Goal: Task Accomplishment & Management: Use online tool/utility

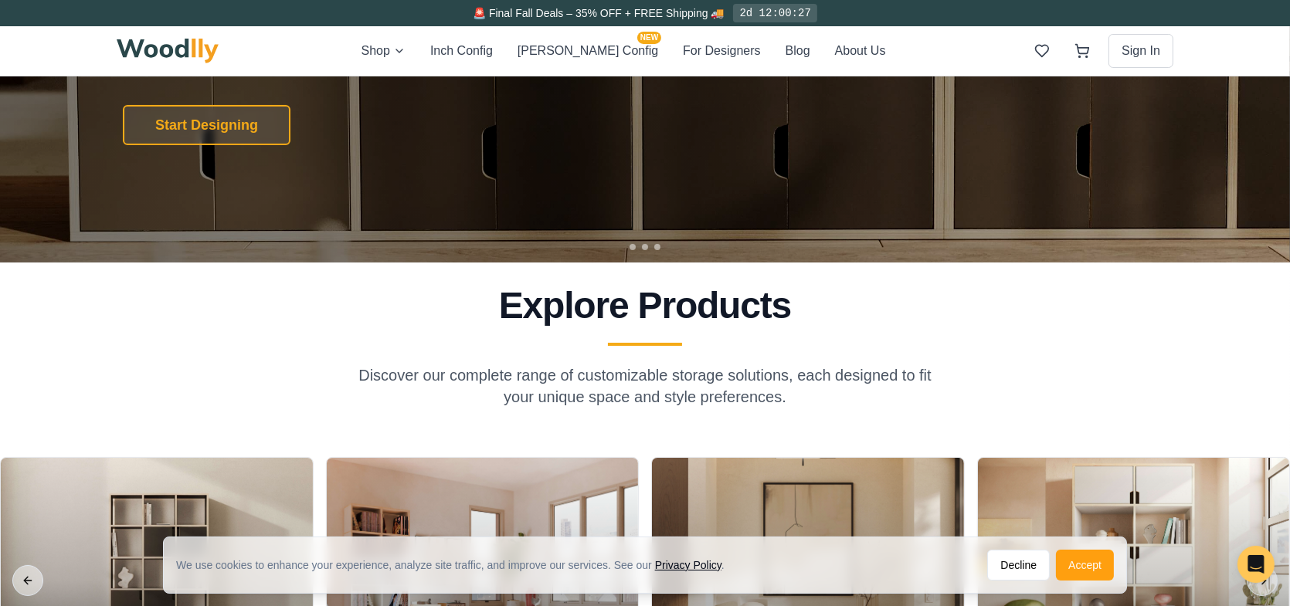
scroll to position [386, 0]
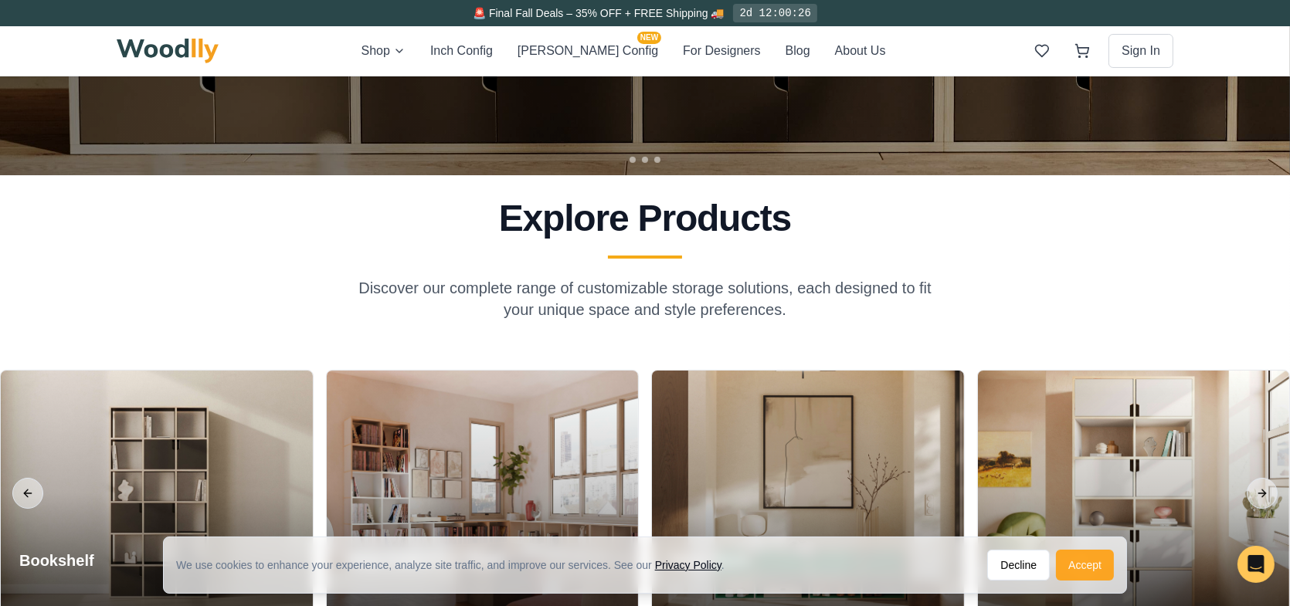
click at [1092, 561] on button "Accept" at bounding box center [1085, 565] width 58 height 31
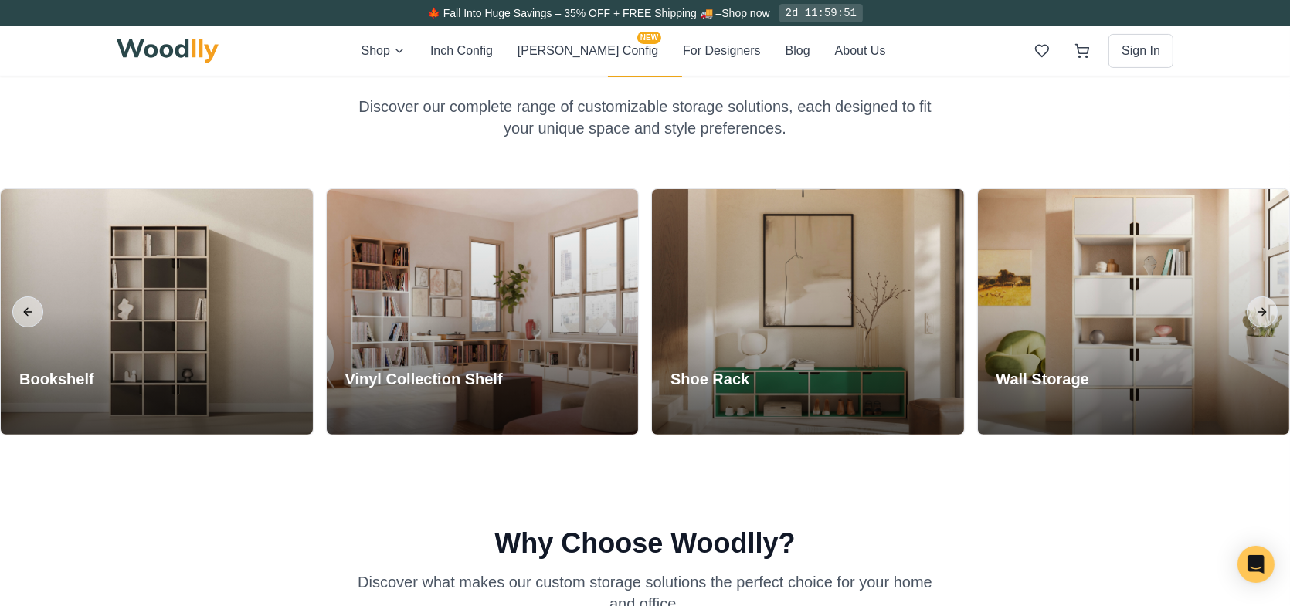
scroll to position [541, 0]
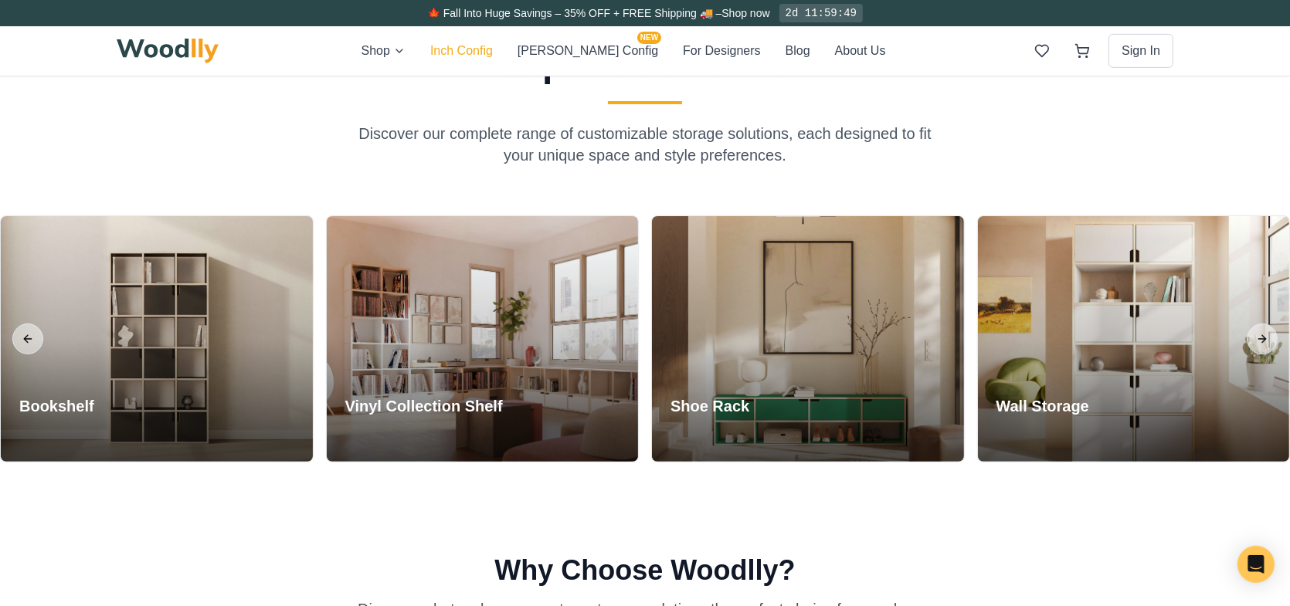
click at [487, 45] on button "Inch Config" at bounding box center [461, 51] width 63 height 20
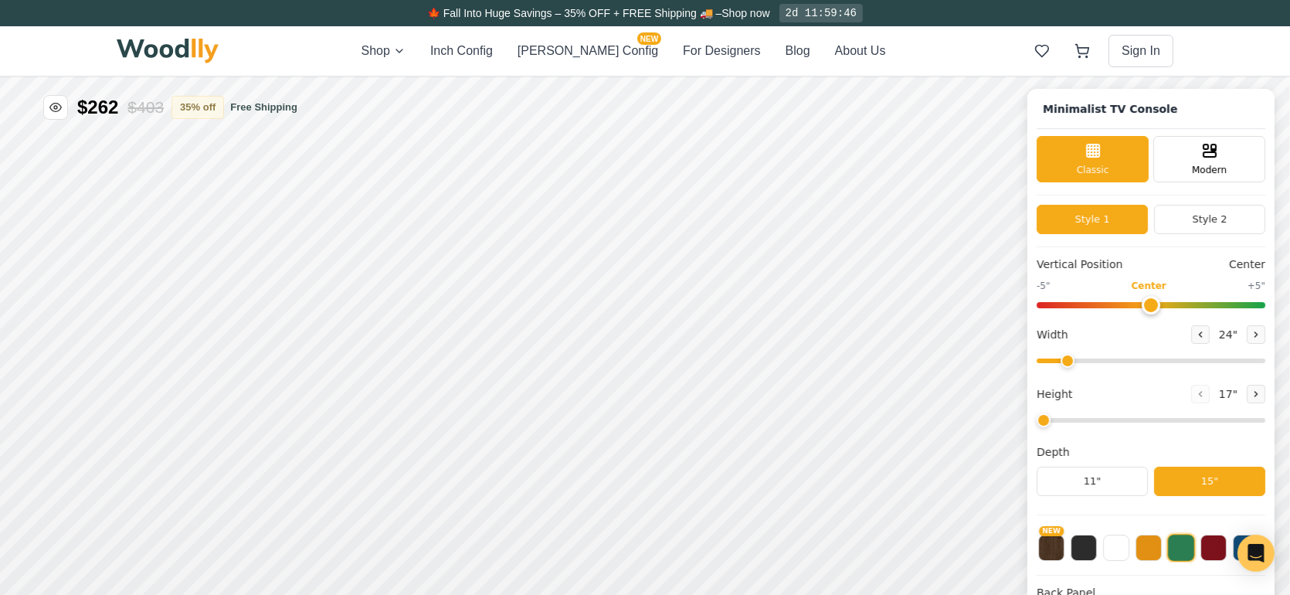
type input "63"
type input "2"
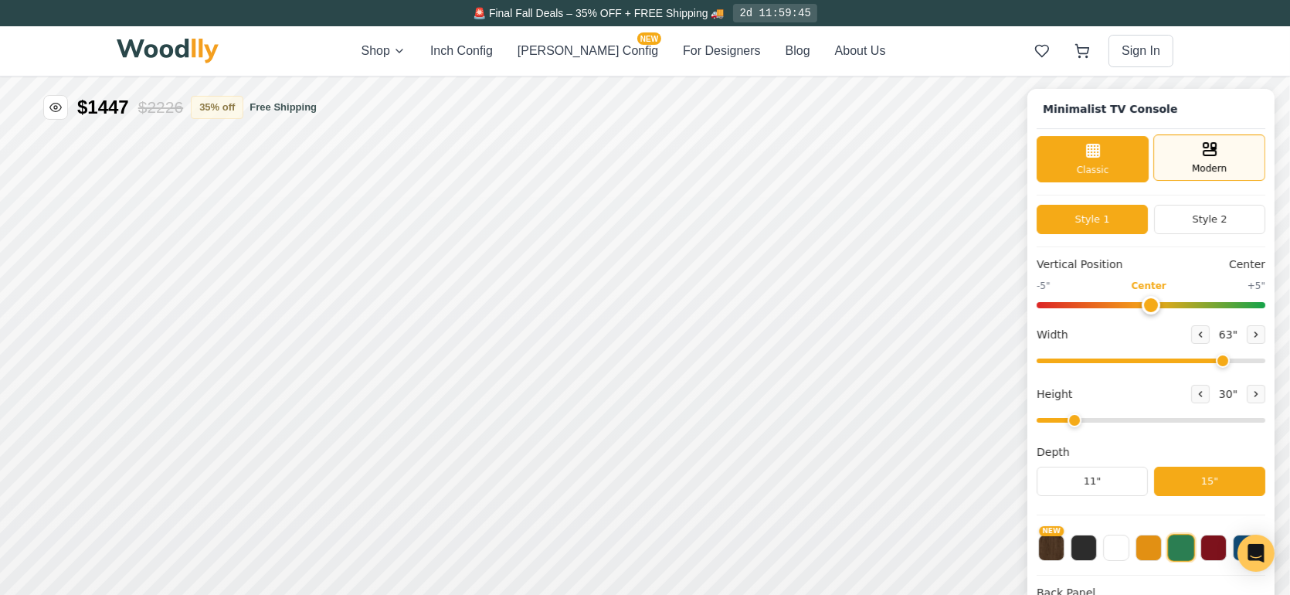
click at [1219, 154] on icon at bounding box center [1210, 148] width 19 height 19
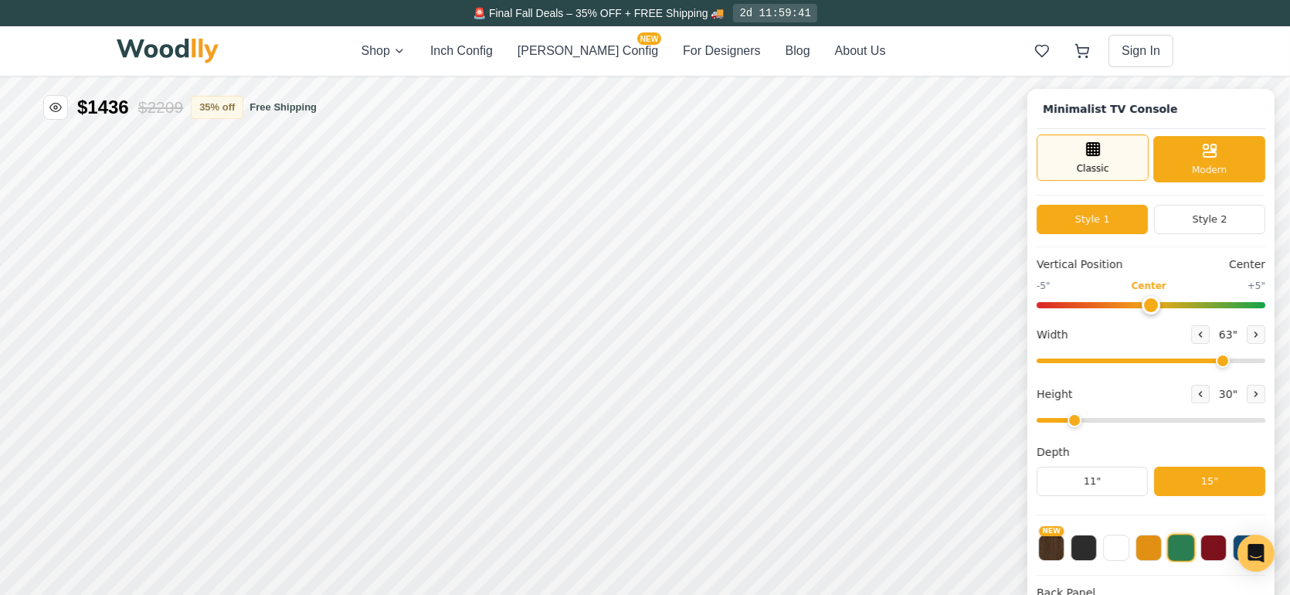
click at [1097, 152] on rect at bounding box center [1093, 148] width 12 height 12
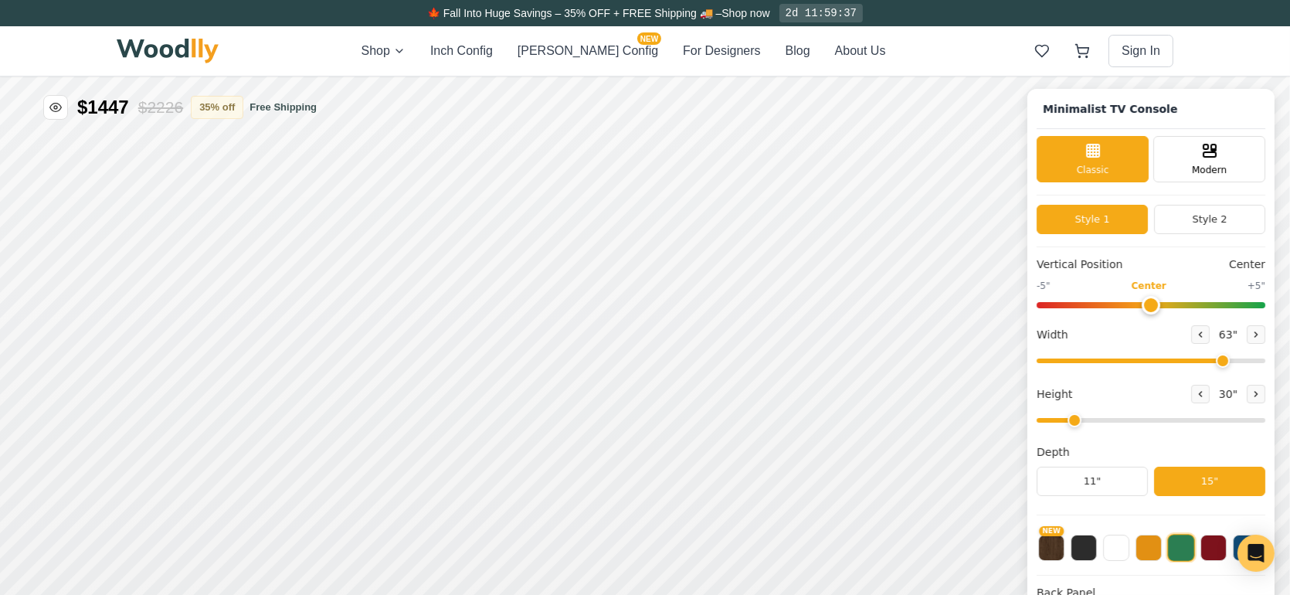
scroll to position [77, 0]
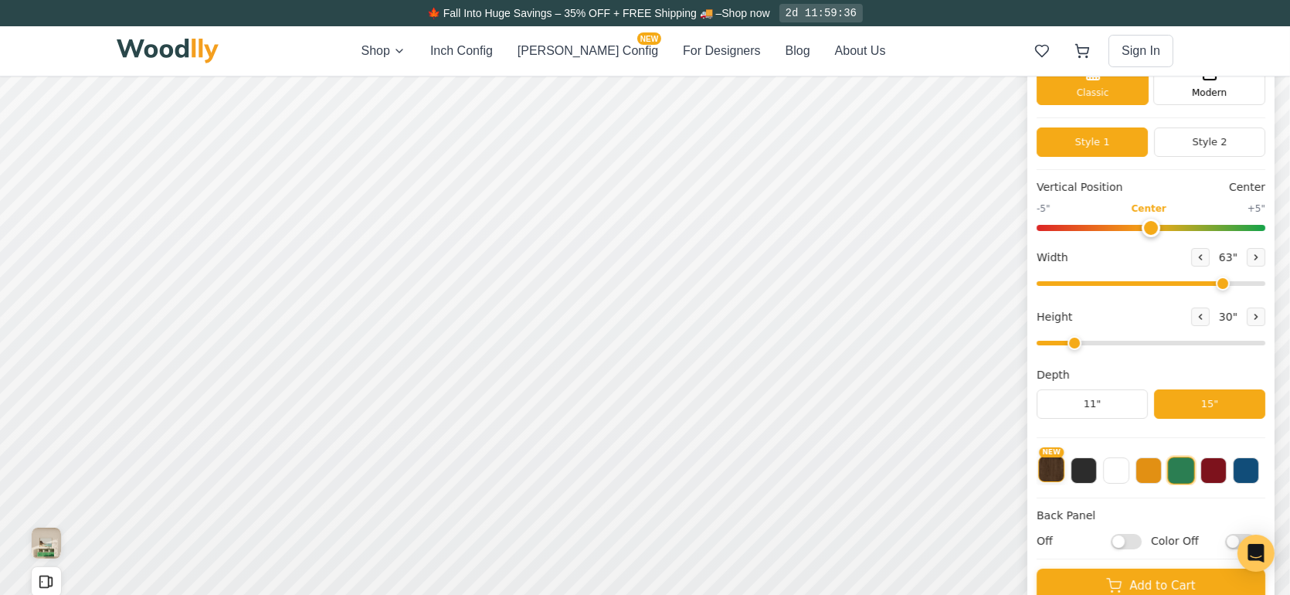
click at [1062, 467] on button "NEW" at bounding box center [1051, 469] width 26 height 26
click at [1097, 467] on button at bounding box center [1084, 469] width 26 height 26
click at [1194, 468] on button at bounding box center [1181, 469] width 26 height 26
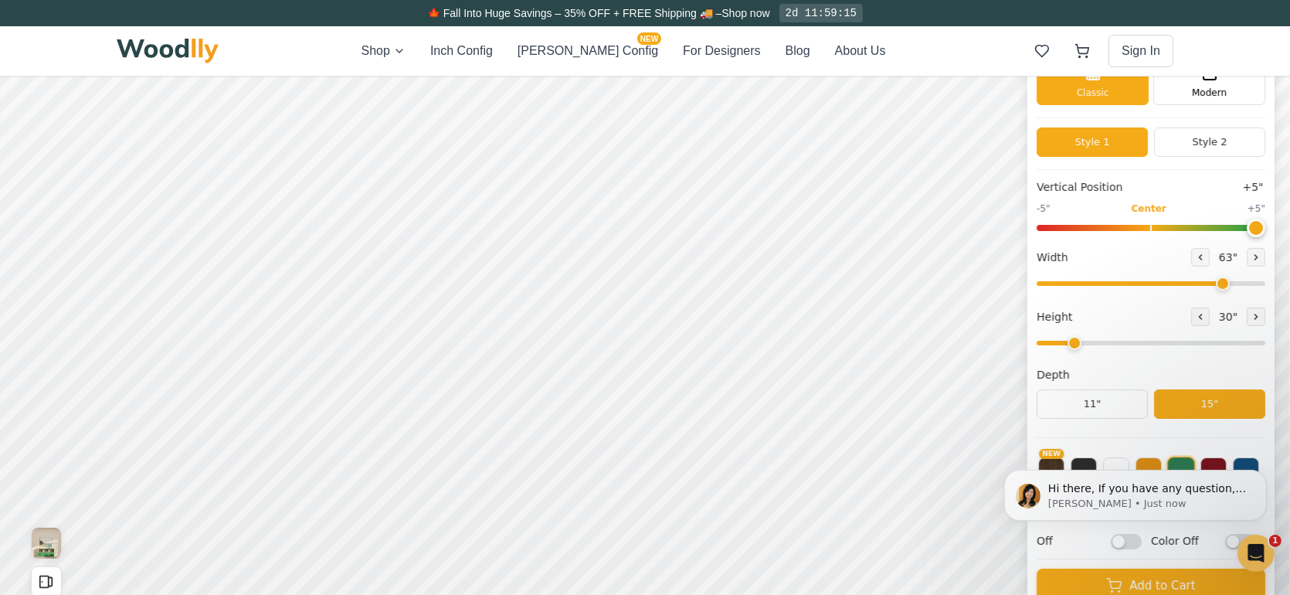
scroll to position [0, 0]
type input "0"
click at [1161, 225] on input "range" at bounding box center [1151, 228] width 229 height 6
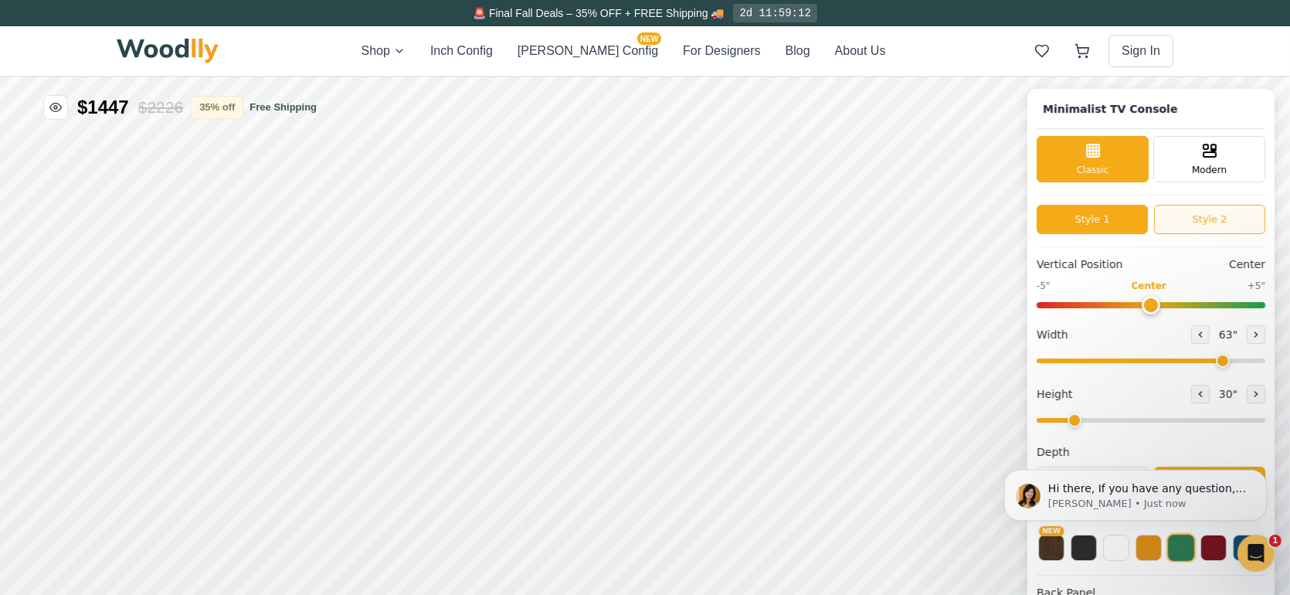
click at [1194, 223] on button "Style 2" at bounding box center [1209, 218] width 111 height 29
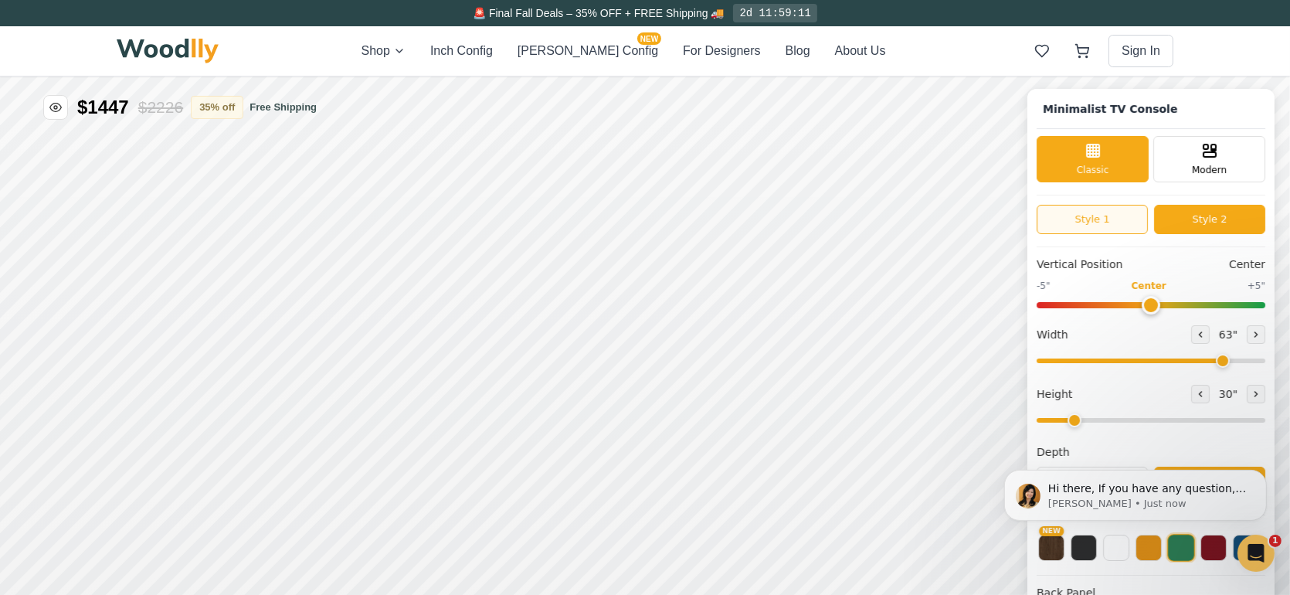
click at [1118, 222] on button "Style 1" at bounding box center [1092, 218] width 111 height 29
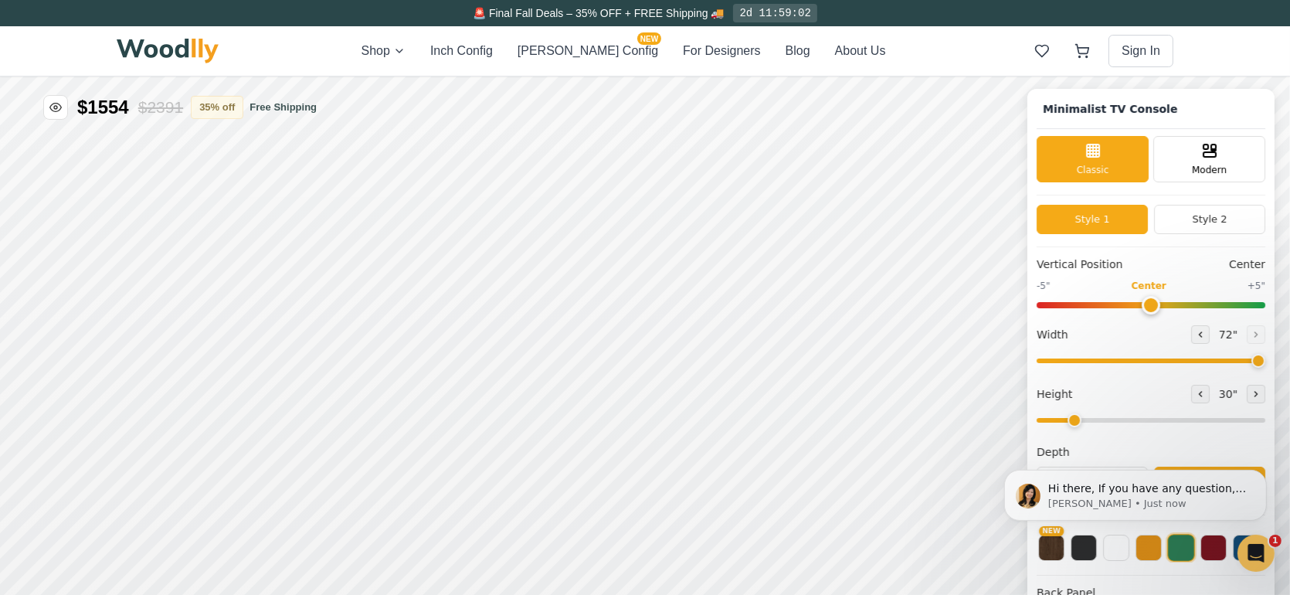
drag, startPoint x: 1228, startPoint y: 358, endPoint x: 1268, endPoint y: 360, distance: 39.5
type input "72"
click at [1265, 360] on input "range" at bounding box center [1151, 360] width 229 height 5
drag, startPoint x: 1085, startPoint y: 428, endPoint x: 1127, endPoint y: 426, distance: 42.6
click at [1127, 426] on div "Height 30 "" at bounding box center [1151, 406] width 229 height 44
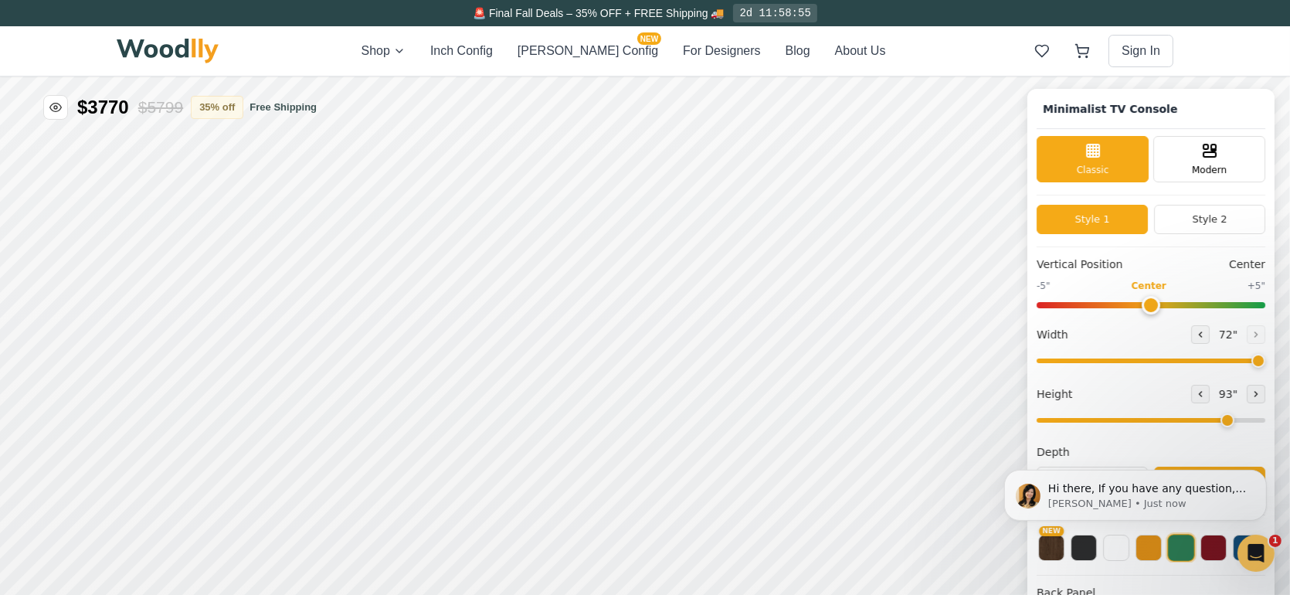
drag, startPoint x: 1085, startPoint y: 419, endPoint x: 1238, endPoint y: 410, distance: 152.5
type input "7"
click at [1238, 417] on input "range" at bounding box center [1151, 419] width 229 height 5
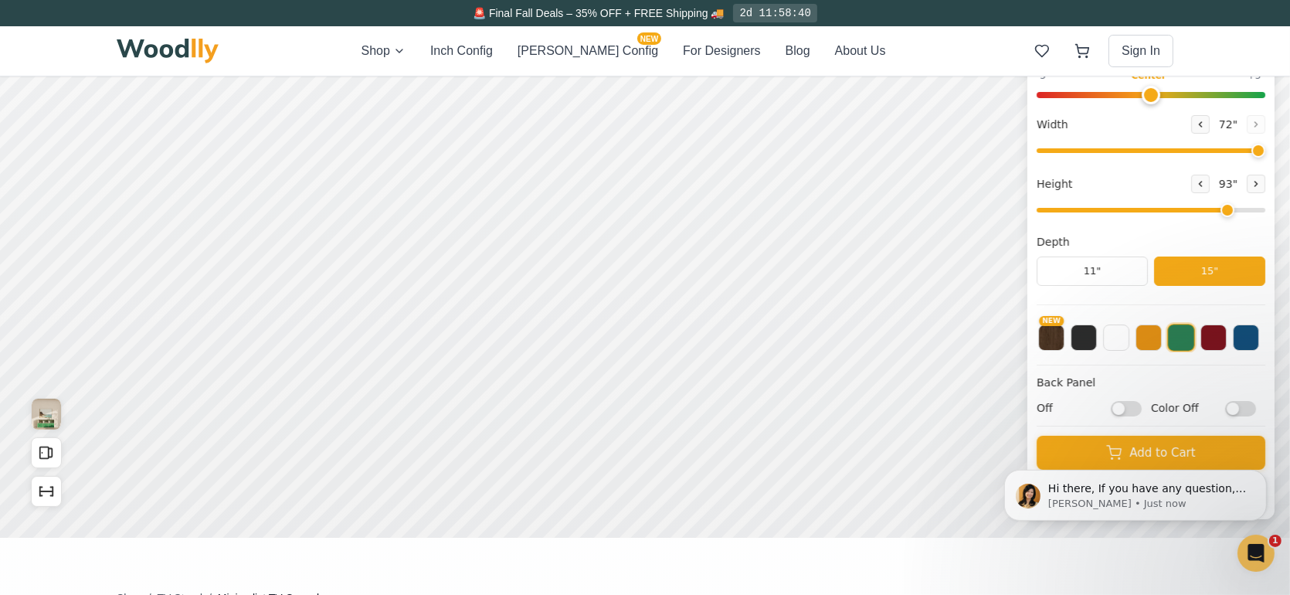
scroll to position [179, 0]
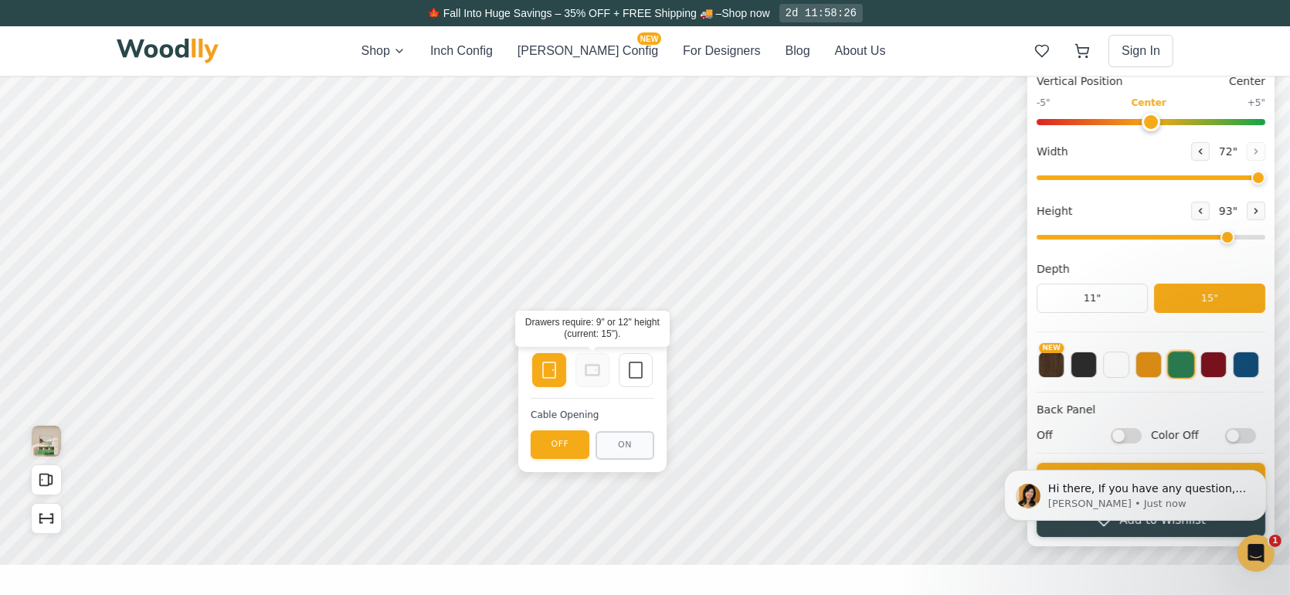
click at [599, 379] on icon at bounding box center [592, 371] width 19 height 19
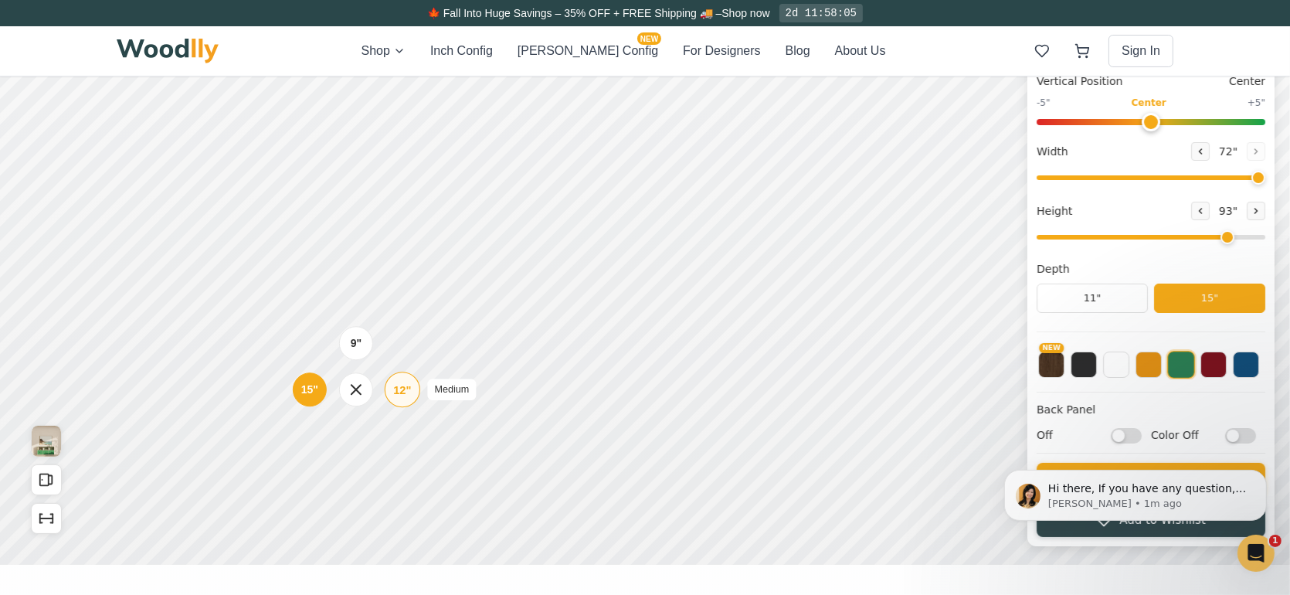
click at [411, 392] on div "12" Medium" at bounding box center [403, 390] width 36 height 36
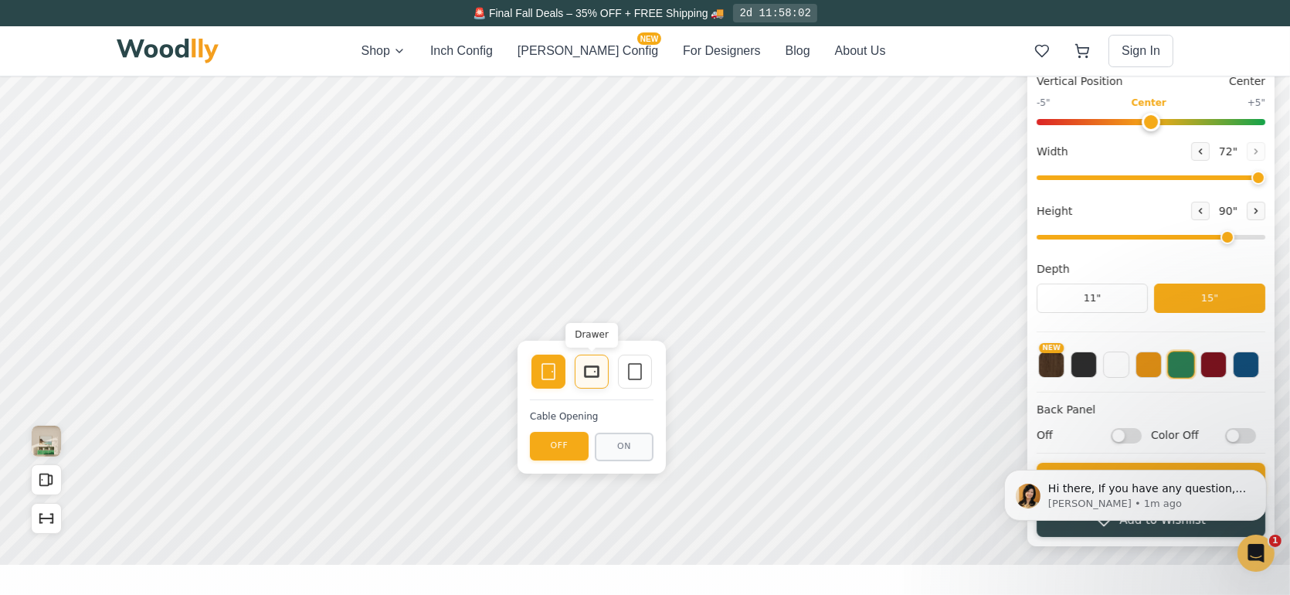
click at [589, 370] on icon at bounding box center [592, 372] width 19 height 19
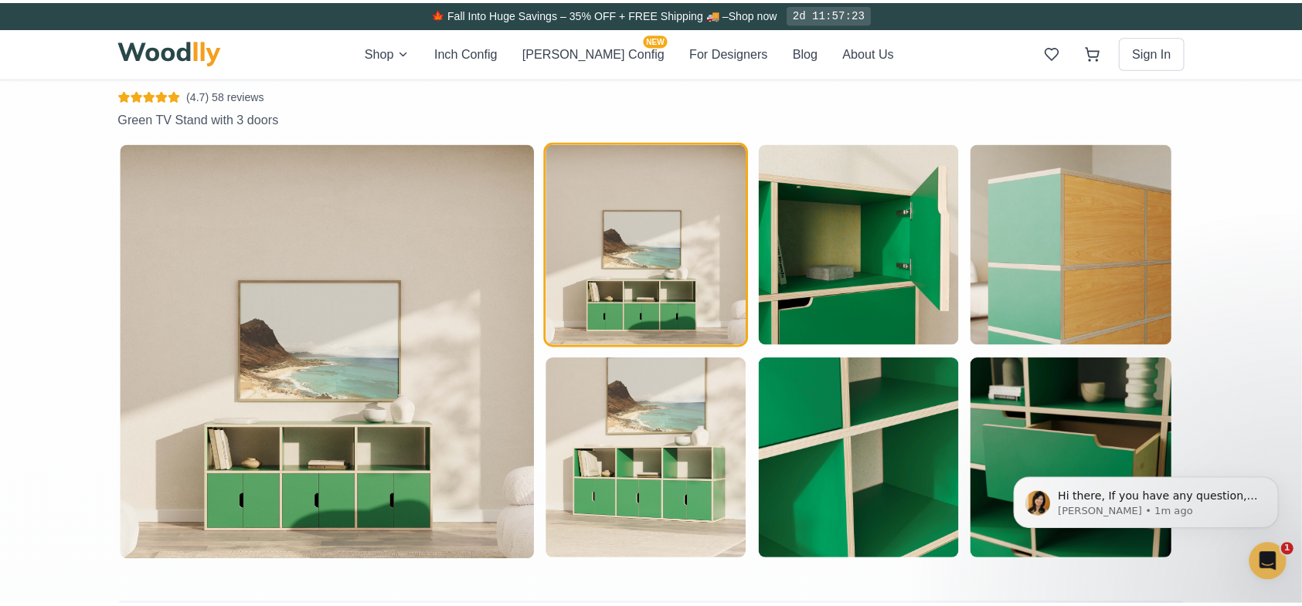
scroll to position [850, 0]
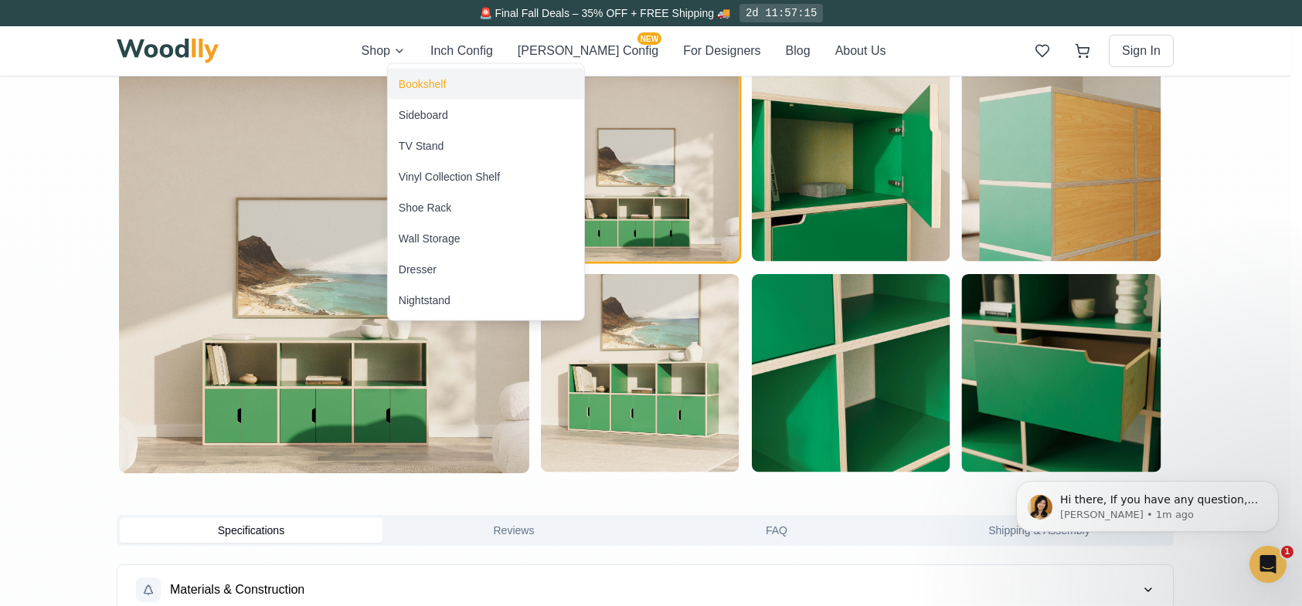
click at [416, 77] on div "Bookshelf" at bounding box center [422, 83] width 47 height 15
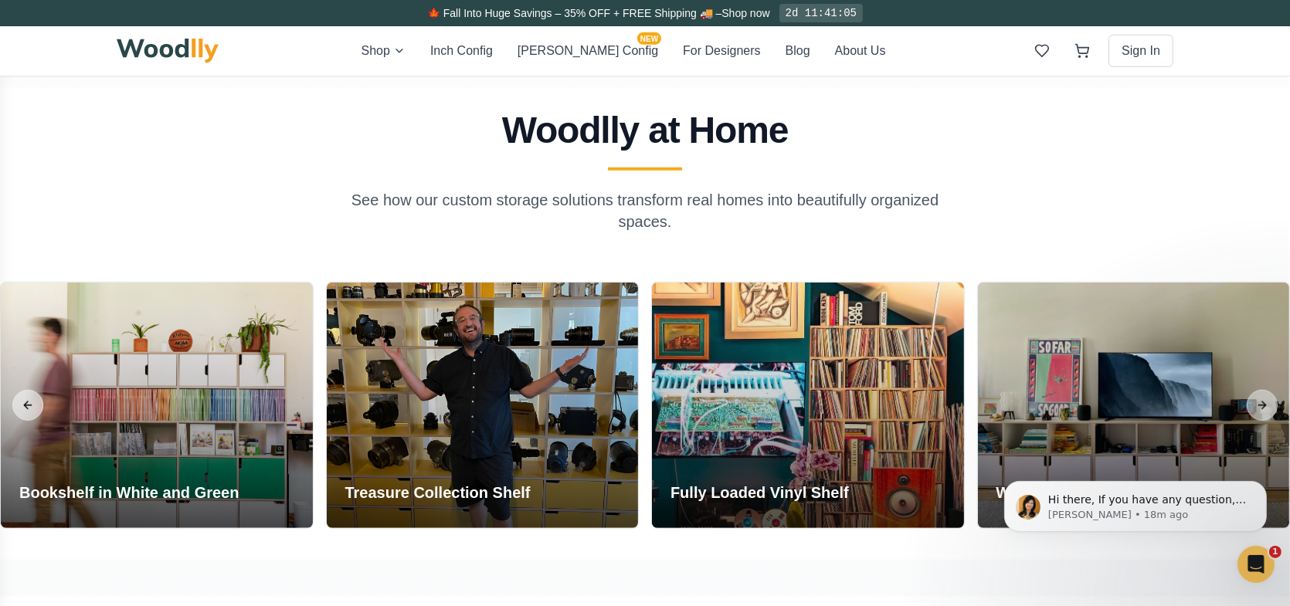
scroll to position [1700, 0]
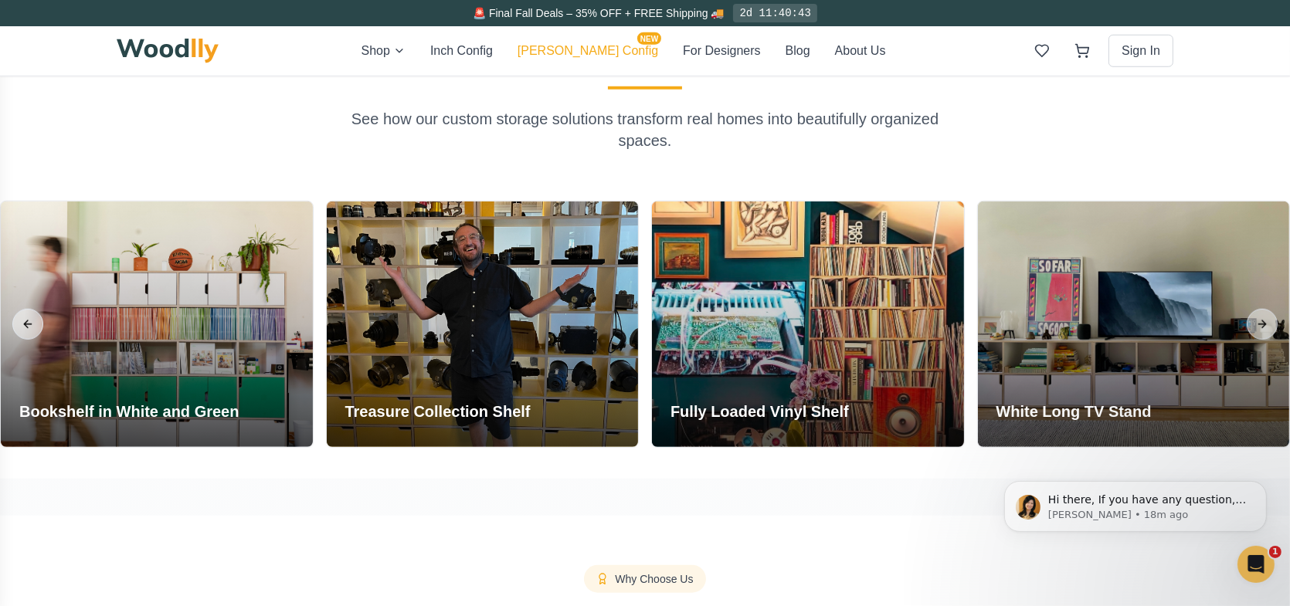
click at [576, 53] on button "[PERSON_NAME] Config NEW" at bounding box center [588, 51] width 141 height 19
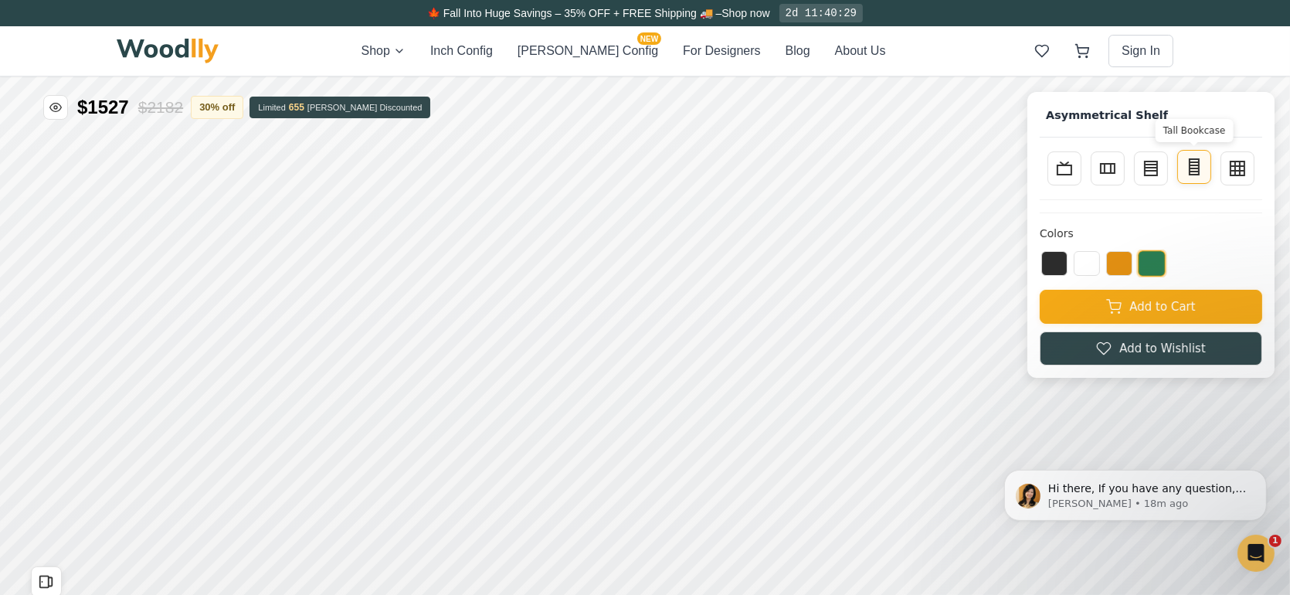
click at [1199, 171] on line at bounding box center [1194, 171] width 9 height 0
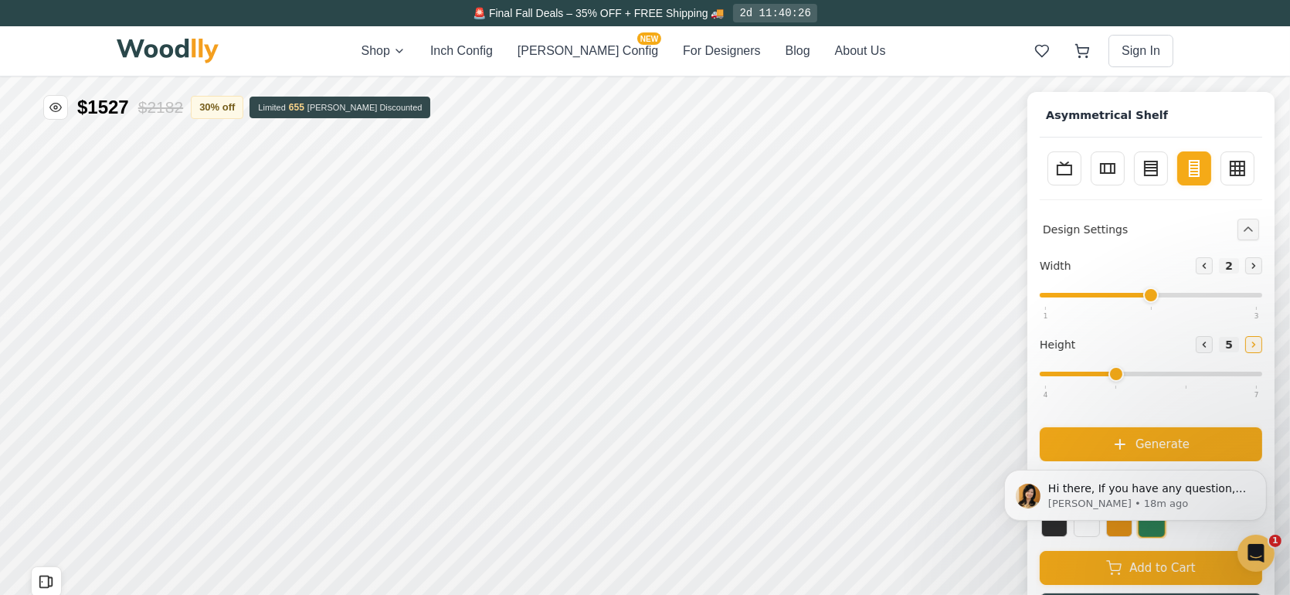
click at [1255, 342] on icon at bounding box center [1254, 343] width 2 height 5
type input "7"
click at [1258, 265] on icon at bounding box center [1253, 264] width 9 height 9
click at [1165, 445] on div "Hi there, If you have any question, we are right here for you. 😊 [PERSON_NAME] …" at bounding box center [1135, 423] width 284 height 193
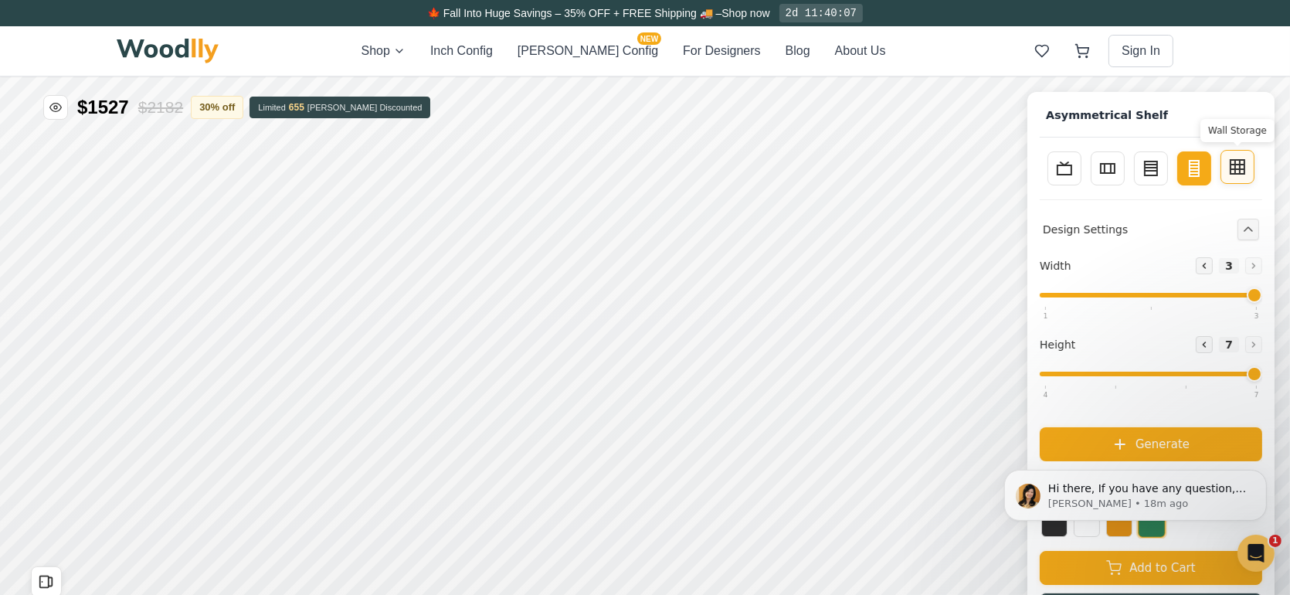
click at [1247, 165] on icon at bounding box center [1237, 166] width 19 height 19
type input "4"
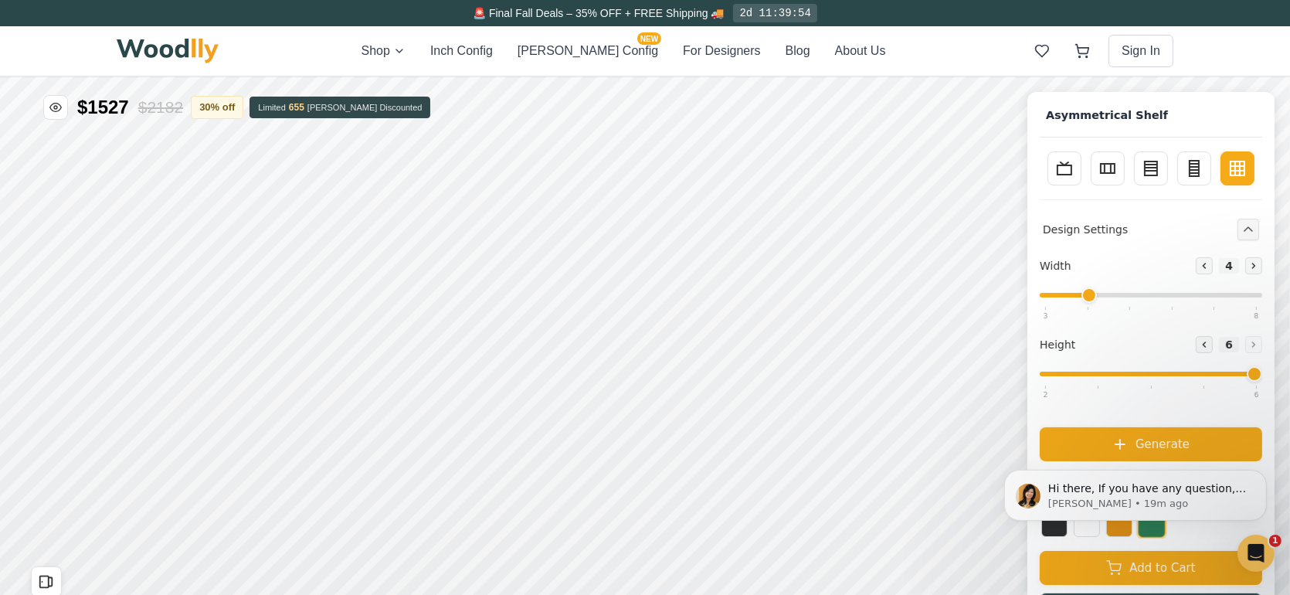
drag, startPoint x: 1108, startPoint y: 372, endPoint x: 1272, endPoint y: 370, distance: 163.8
type input "6"
click at [1262, 371] on input "range" at bounding box center [1151, 373] width 222 height 5
drag, startPoint x: 1097, startPoint y: 296, endPoint x: 1264, endPoint y: 294, distance: 166.9
type input "8"
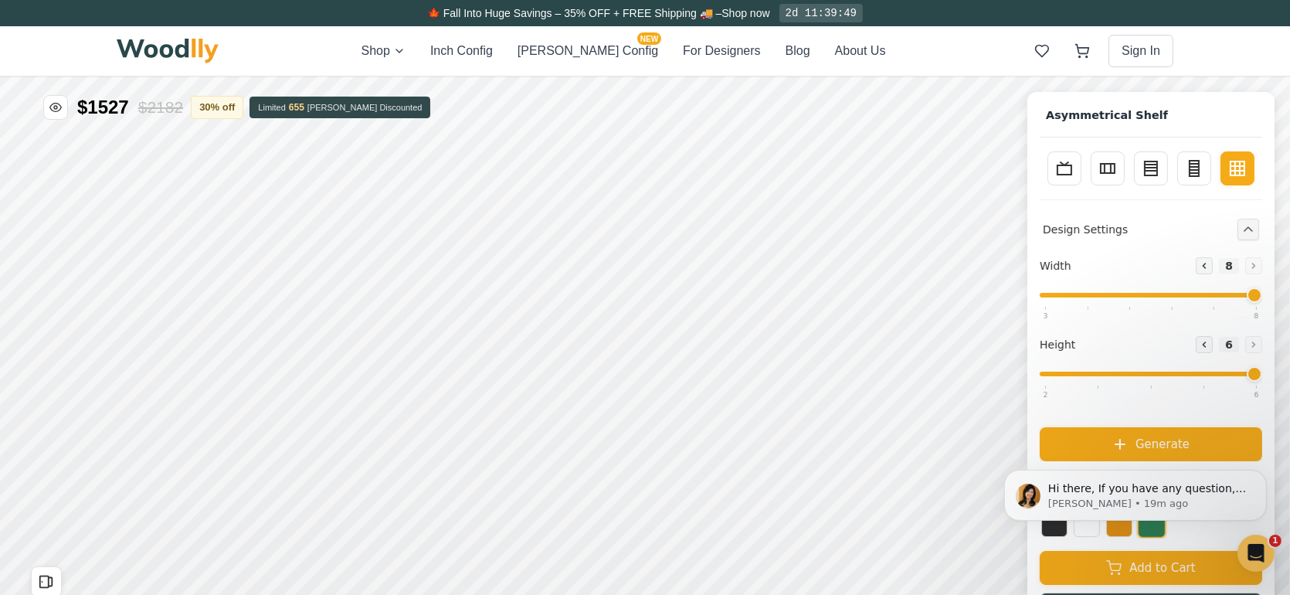
click at [1262, 294] on input "range" at bounding box center [1151, 294] width 222 height 5
click at [1262, 478] on button "Dismiss notification" at bounding box center [1262, 474] width 20 height 20
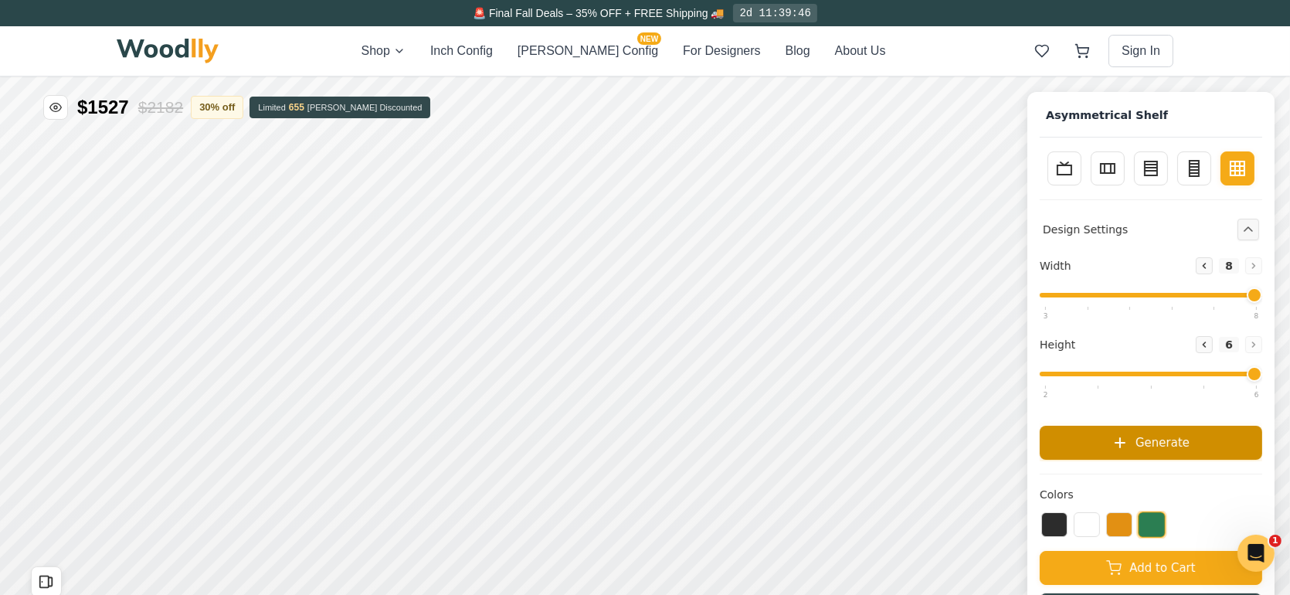
click at [1178, 449] on span "Generate" at bounding box center [1163, 442] width 54 height 18
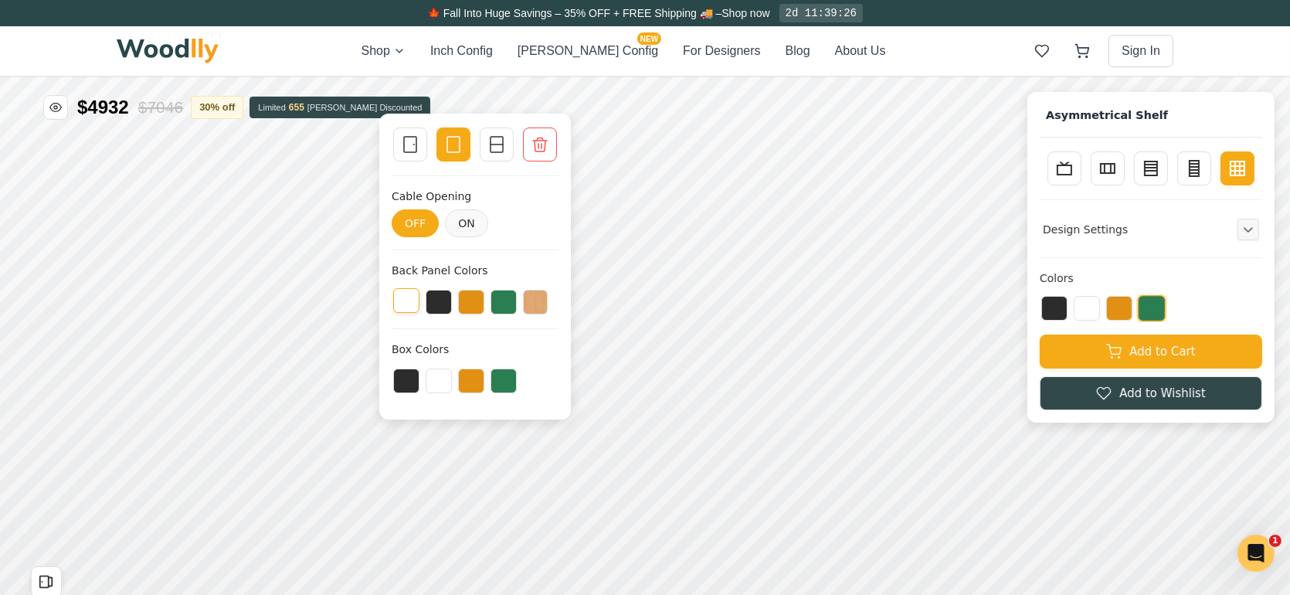
click at [411, 296] on button at bounding box center [406, 299] width 26 height 25
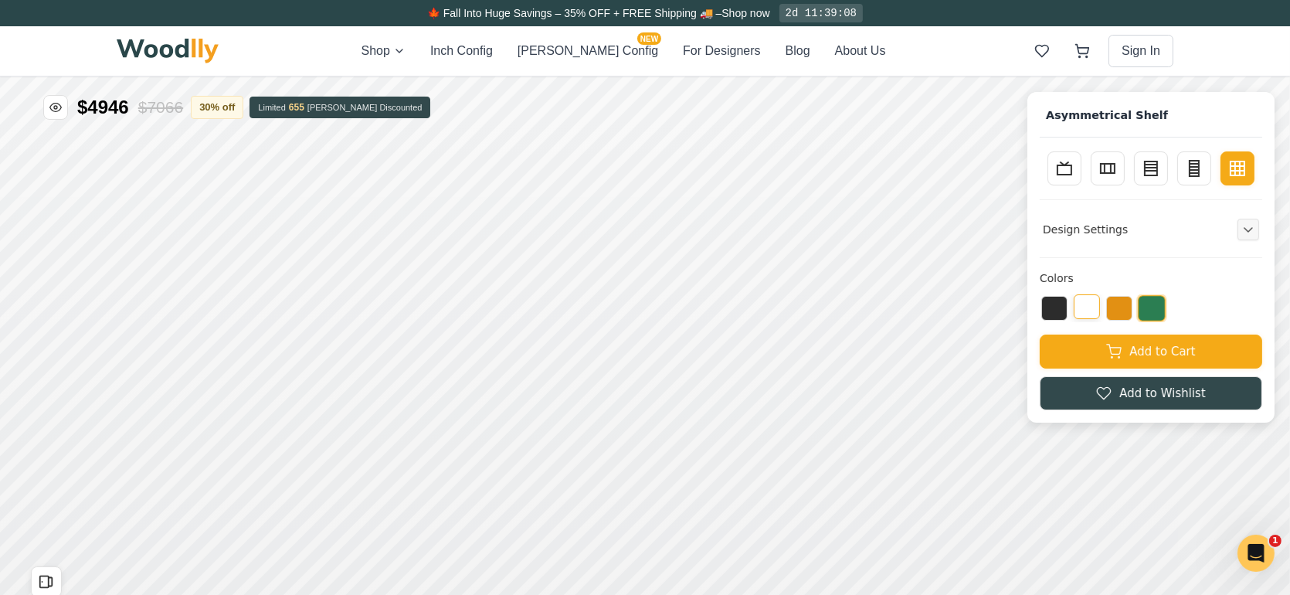
click at [1099, 309] on button at bounding box center [1087, 306] width 26 height 25
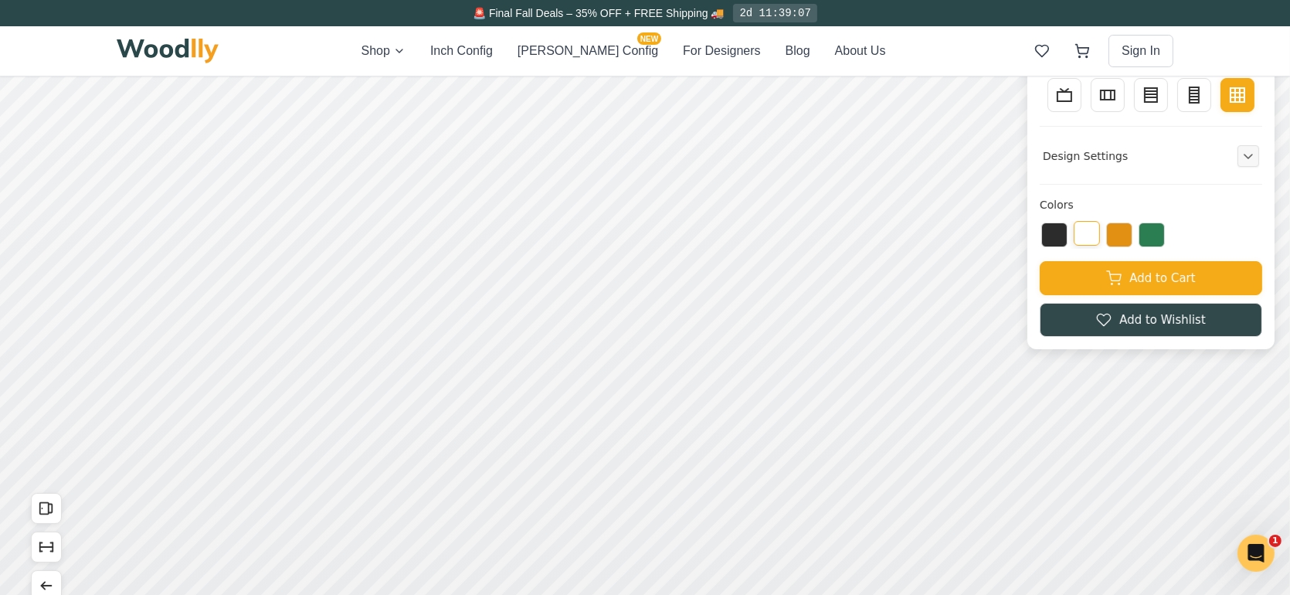
scroll to position [77, 0]
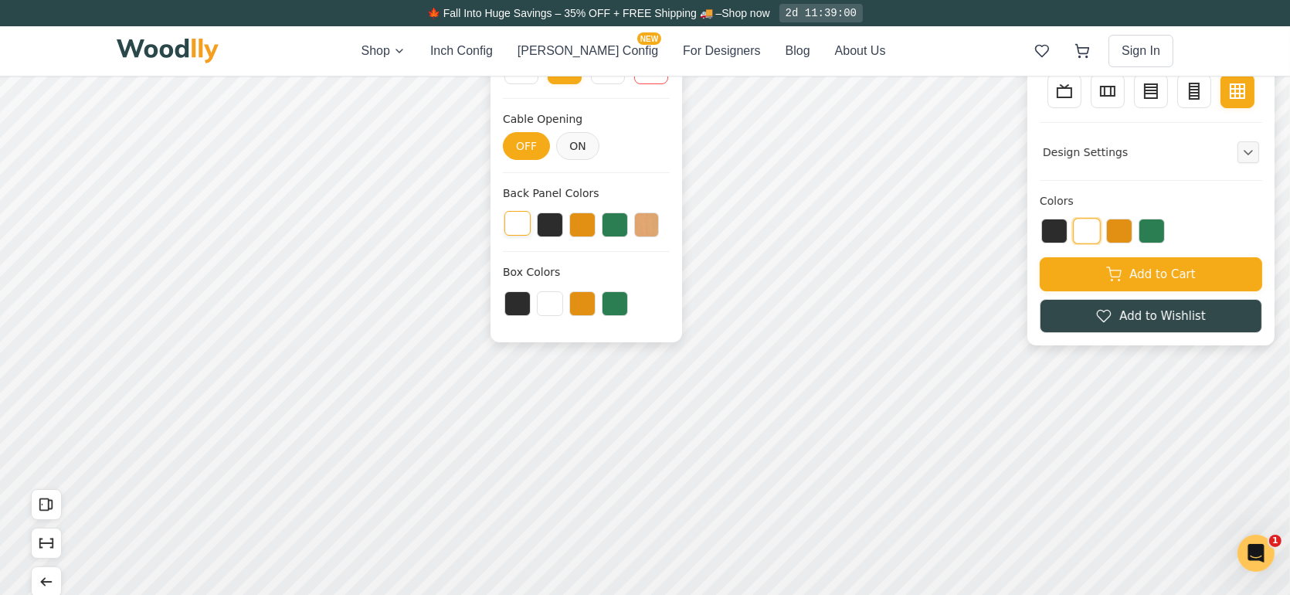
click at [508, 220] on button at bounding box center [517, 223] width 26 height 25
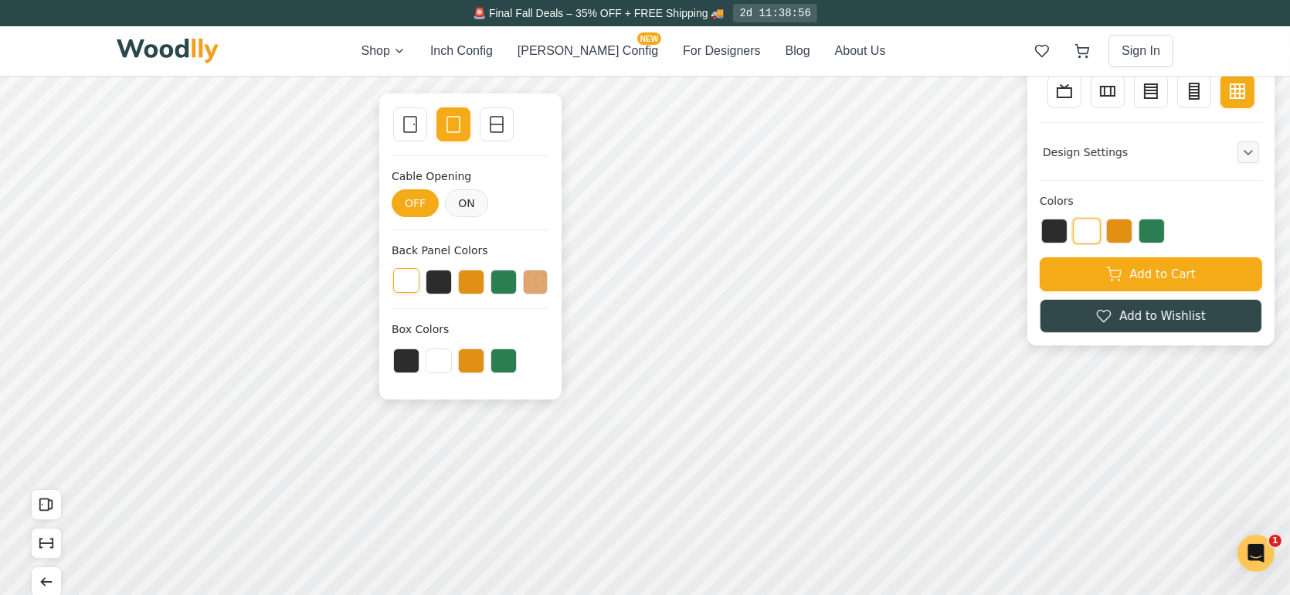
click at [402, 279] on button at bounding box center [406, 280] width 26 height 25
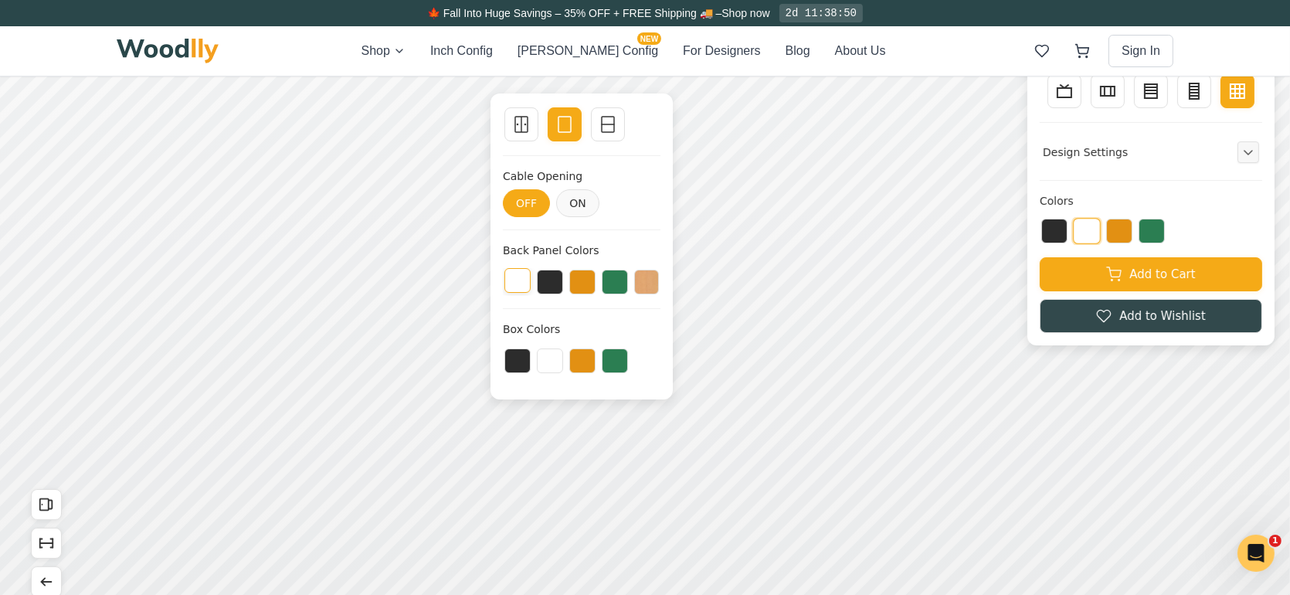
click at [520, 283] on button at bounding box center [517, 280] width 26 height 25
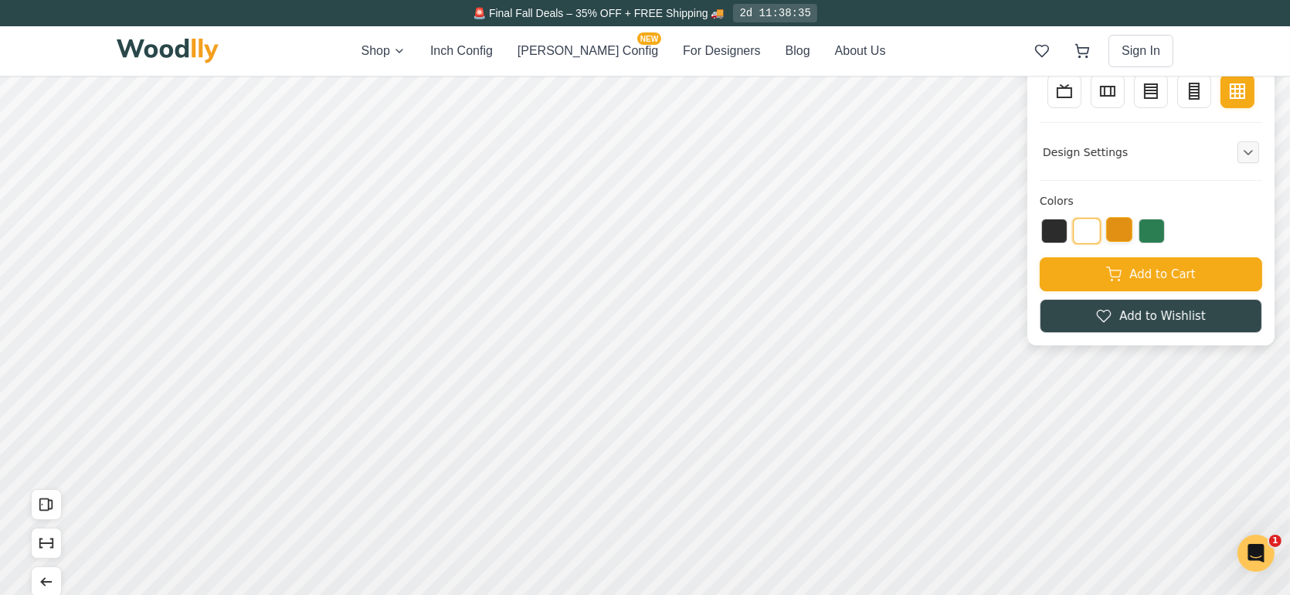
click at [1130, 232] on button at bounding box center [1119, 229] width 26 height 25
click at [1095, 229] on button at bounding box center [1087, 229] width 26 height 25
click at [1259, 153] on button "Expand controls" at bounding box center [1249, 152] width 22 height 22
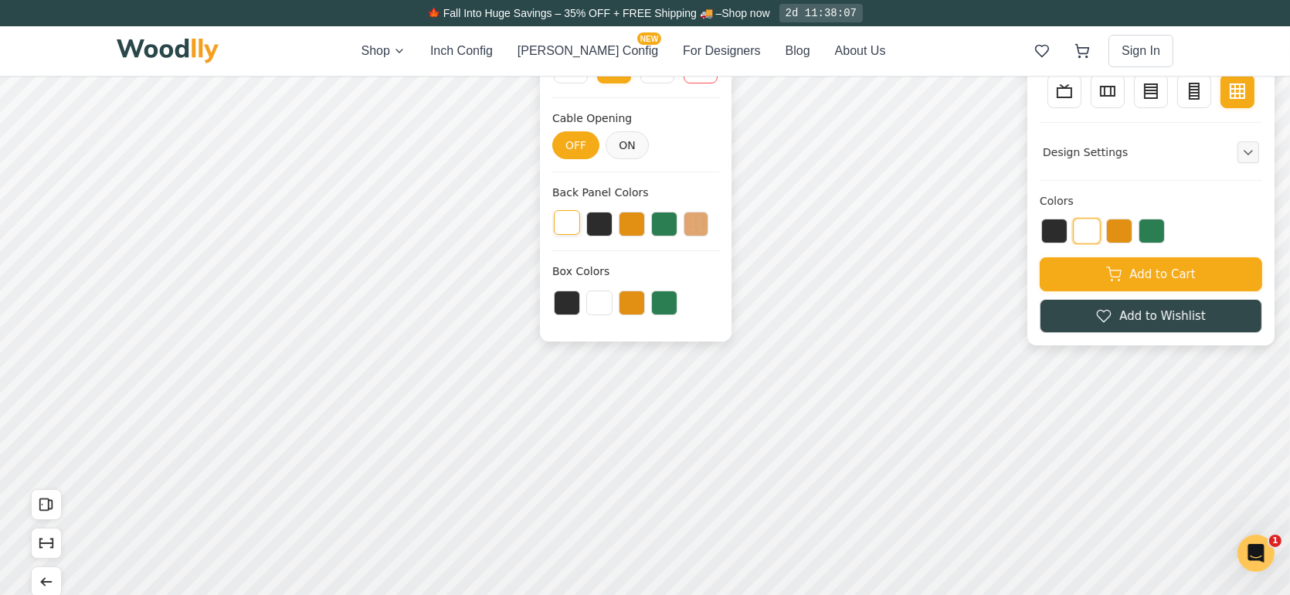
click at [564, 229] on button at bounding box center [567, 222] width 26 height 25
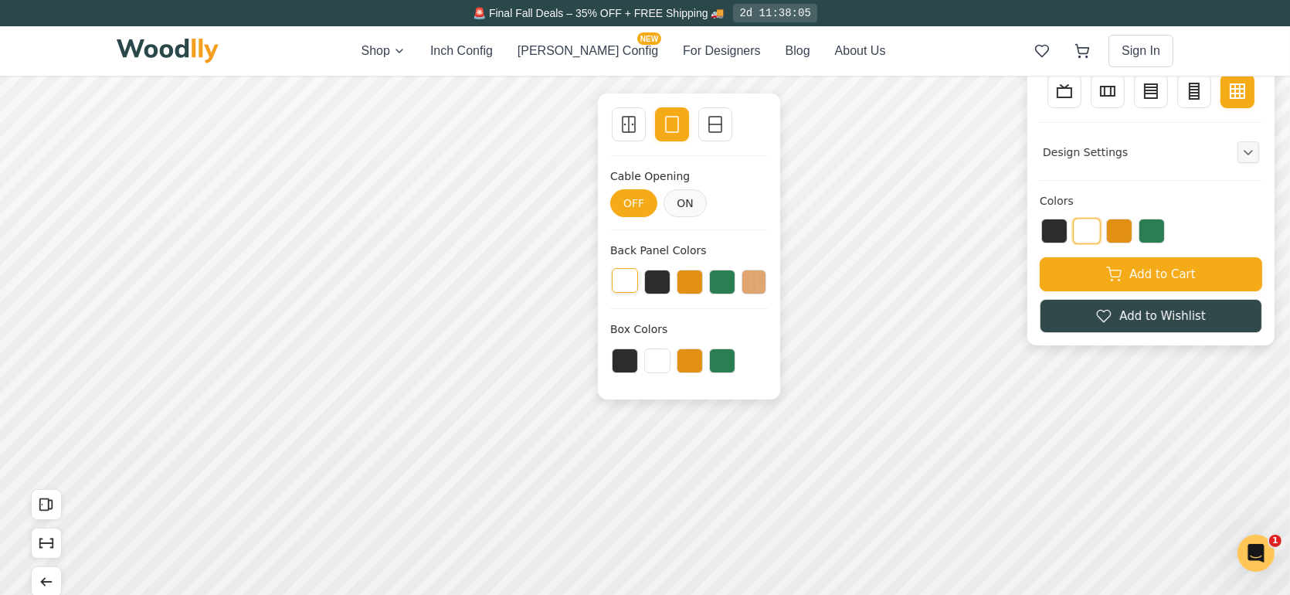
click at [621, 277] on button at bounding box center [625, 280] width 26 height 25
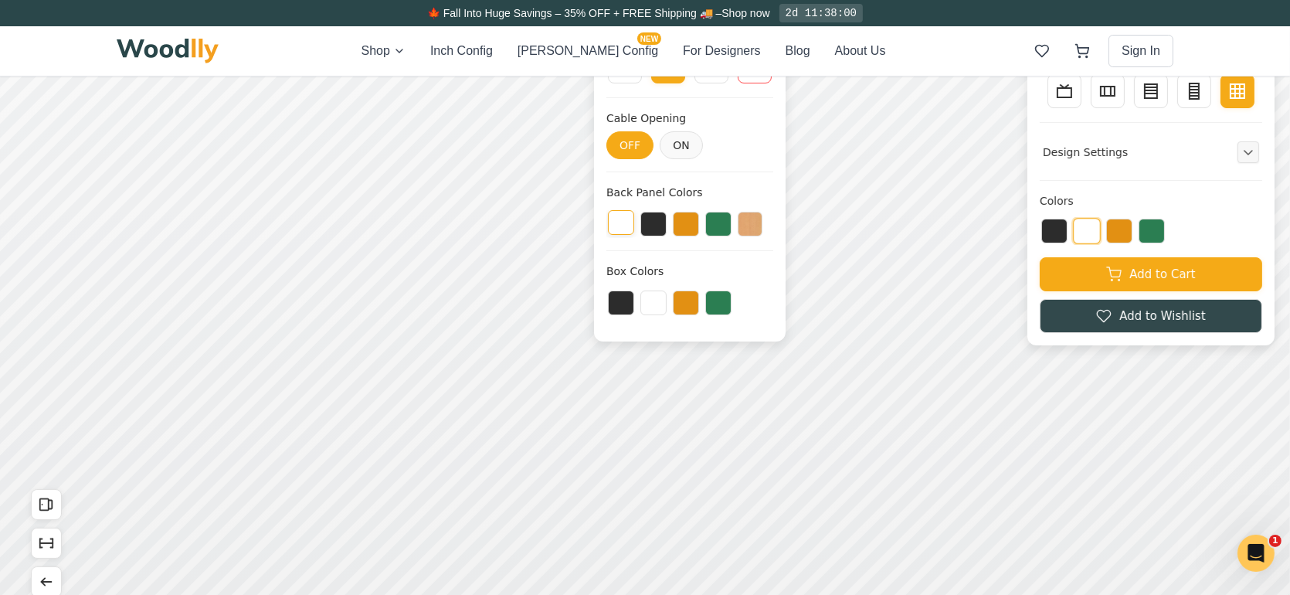
click at [618, 229] on button at bounding box center [621, 222] width 26 height 25
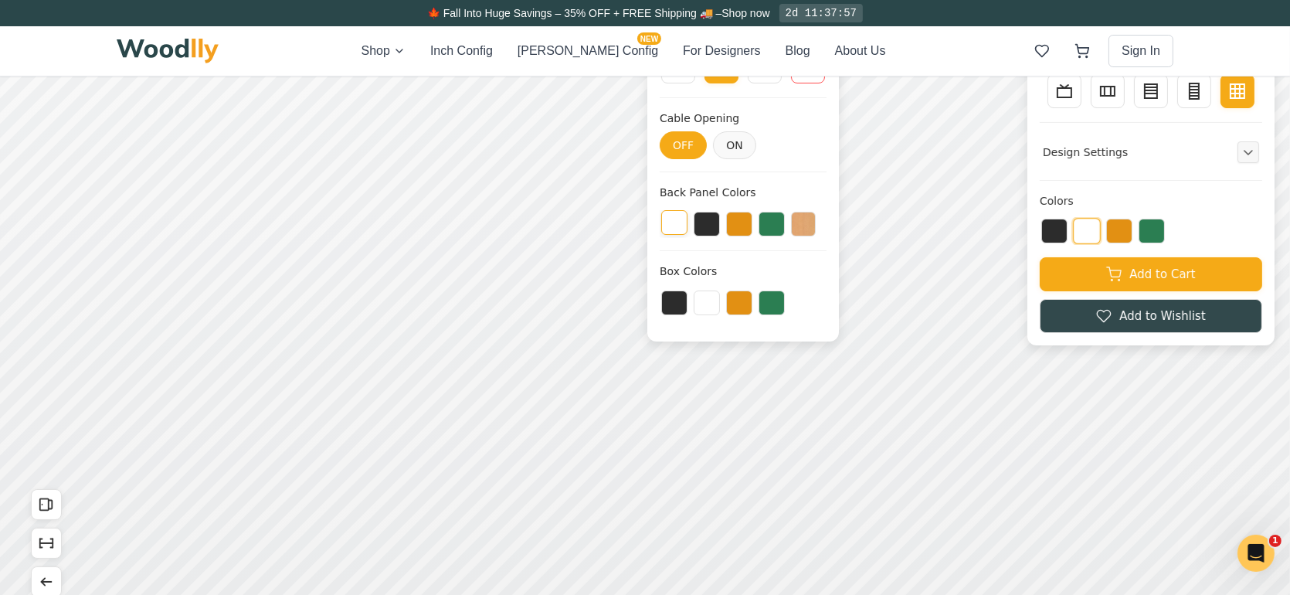
click at [666, 222] on button at bounding box center [674, 222] width 26 height 25
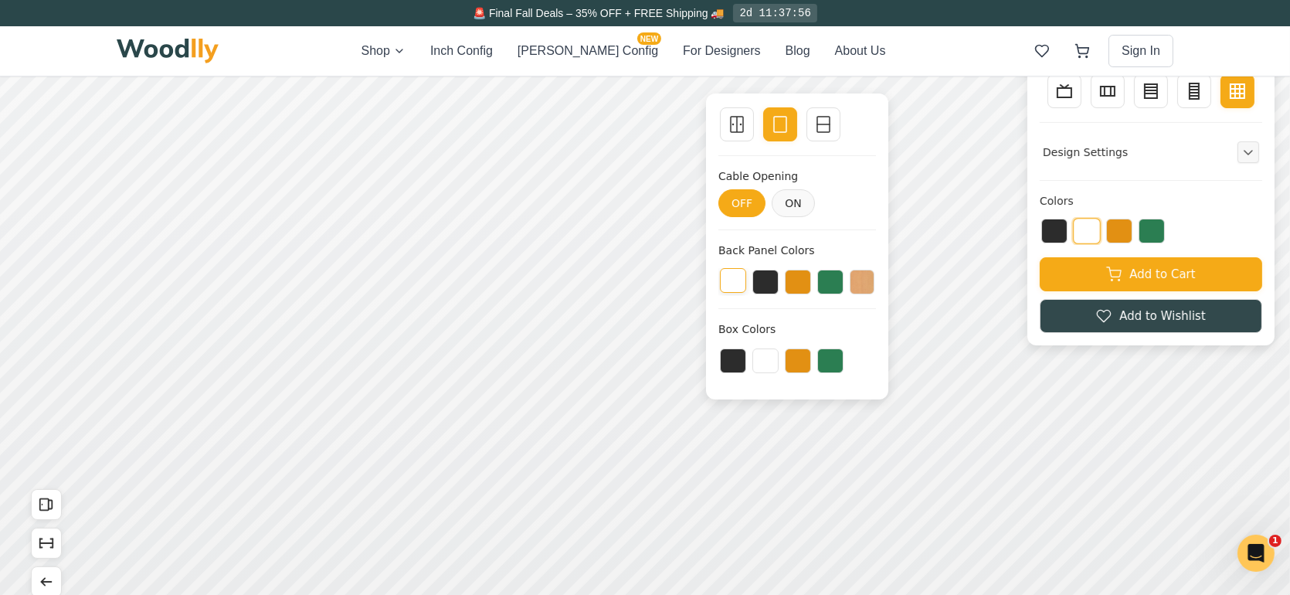
click at [723, 279] on button at bounding box center [733, 280] width 26 height 25
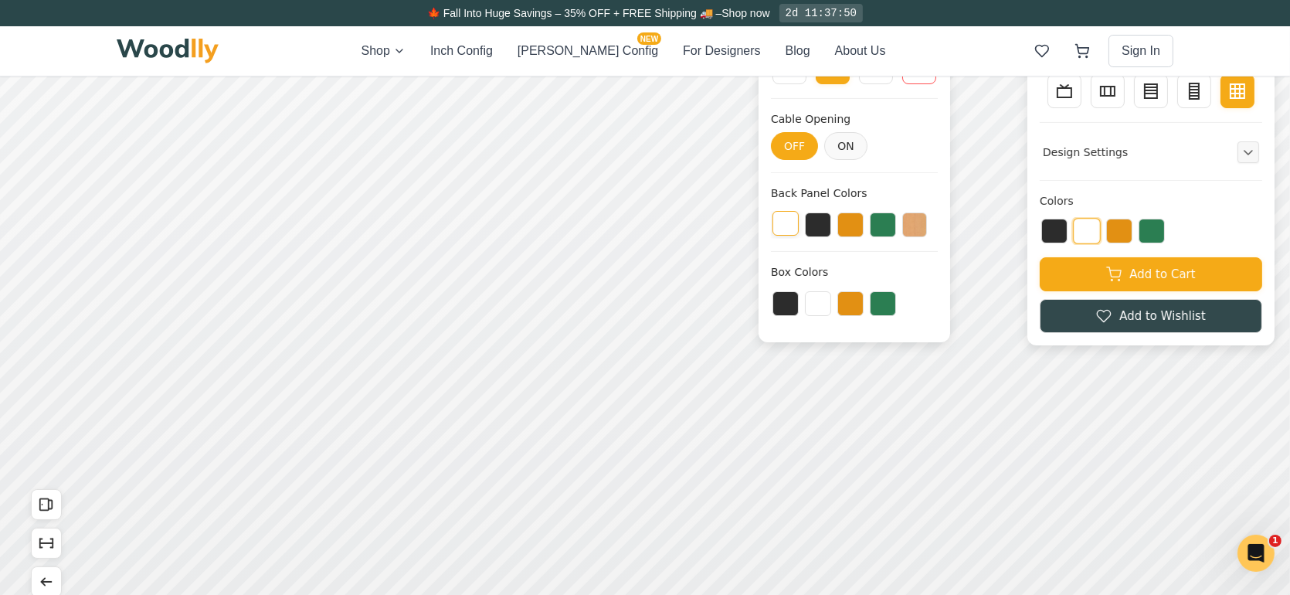
click at [790, 227] on button at bounding box center [786, 223] width 26 height 25
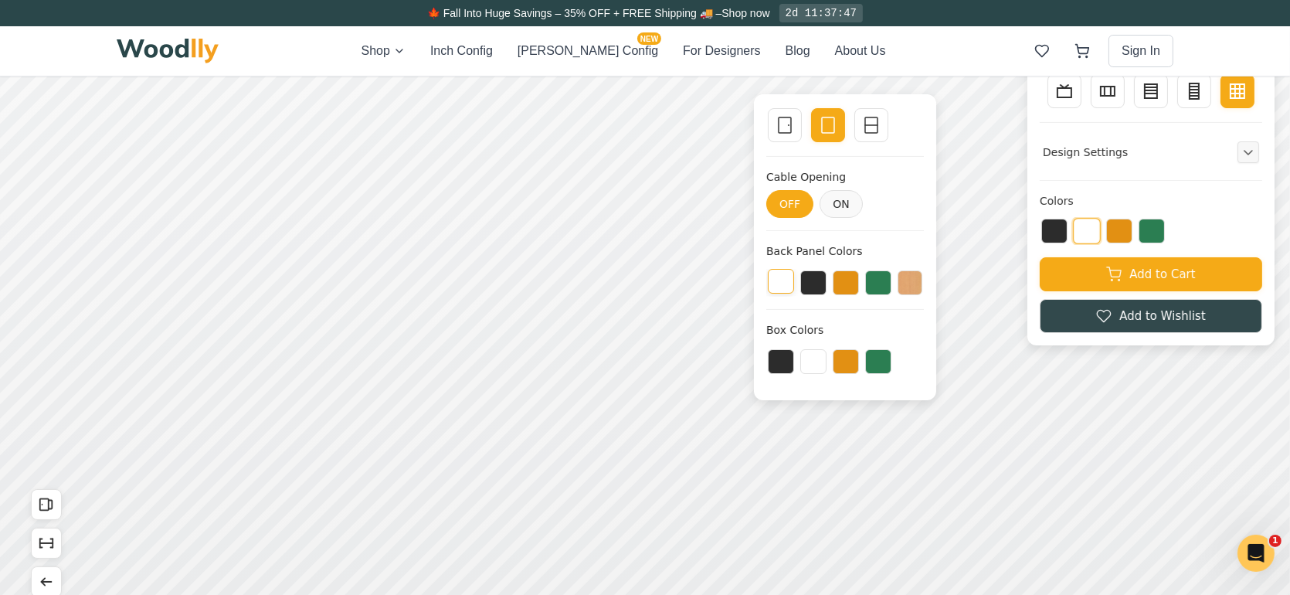
click at [787, 280] on button at bounding box center [781, 281] width 26 height 25
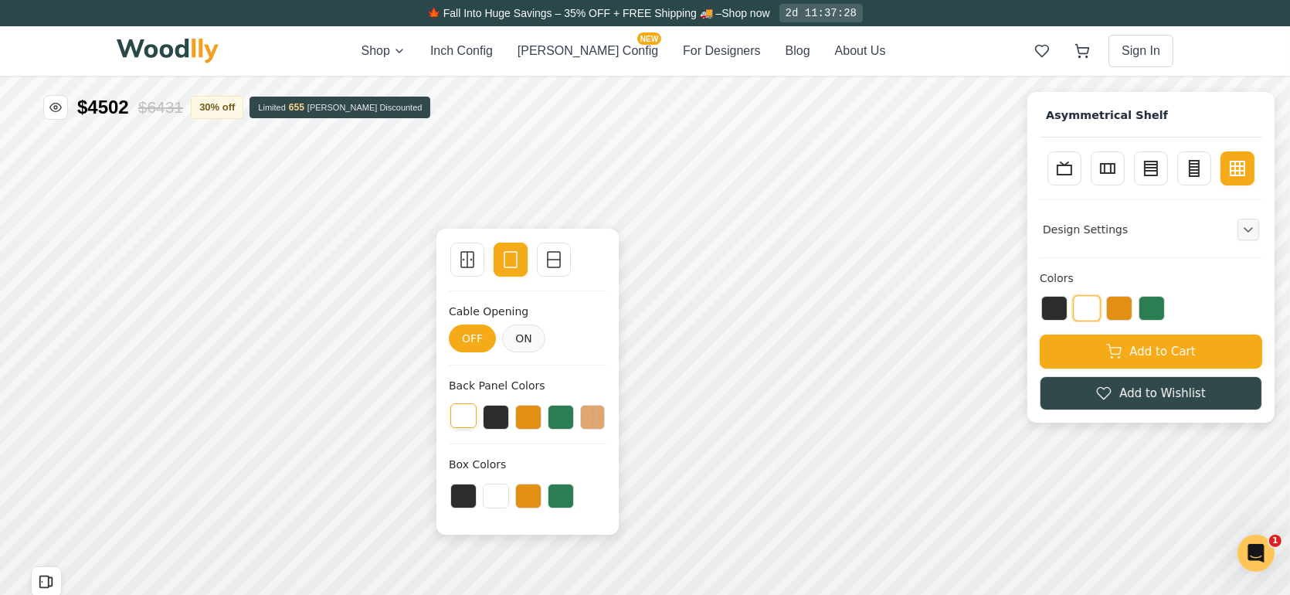
click at [455, 414] on button at bounding box center [463, 414] width 26 height 25
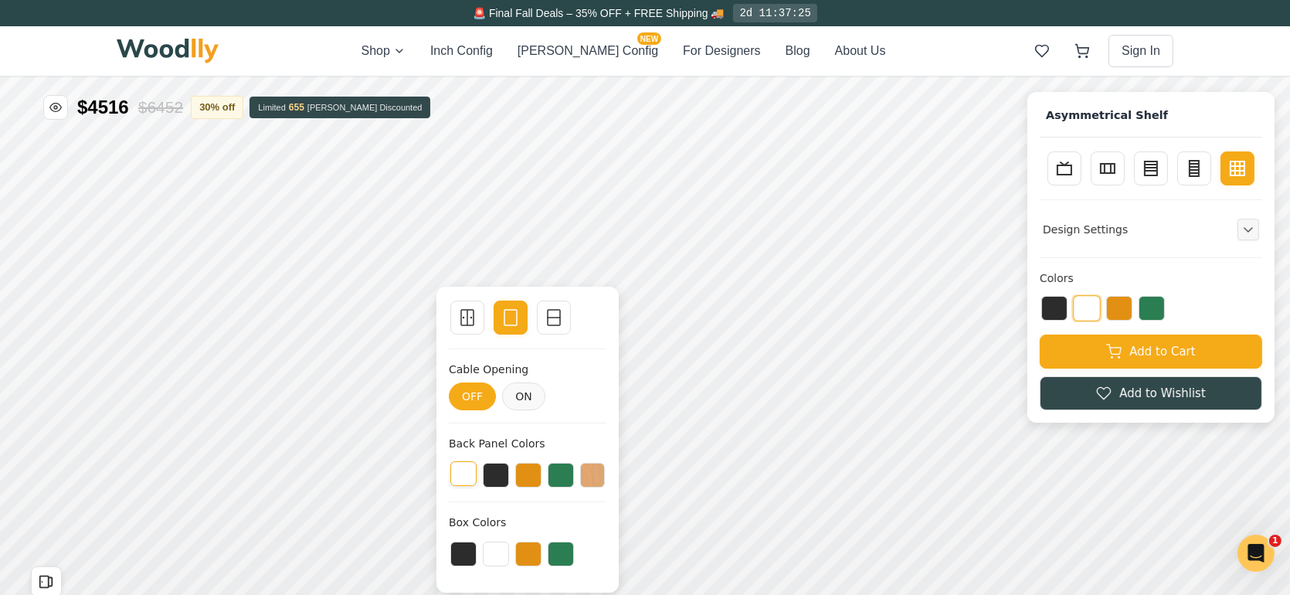
click at [467, 477] on button at bounding box center [463, 472] width 26 height 25
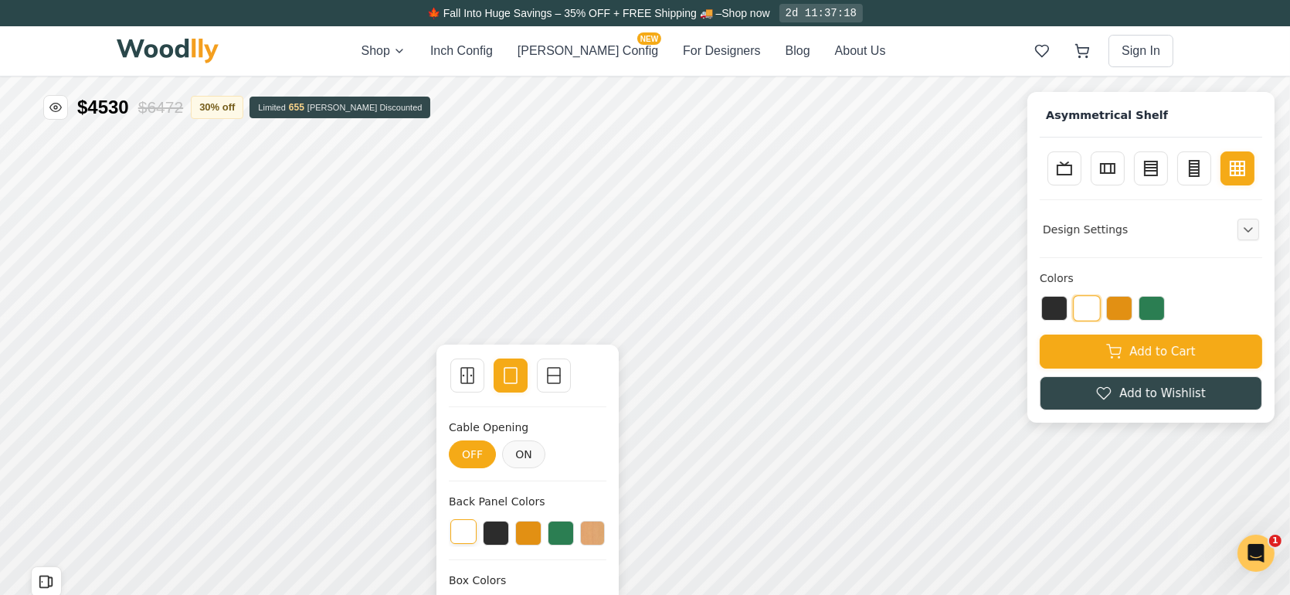
click at [472, 521] on button at bounding box center [463, 530] width 26 height 25
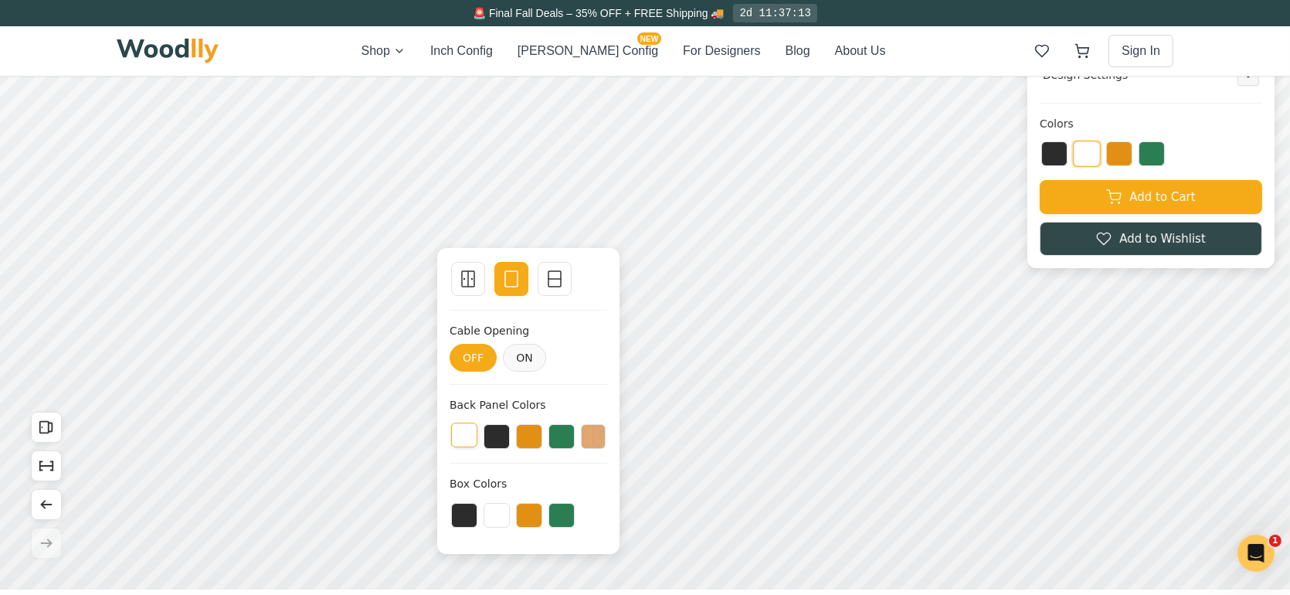
click at [466, 432] on button at bounding box center [464, 435] width 26 height 25
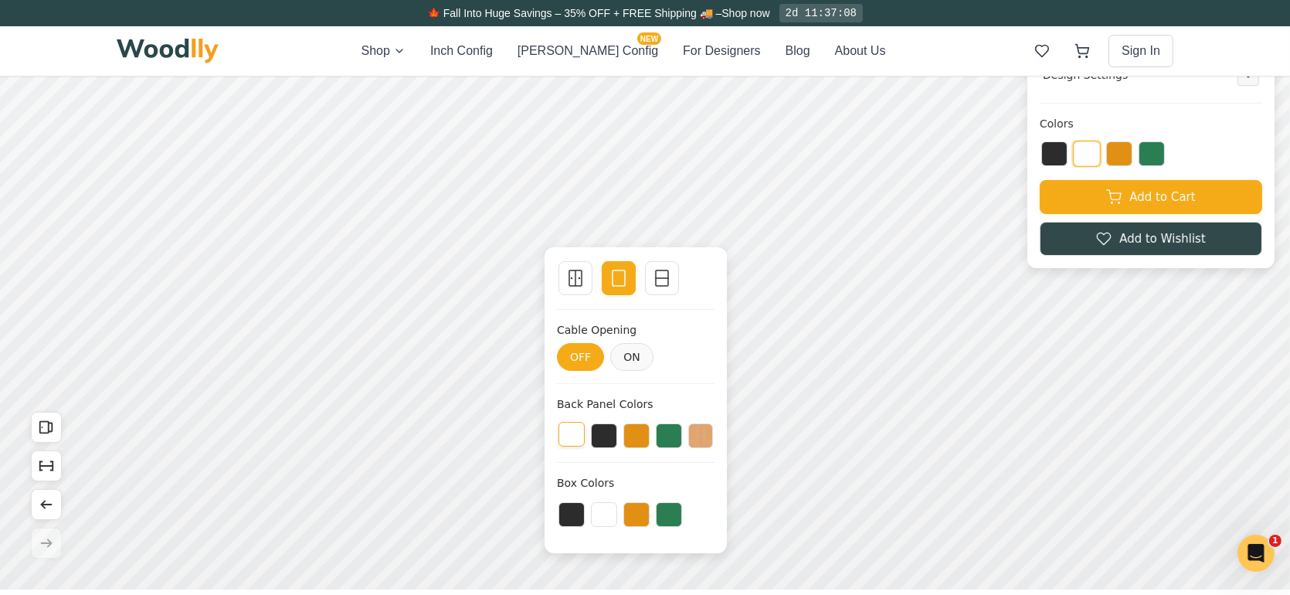
click at [570, 432] on button at bounding box center [572, 435] width 26 height 25
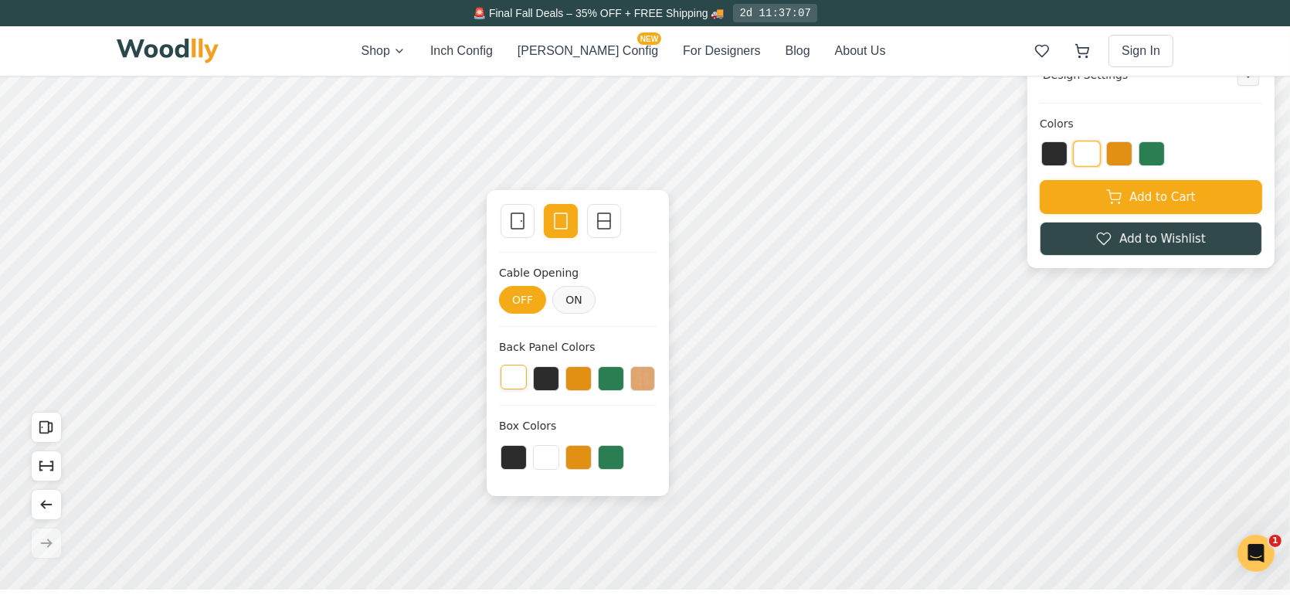
click at [504, 375] on button at bounding box center [514, 377] width 26 height 25
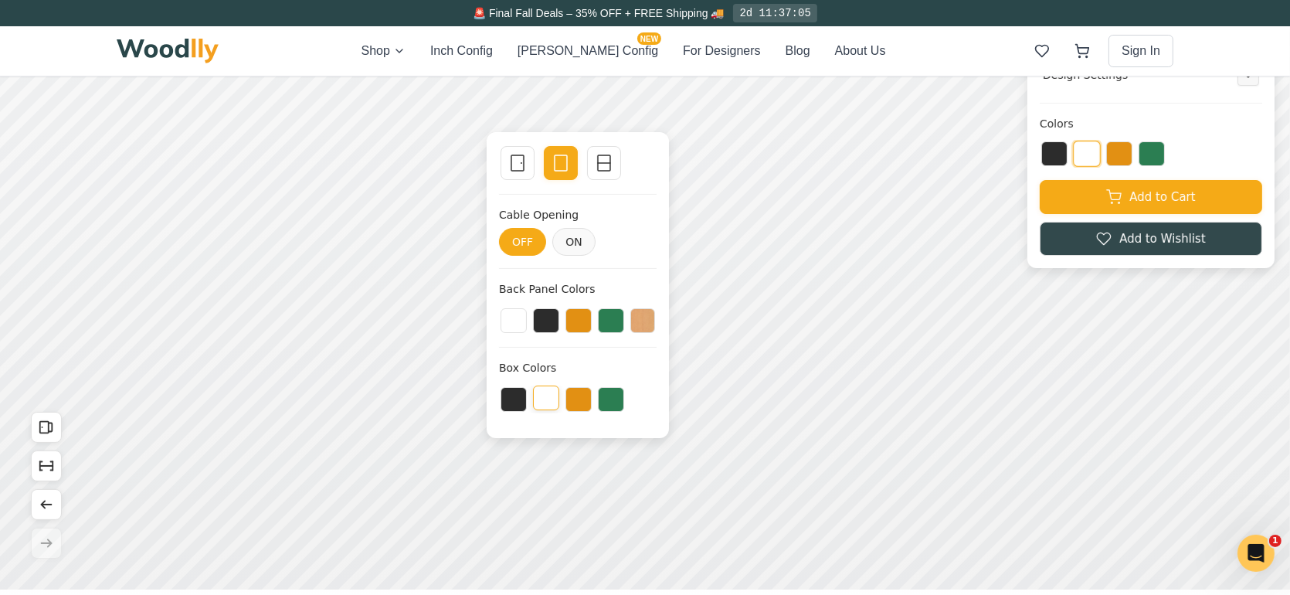
click at [547, 399] on button at bounding box center [546, 398] width 26 height 25
click at [542, 398] on button at bounding box center [546, 398] width 26 height 25
click at [515, 313] on button at bounding box center [514, 319] width 26 height 25
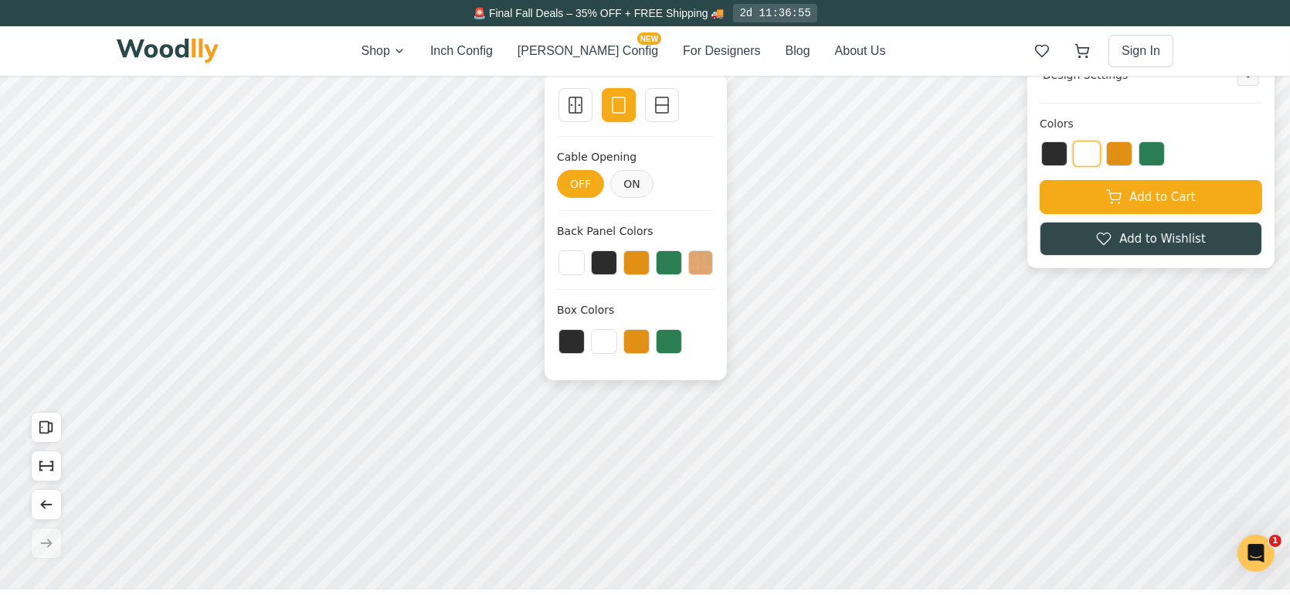
click at [563, 248] on div at bounding box center [636, 261] width 158 height 32
click at [572, 267] on button at bounding box center [572, 262] width 26 height 25
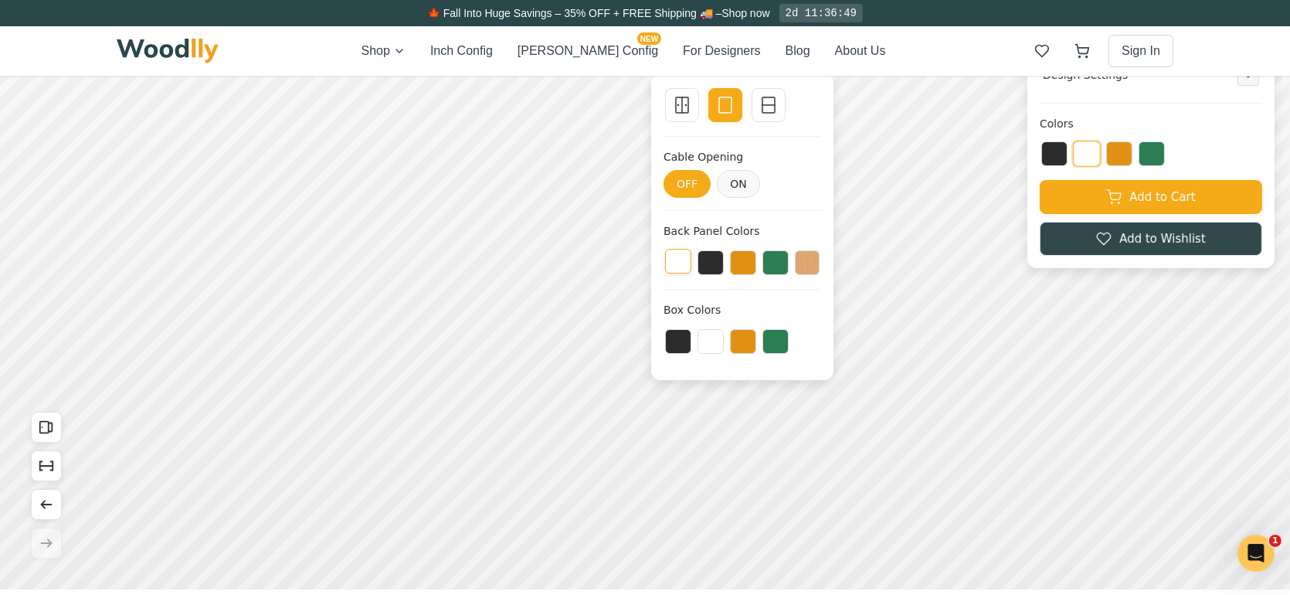
click at [678, 261] on button at bounding box center [678, 262] width 26 height 25
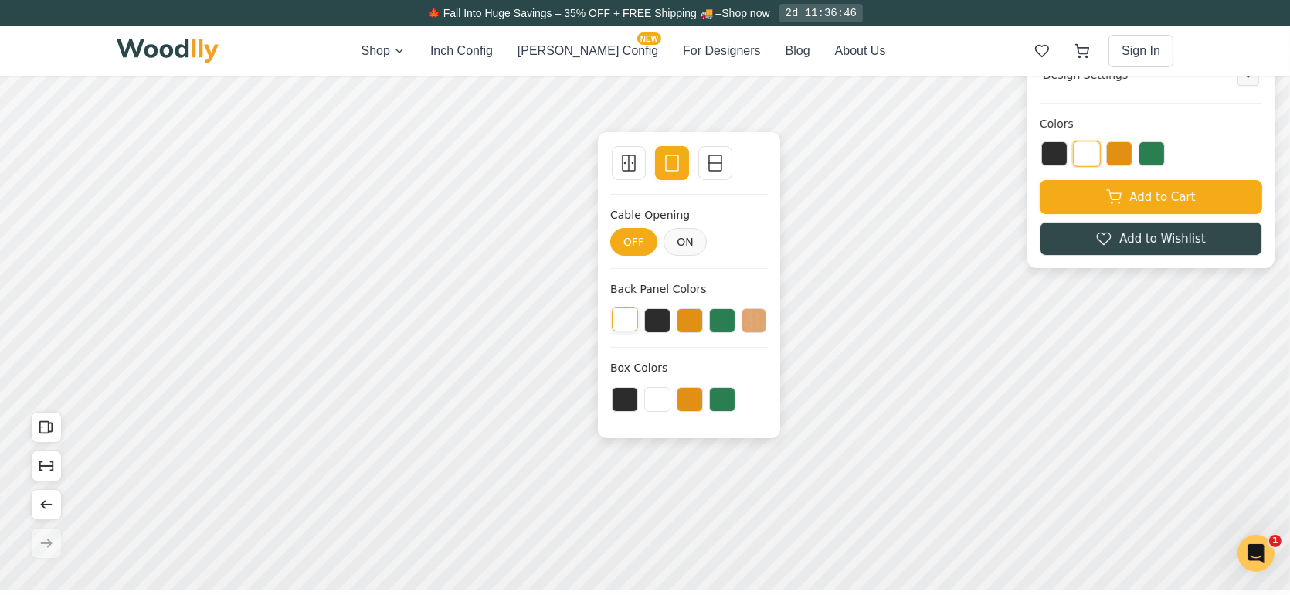
click at [612, 318] on button at bounding box center [625, 319] width 26 height 25
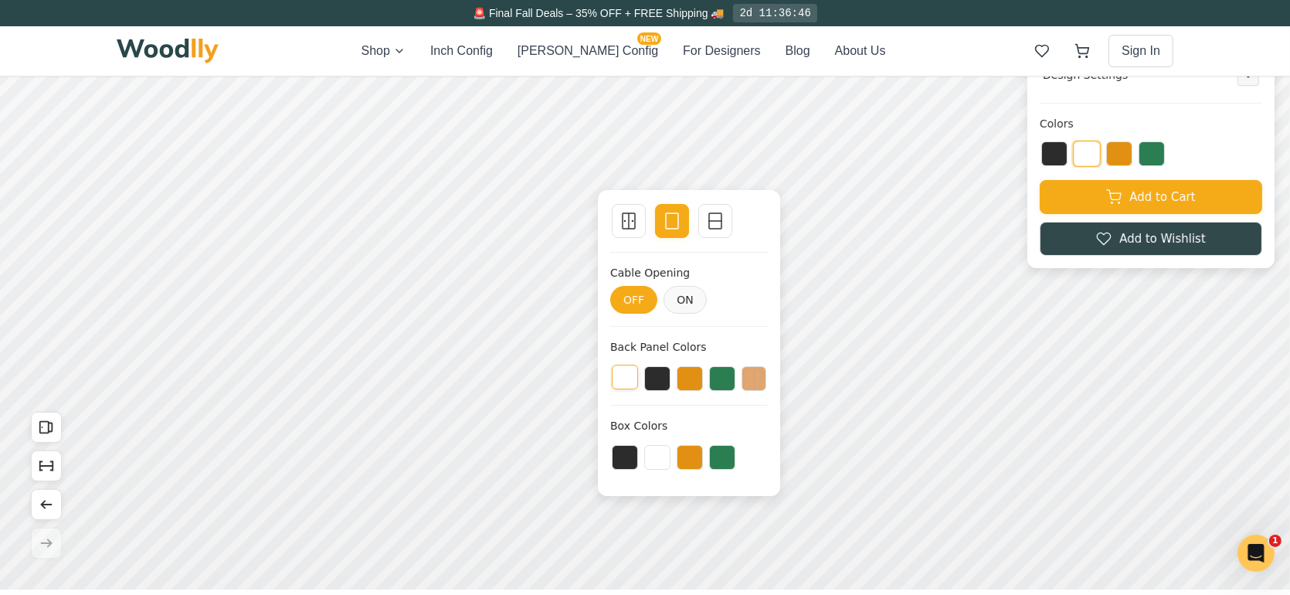
click at [624, 367] on button at bounding box center [625, 377] width 26 height 25
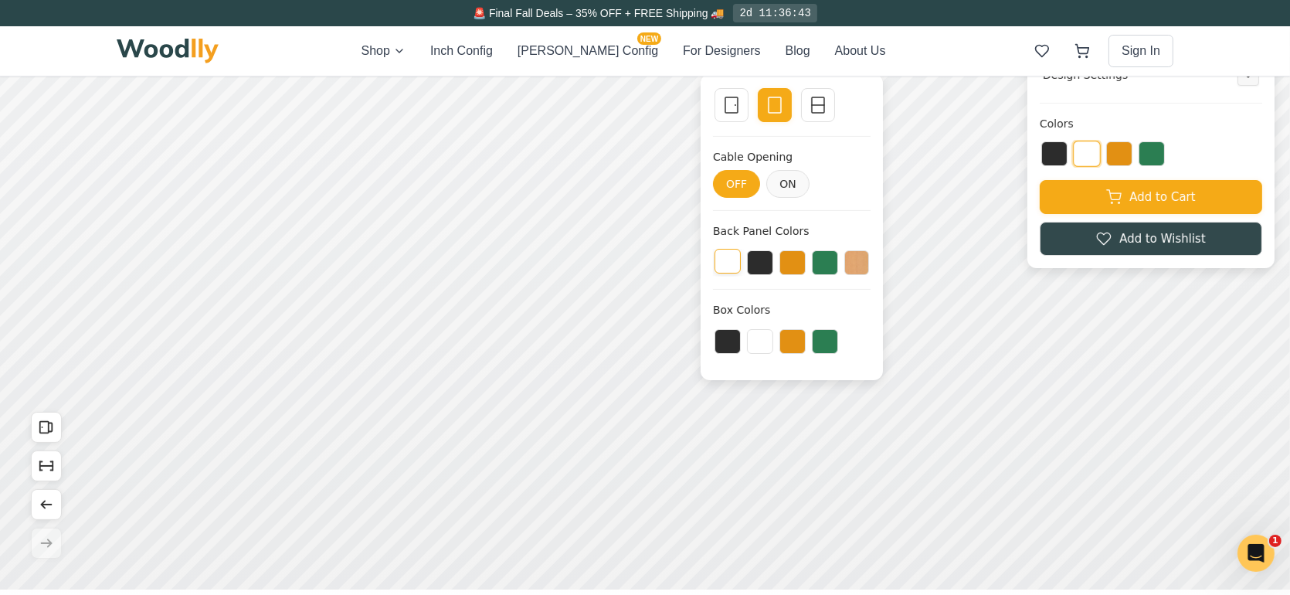
click at [728, 261] on button at bounding box center [728, 262] width 26 height 25
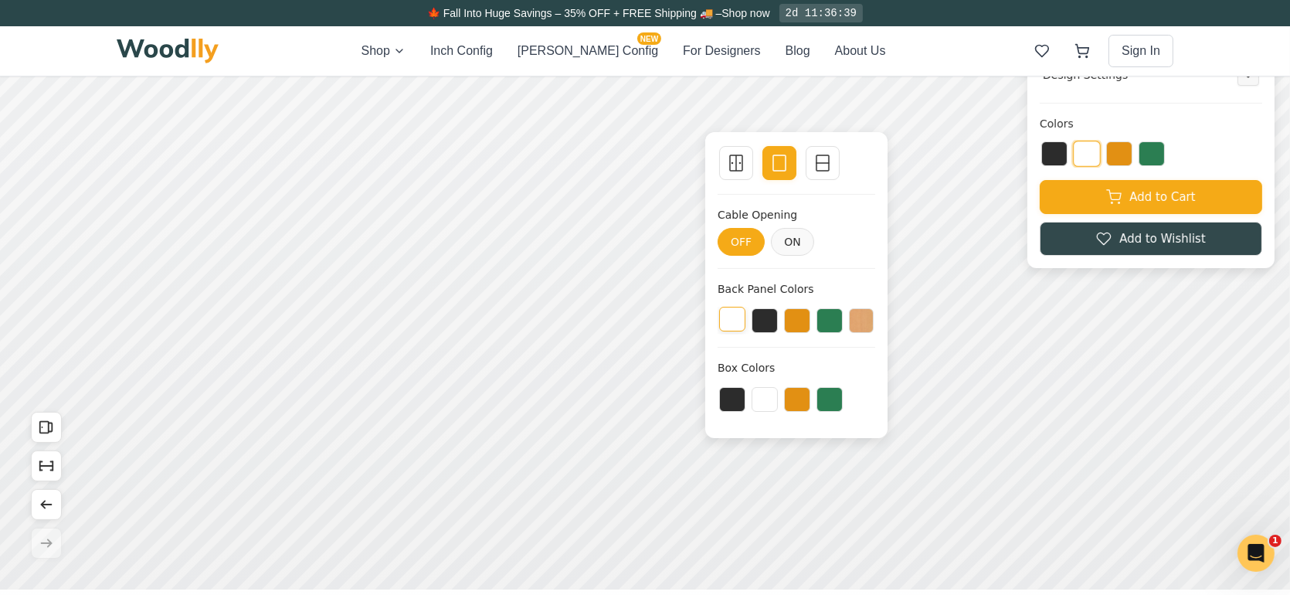
click at [733, 321] on button at bounding box center [732, 319] width 26 height 25
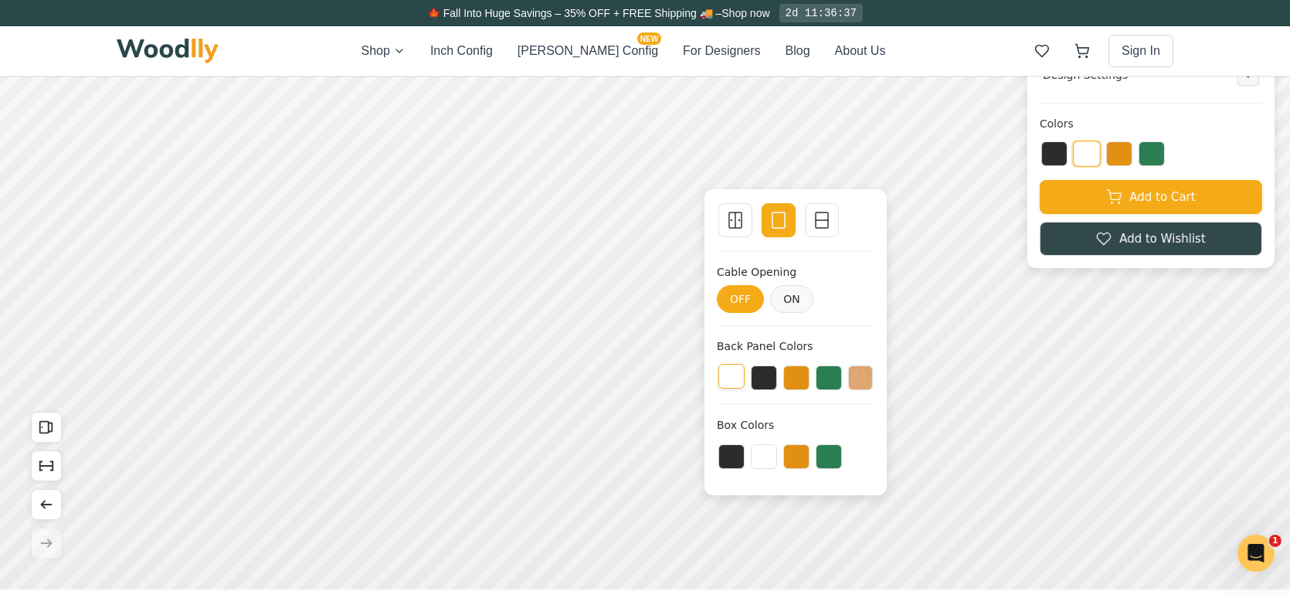
click at [728, 388] on button at bounding box center [731, 377] width 26 height 25
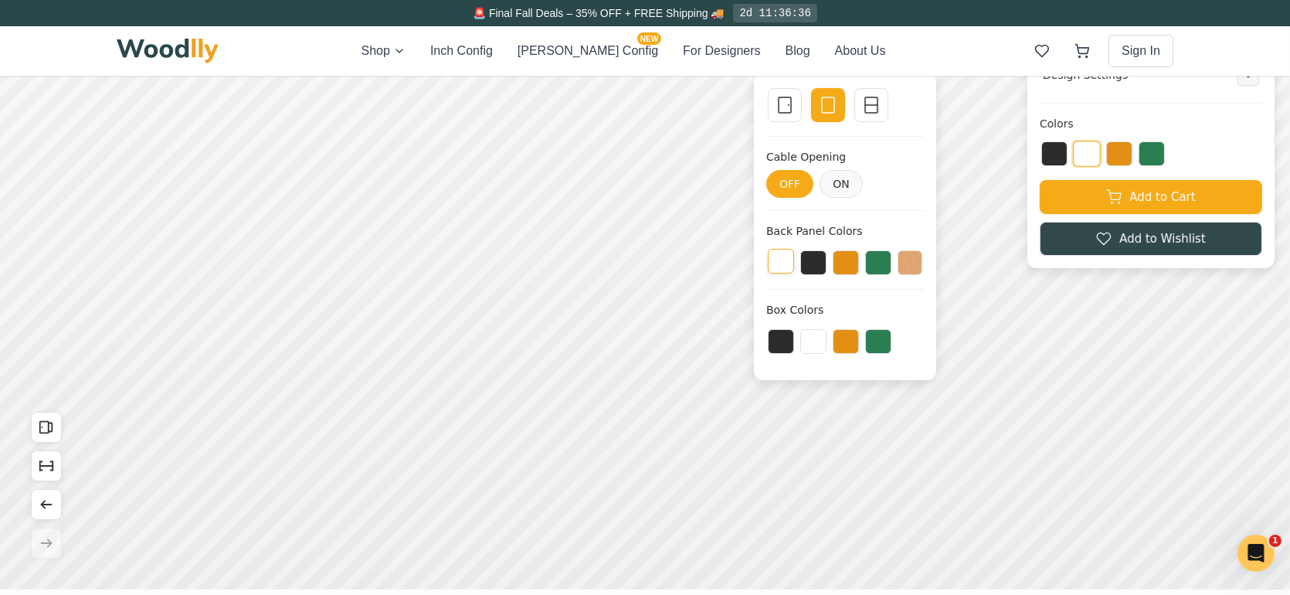
click at [769, 260] on button at bounding box center [781, 262] width 26 height 25
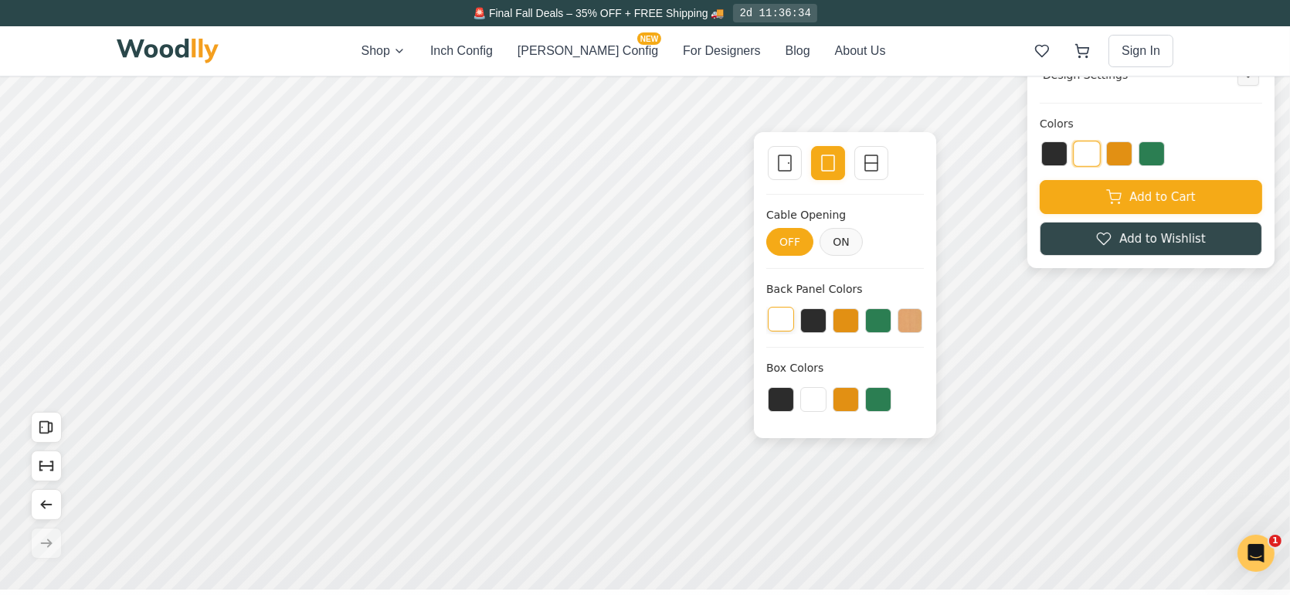
click at [780, 315] on button at bounding box center [781, 319] width 26 height 25
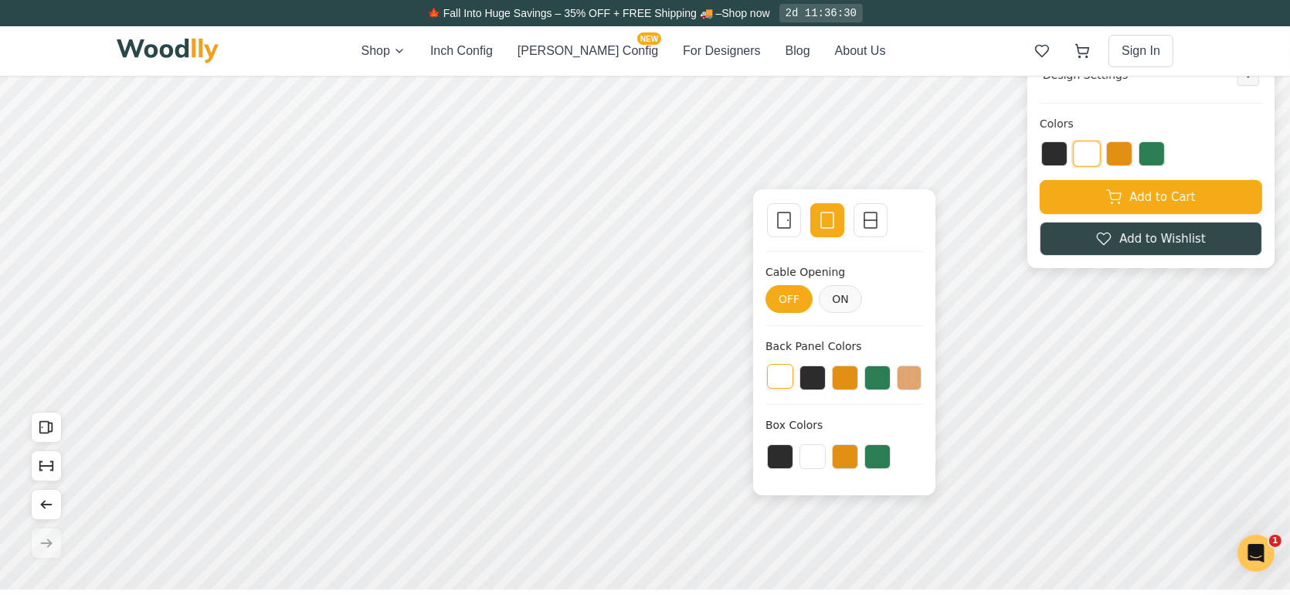
click at [780, 377] on button at bounding box center [780, 377] width 26 height 25
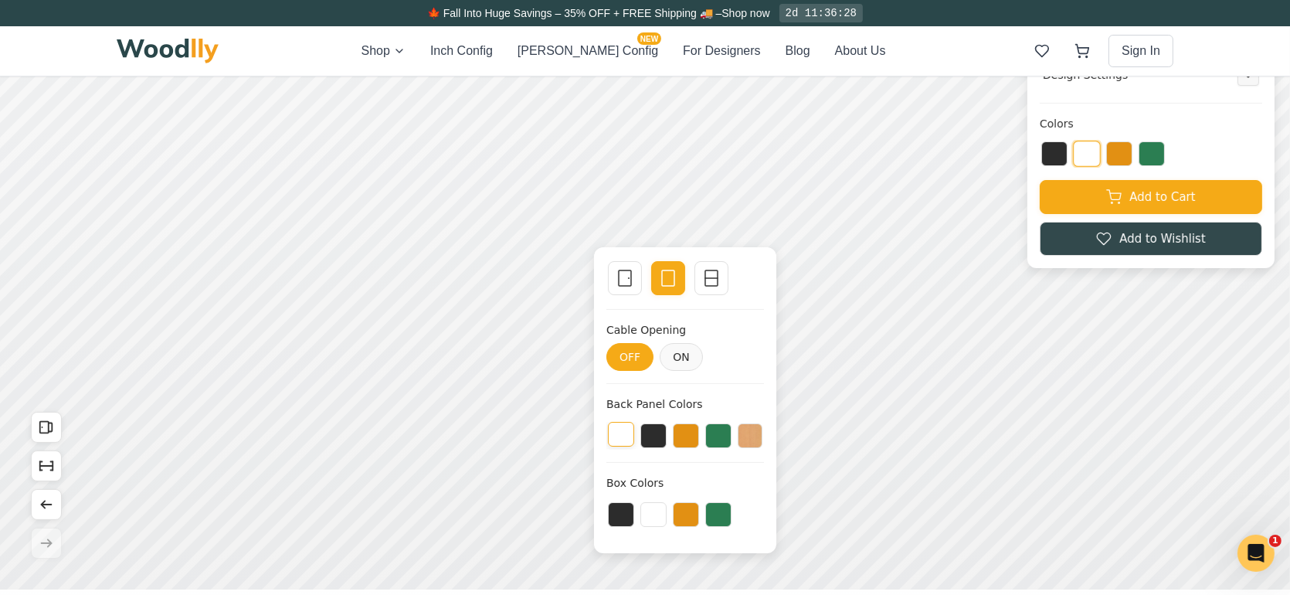
click at [616, 434] on button at bounding box center [621, 435] width 26 height 25
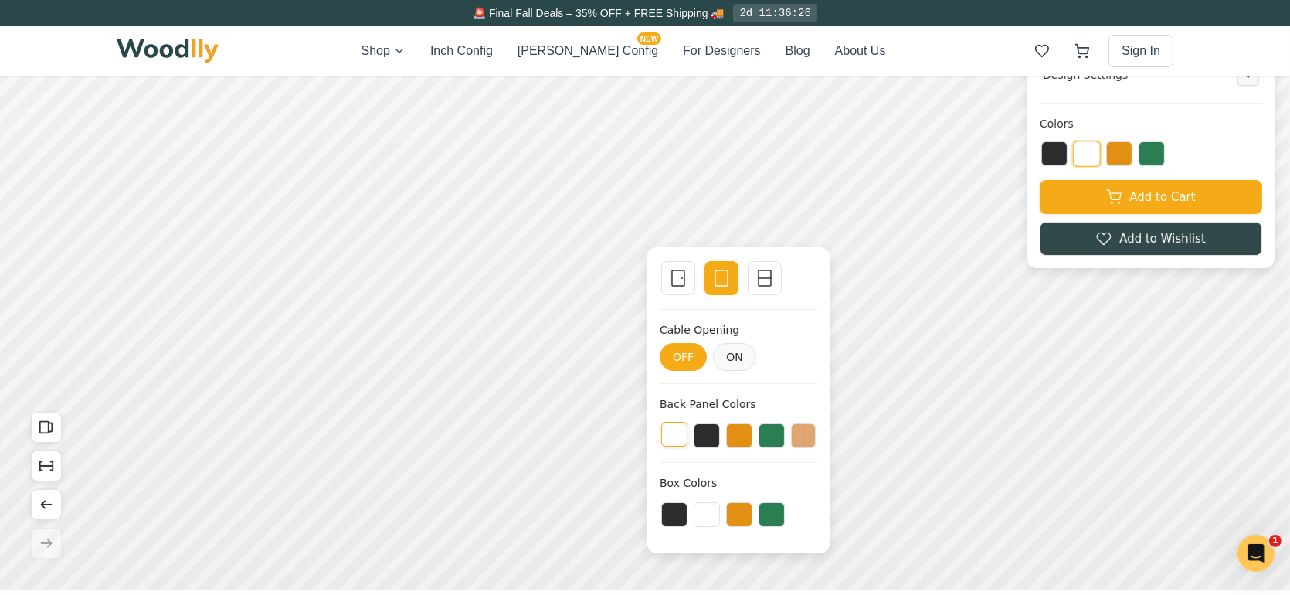
click at [673, 428] on button at bounding box center [674, 435] width 26 height 25
click at [675, 435] on button at bounding box center [674, 435] width 26 height 25
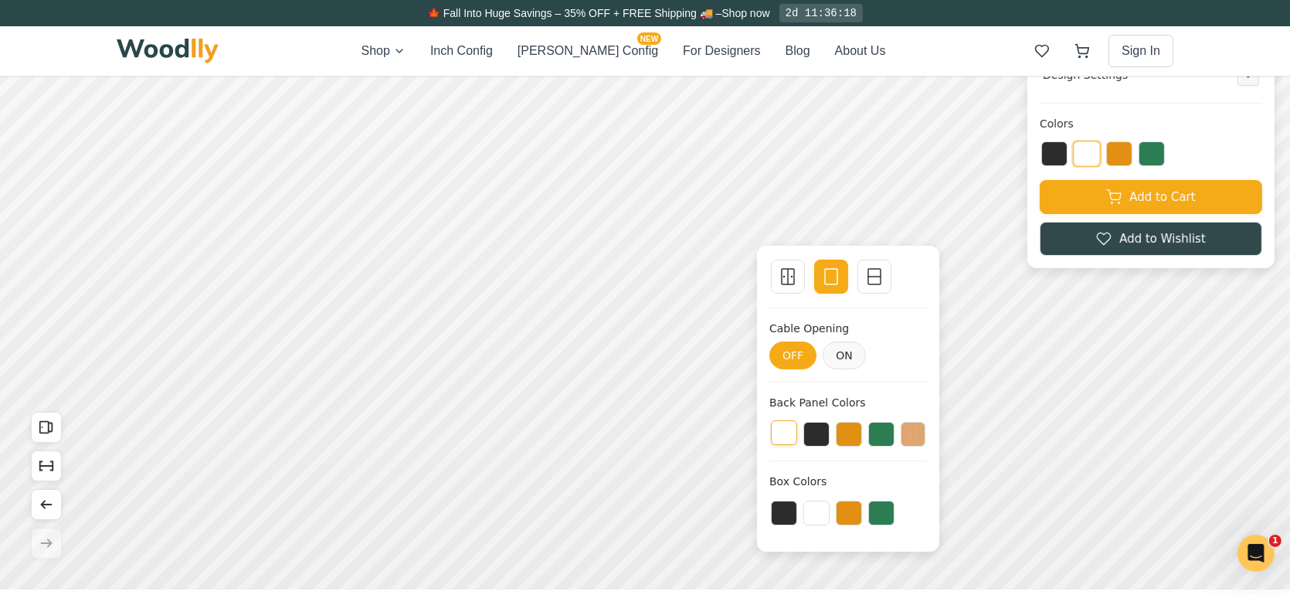
click at [775, 428] on button at bounding box center [784, 433] width 26 height 25
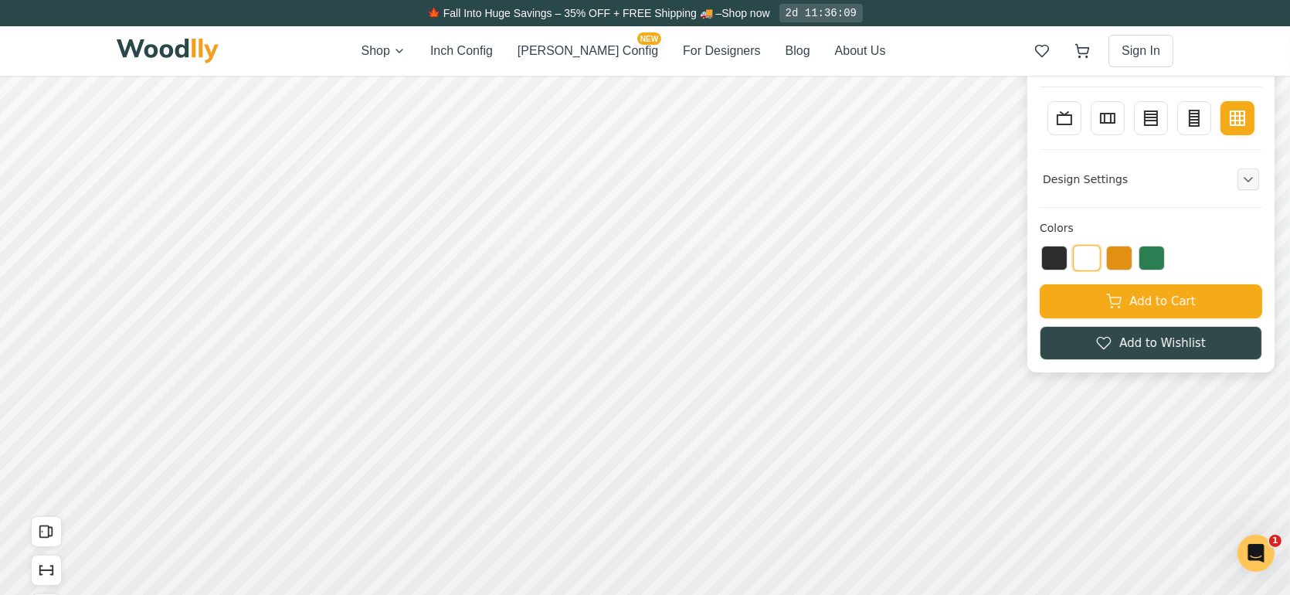
scroll to position [77, 0]
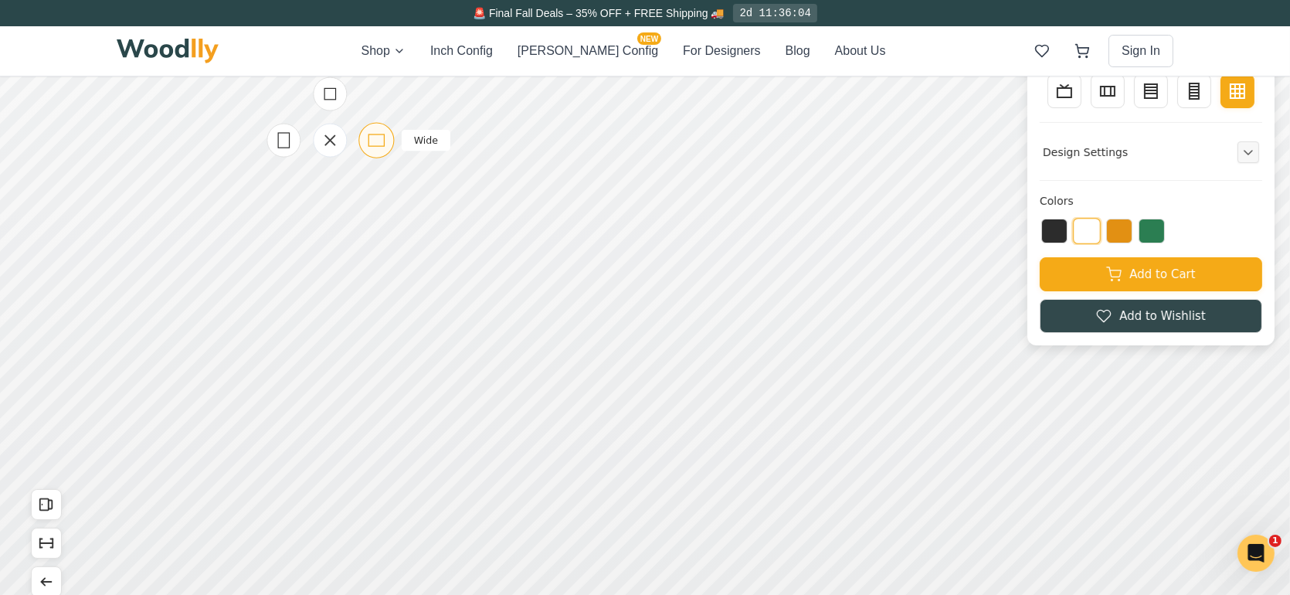
click at [370, 139] on icon at bounding box center [376, 140] width 19 height 19
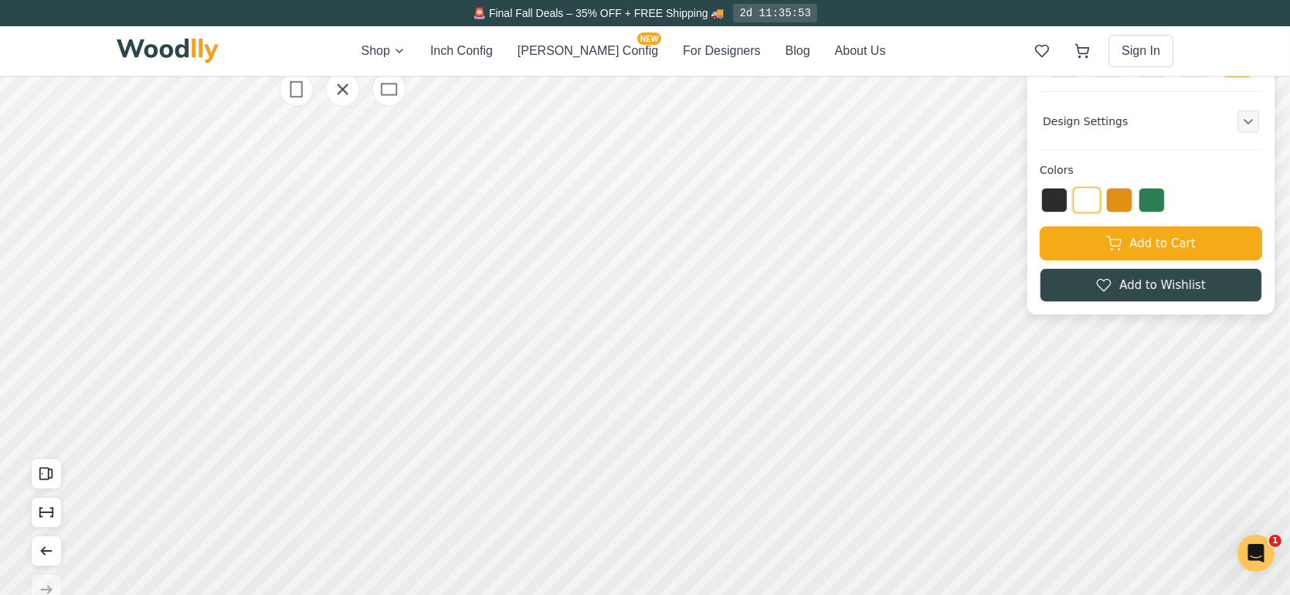
scroll to position [155, 0]
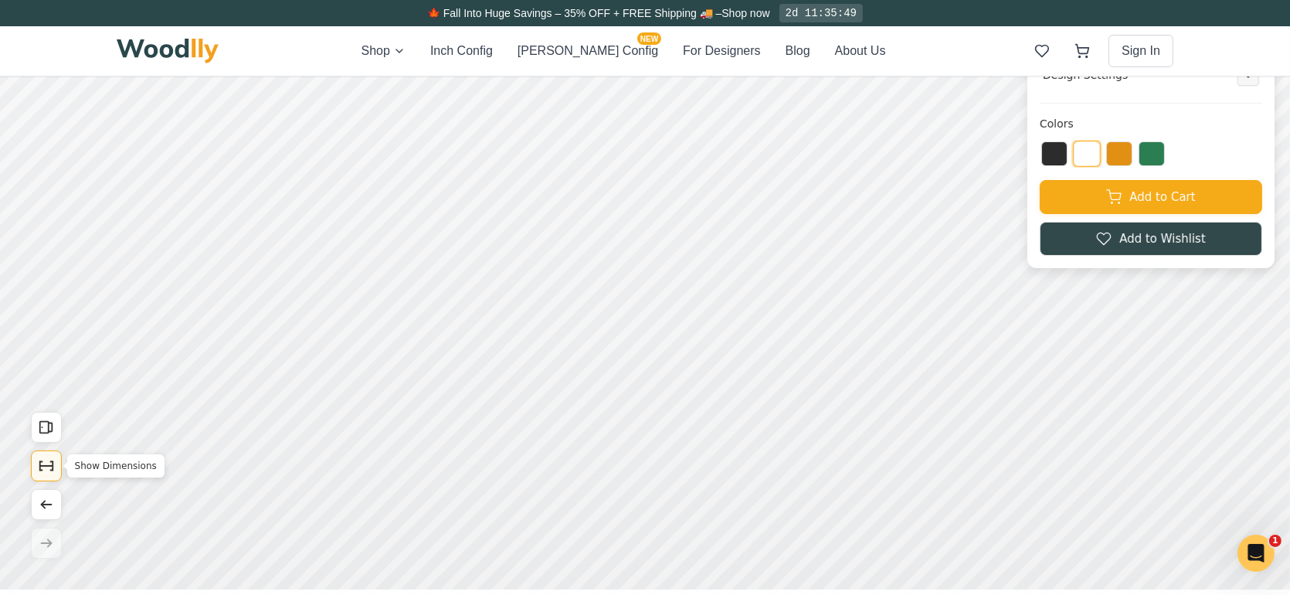
click at [44, 472] on icon "Show Dimensions" at bounding box center [46, 466] width 17 height 17
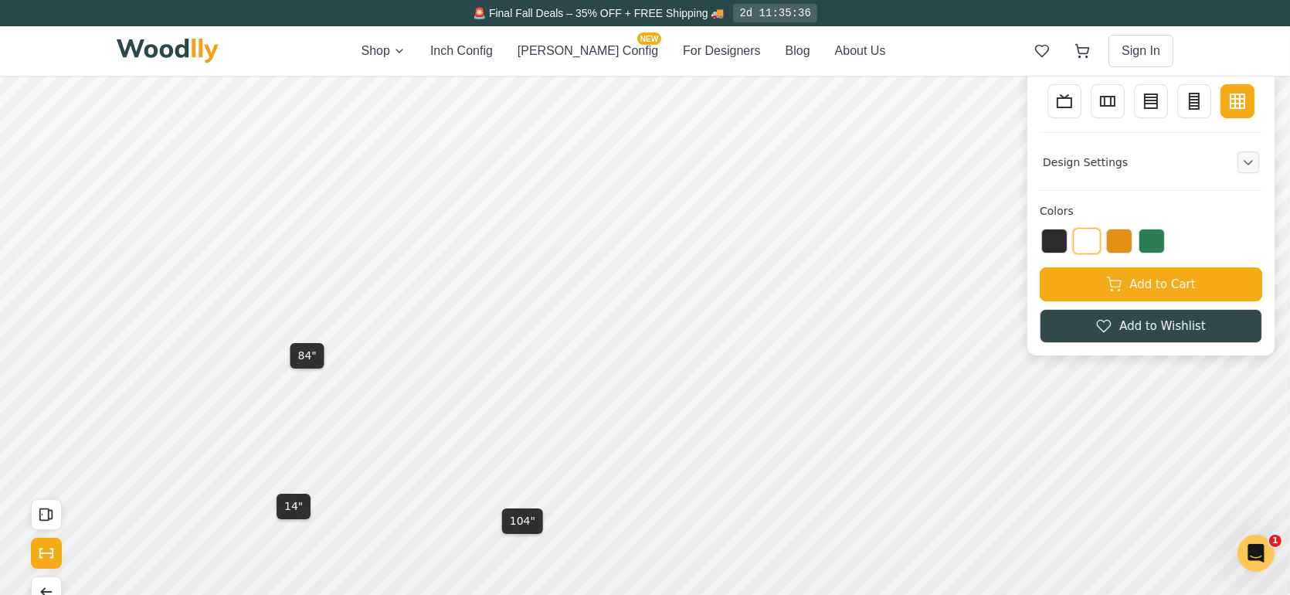
scroll to position [61, 0]
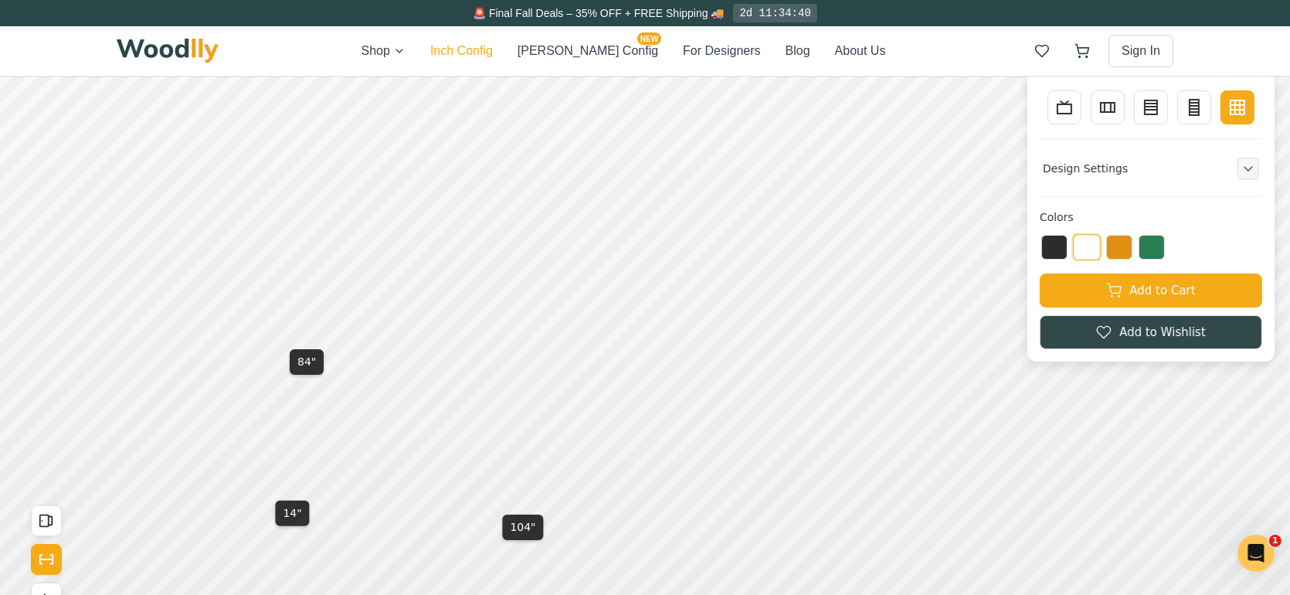
click at [493, 56] on button "Inch Config" at bounding box center [461, 51] width 63 height 19
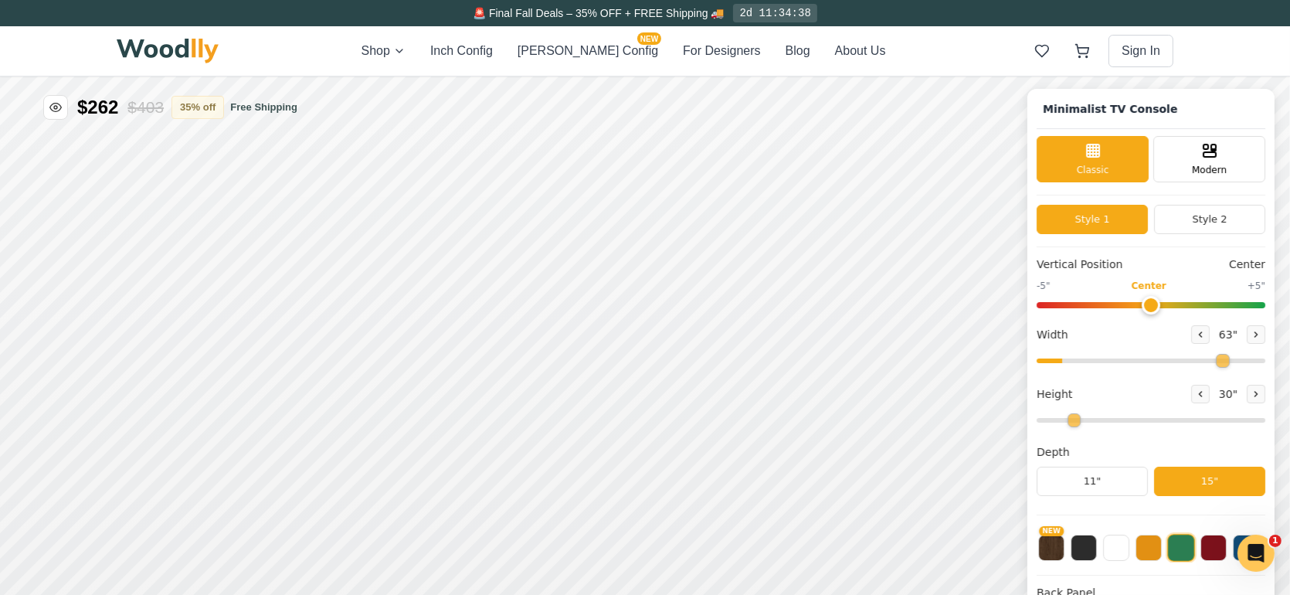
type input "63"
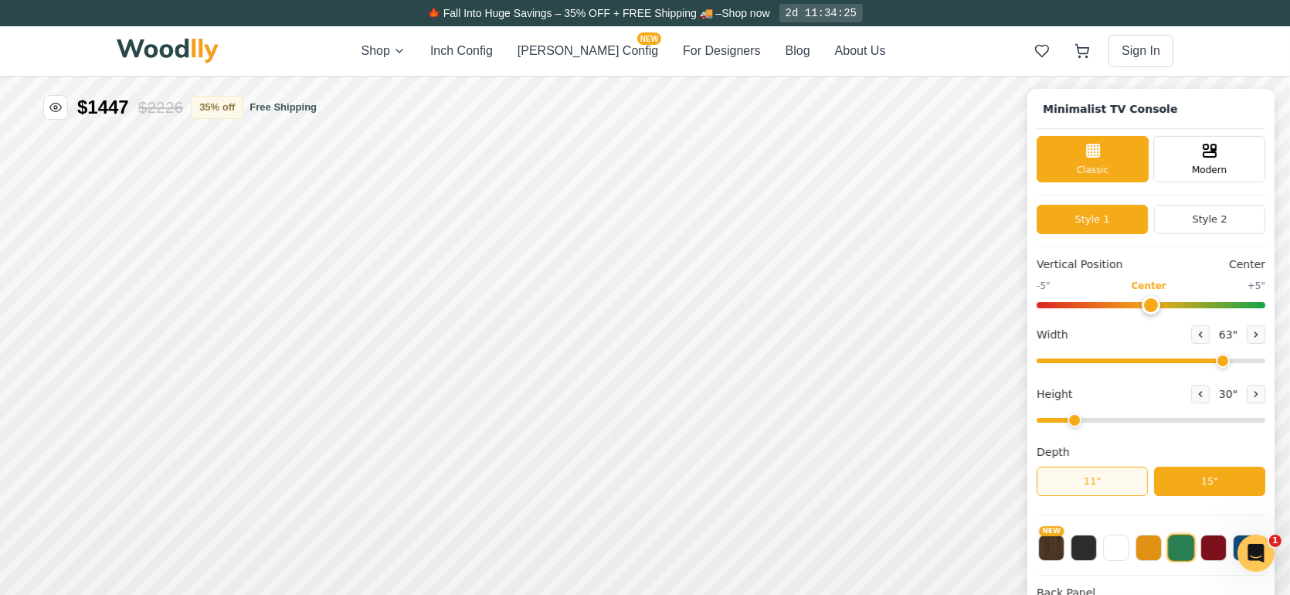
click at [1078, 486] on button "11"" at bounding box center [1092, 480] width 111 height 29
click at [1225, 478] on button "15"" at bounding box center [1209, 480] width 111 height 29
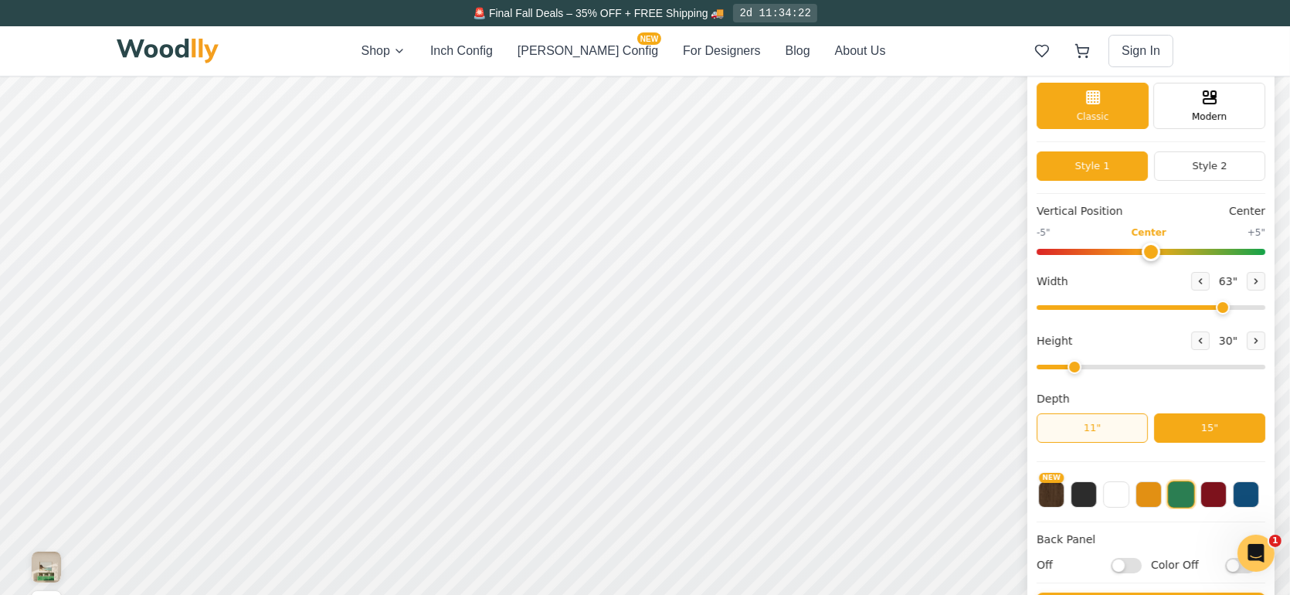
scroll to position [77, 0]
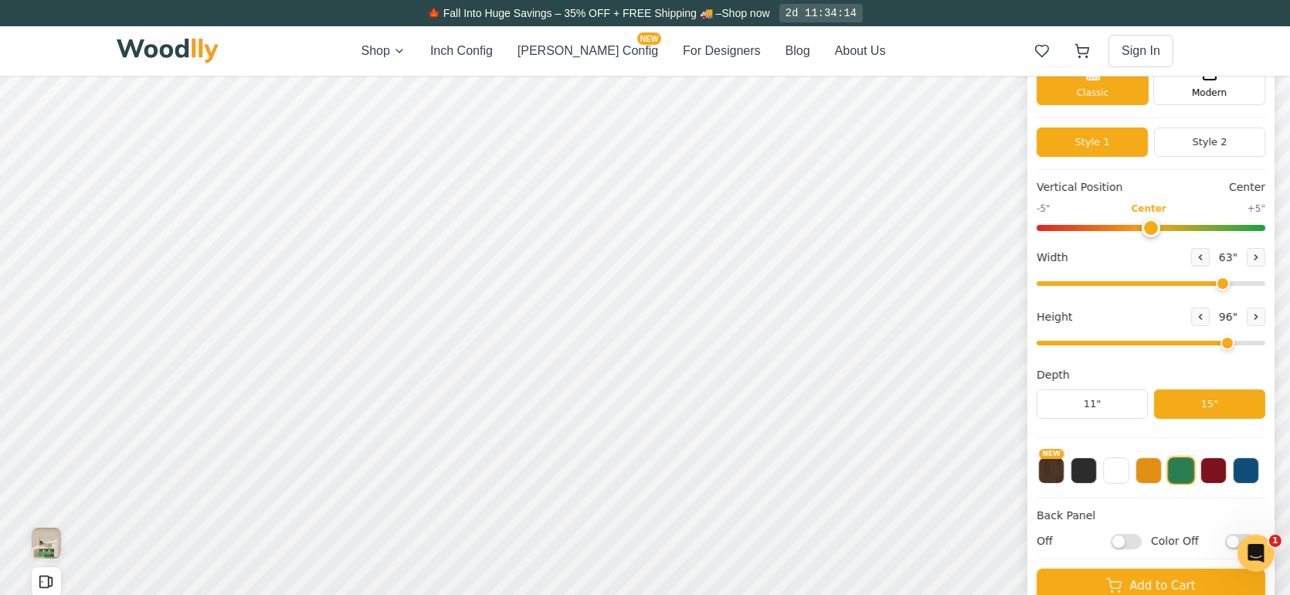
drag, startPoint x: 1085, startPoint y: 350, endPoint x: 1241, endPoint y: 348, distance: 155.3
type input "7"
click at [1241, 345] on input "range" at bounding box center [1151, 343] width 229 height 5
click at [1261, 255] on icon at bounding box center [1256, 257] width 9 height 9
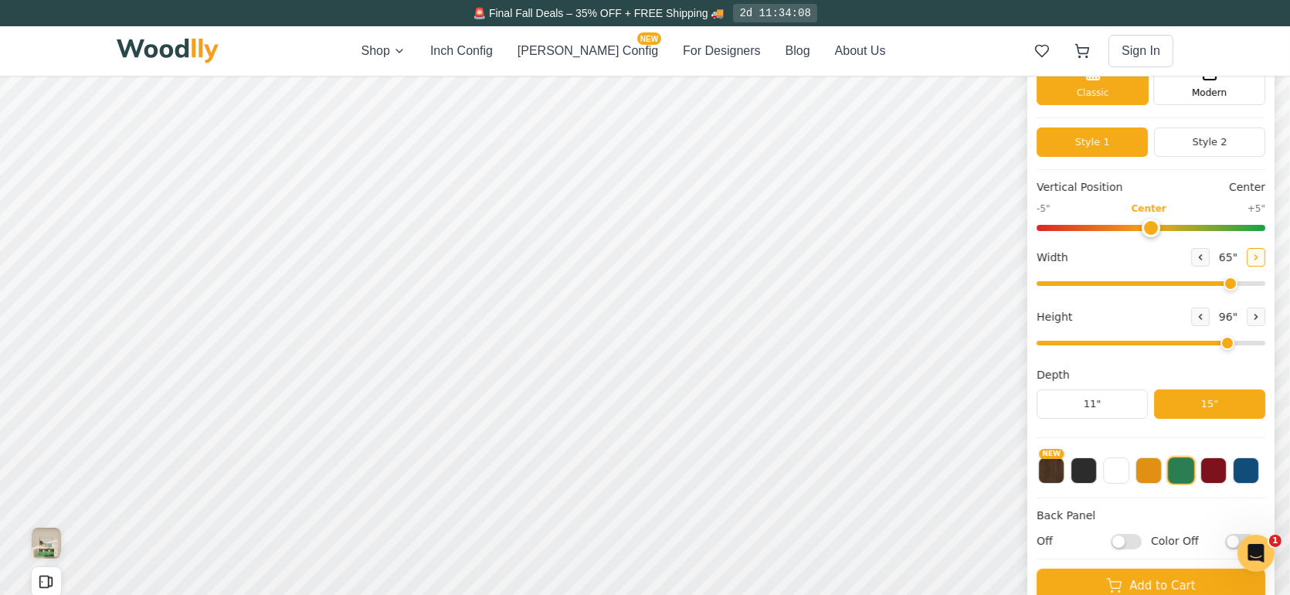
click at [1261, 255] on icon at bounding box center [1256, 257] width 9 height 9
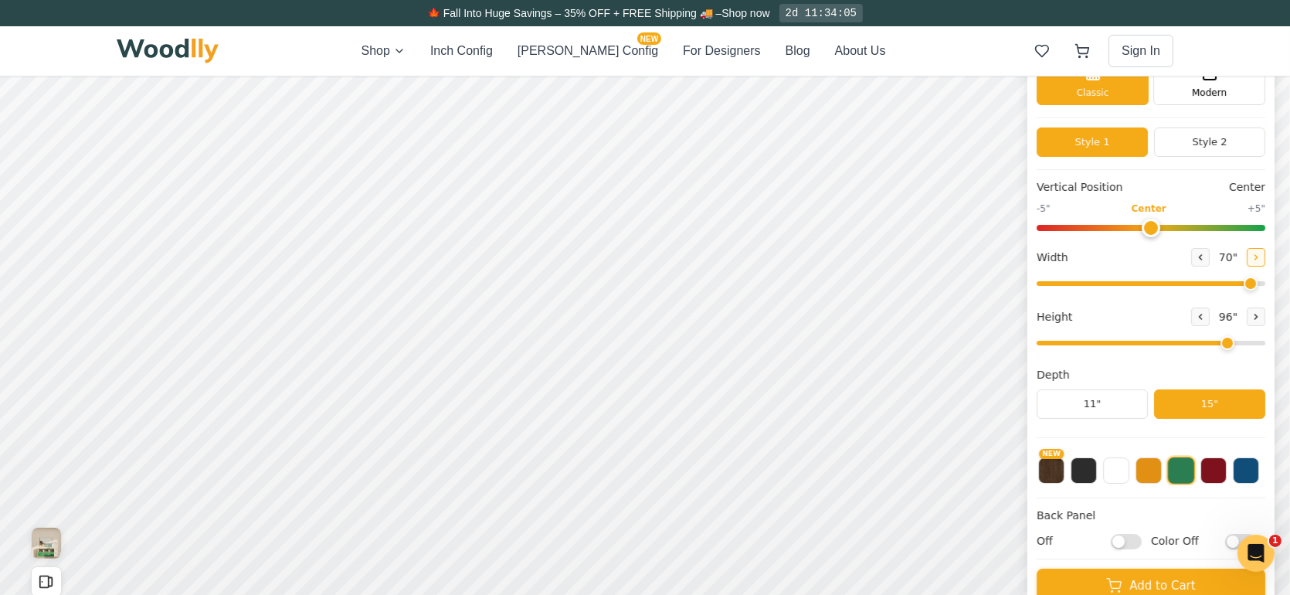
click at [1261, 255] on icon at bounding box center [1256, 257] width 9 height 9
type input "72"
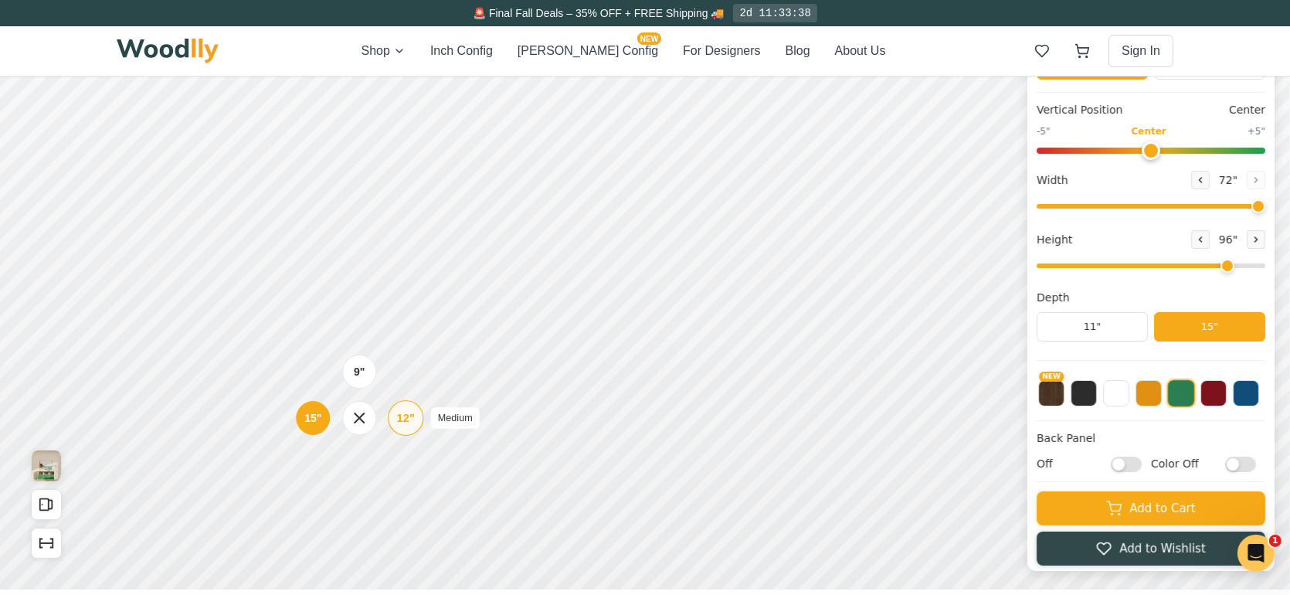
click at [401, 409] on div "12" Medium" at bounding box center [406, 419] width 36 height 36
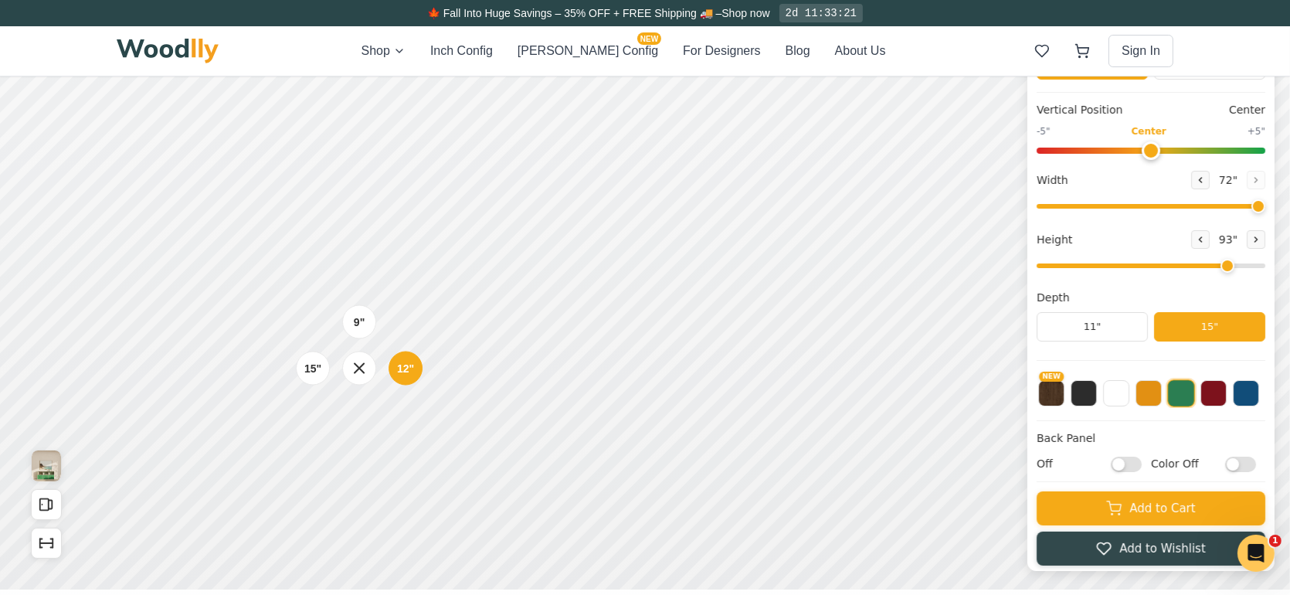
click at [405, 305] on div "9" 12" 15"" at bounding box center [359, 369] width 155 height 155
click at [361, 304] on div "9" 12" 15"" at bounding box center [359, 369] width 155 height 155
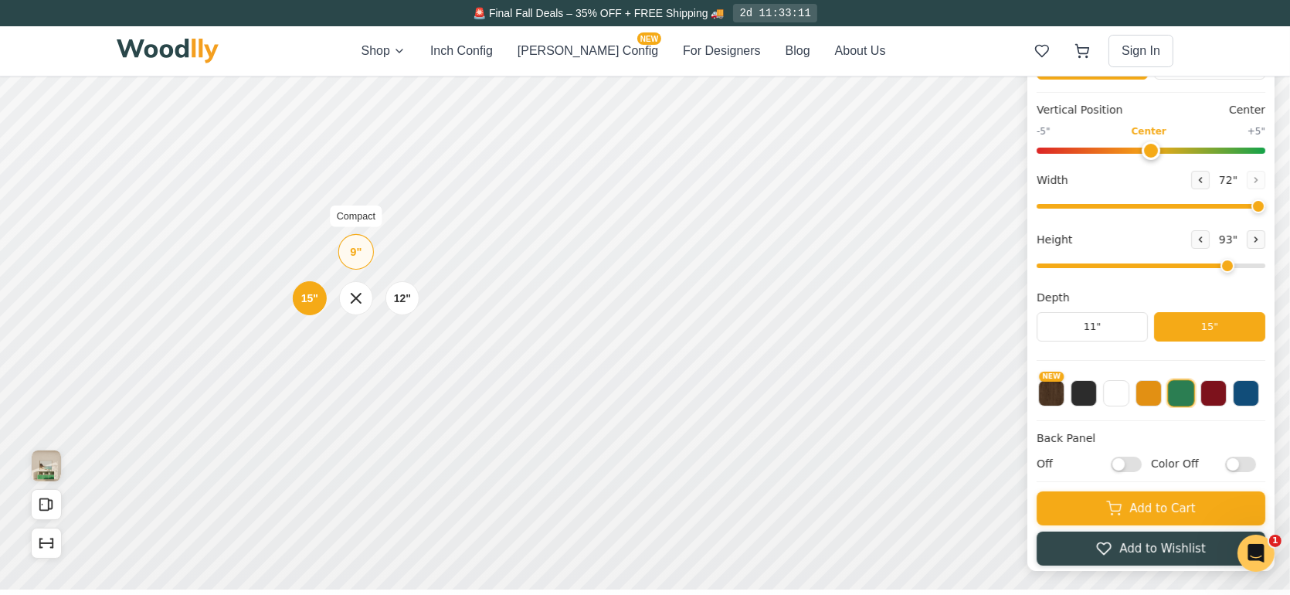
click at [362, 248] on div "9" Compact" at bounding box center [356, 253] width 36 height 36
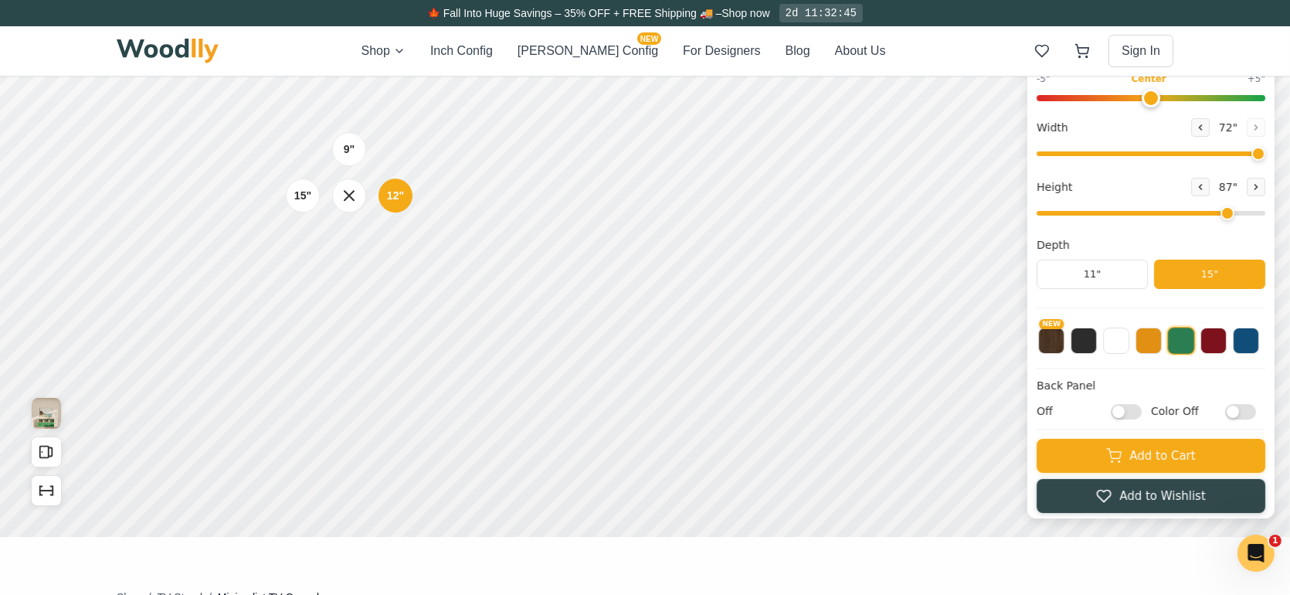
scroll to position [232, 0]
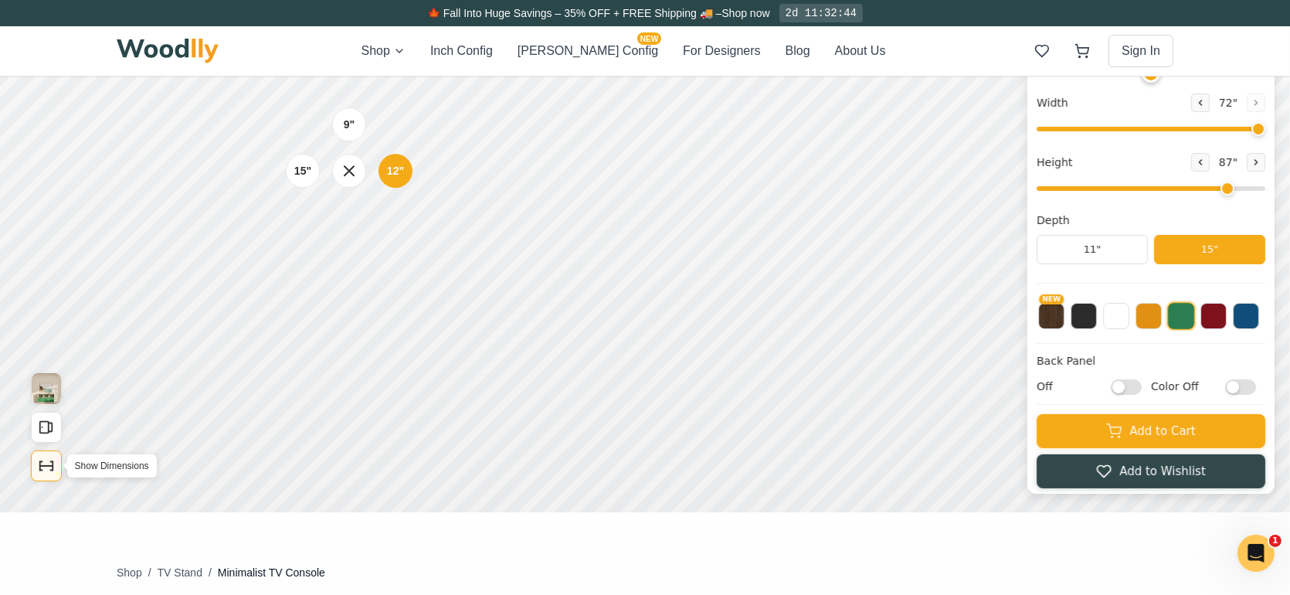
click at [51, 464] on icon "Show Dimensions" at bounding box center [46, 466] width 17 height 17
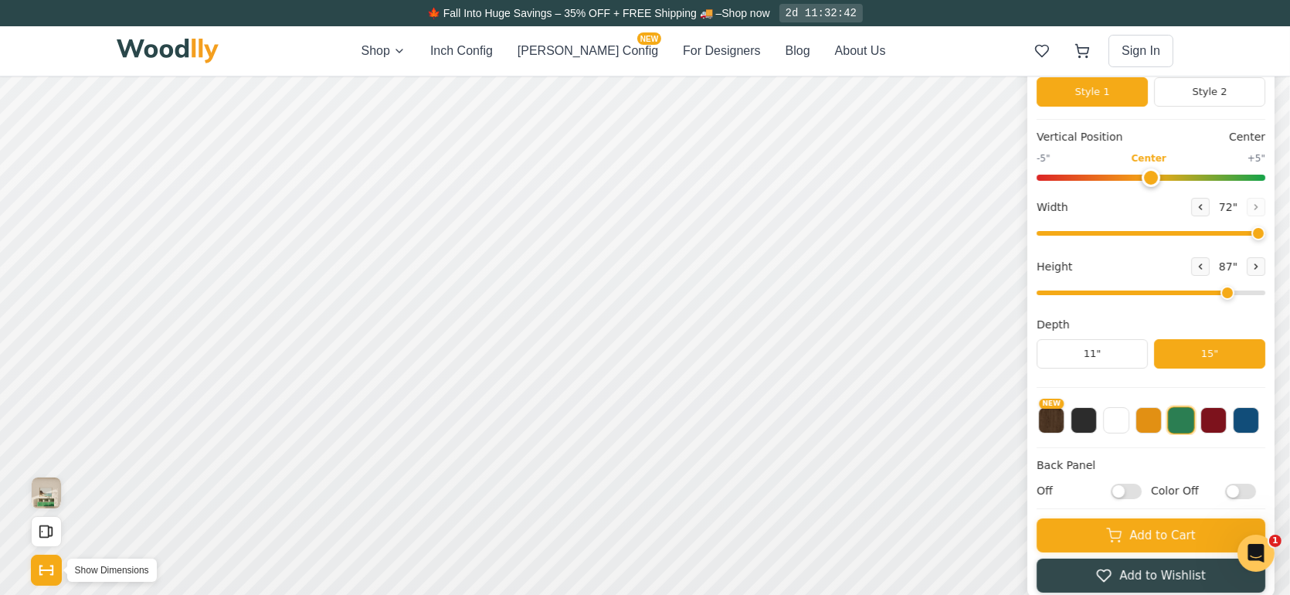
scroll to position [155, 0]
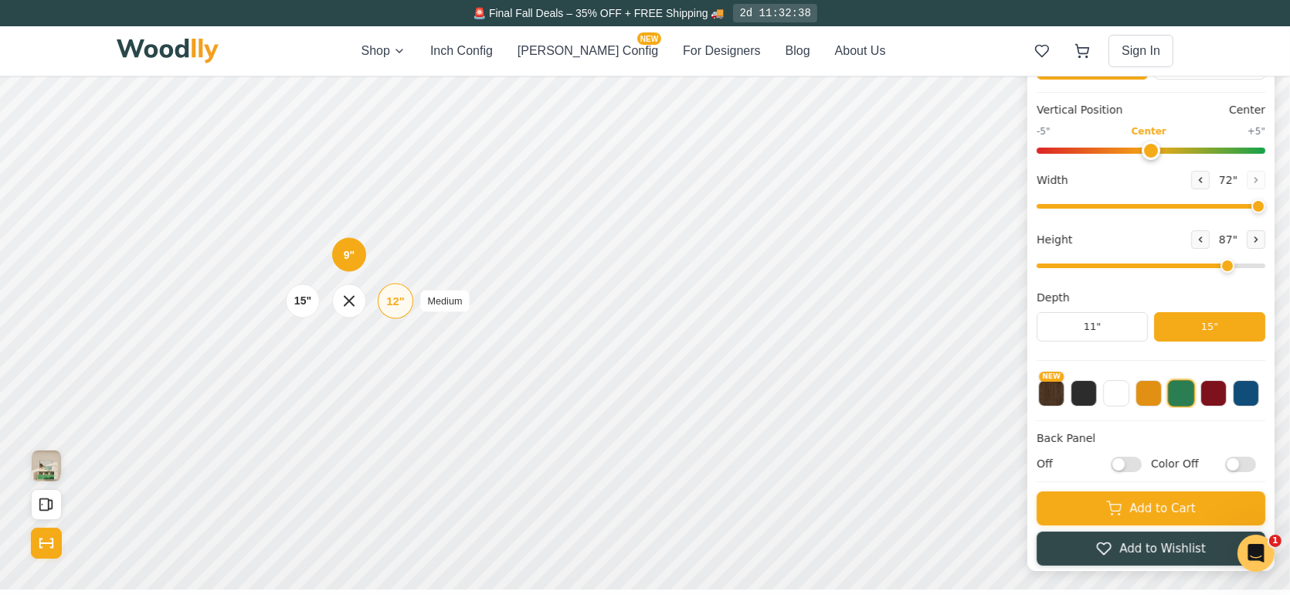
click at [382, 298] on div "12" Medium" at bounding box center [396, 302] width 36 height 36
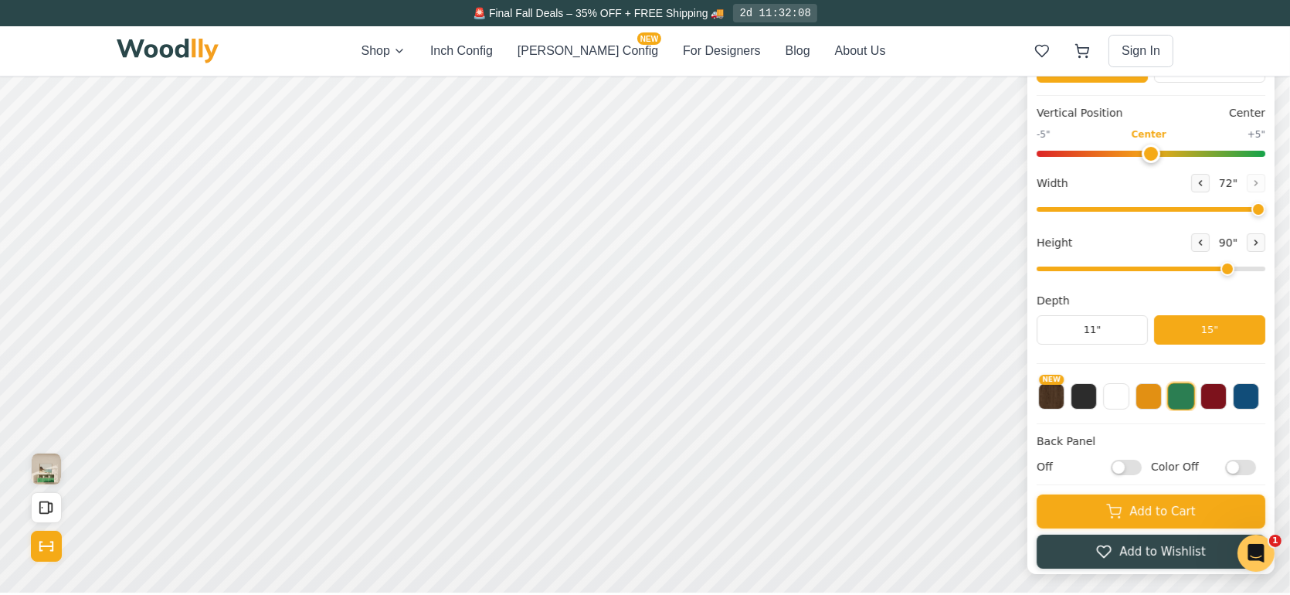
scroll to position [232, 0]
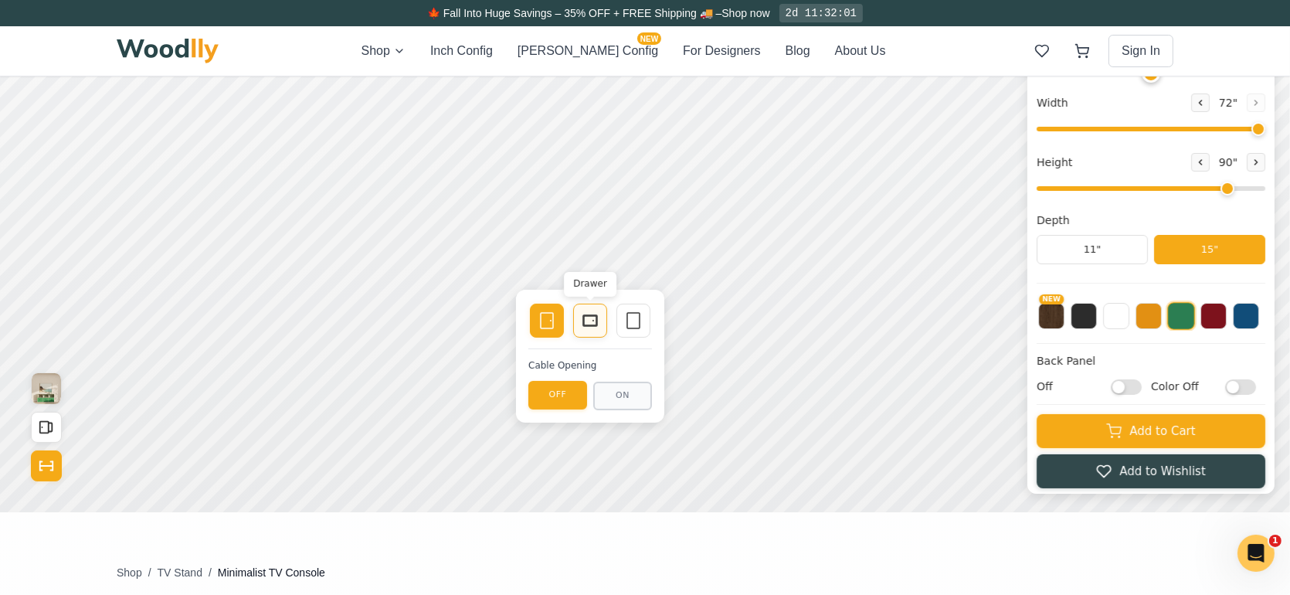
click at [594, 318] on icon at bounding box center [590, 321] width 19 height 19
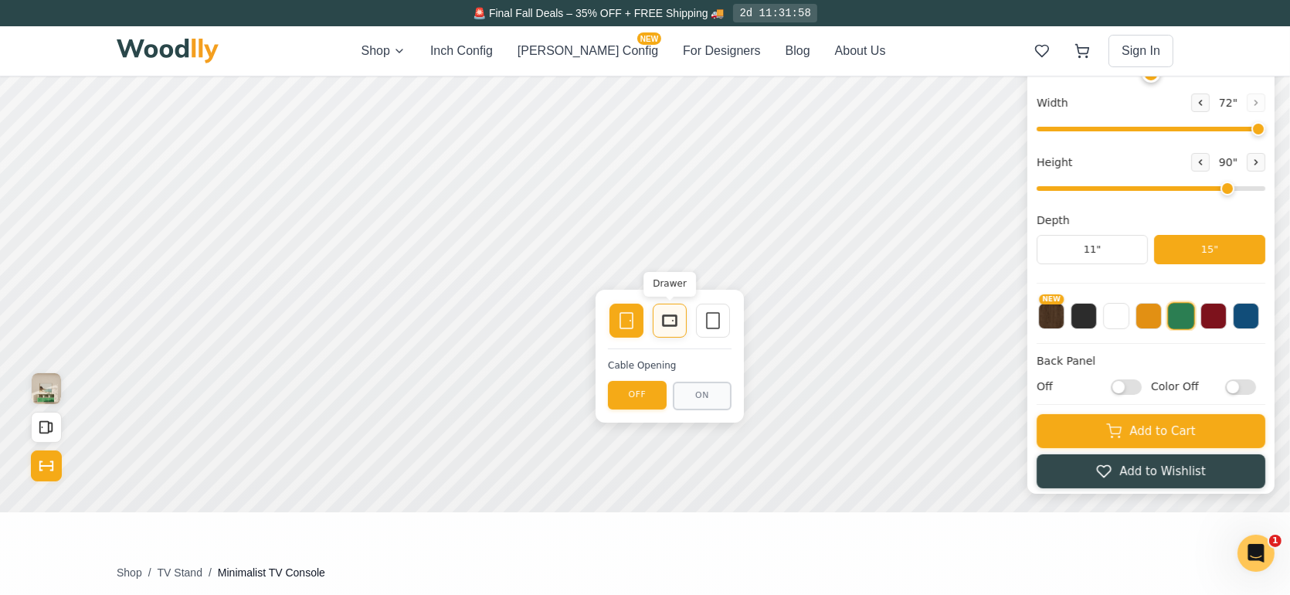
click at [669, 321] on icon at bounding box center [670, 321] width 19 height 19
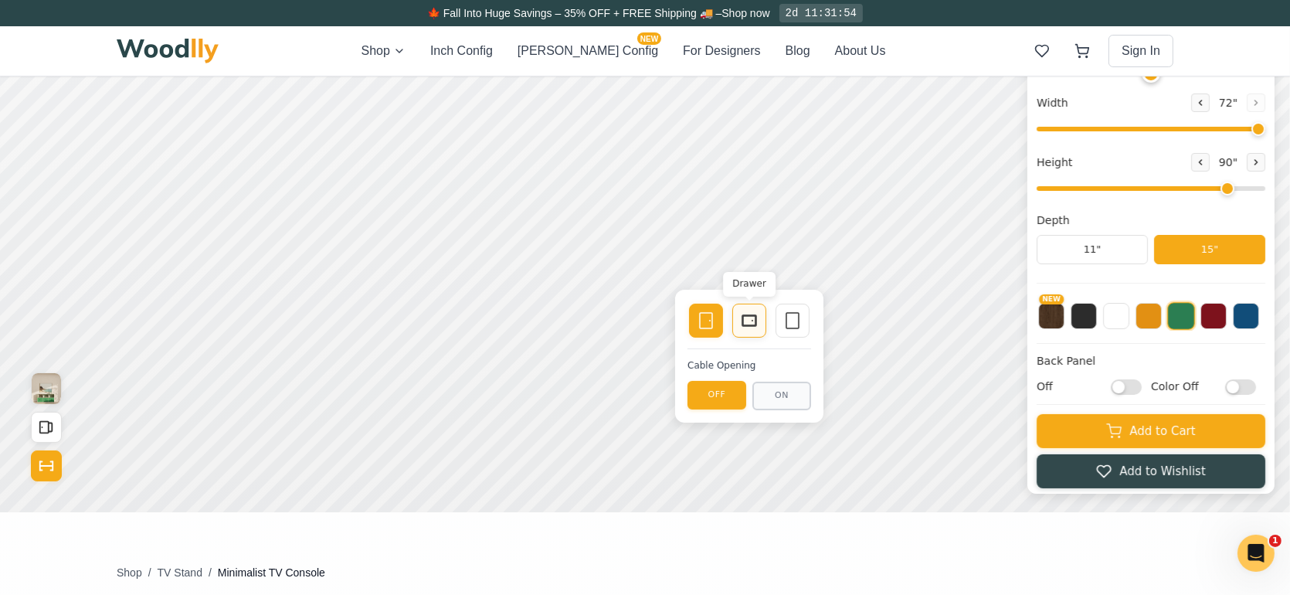
click at [749, 321] on icon at bounding box center [749, 321] width 19 height 19
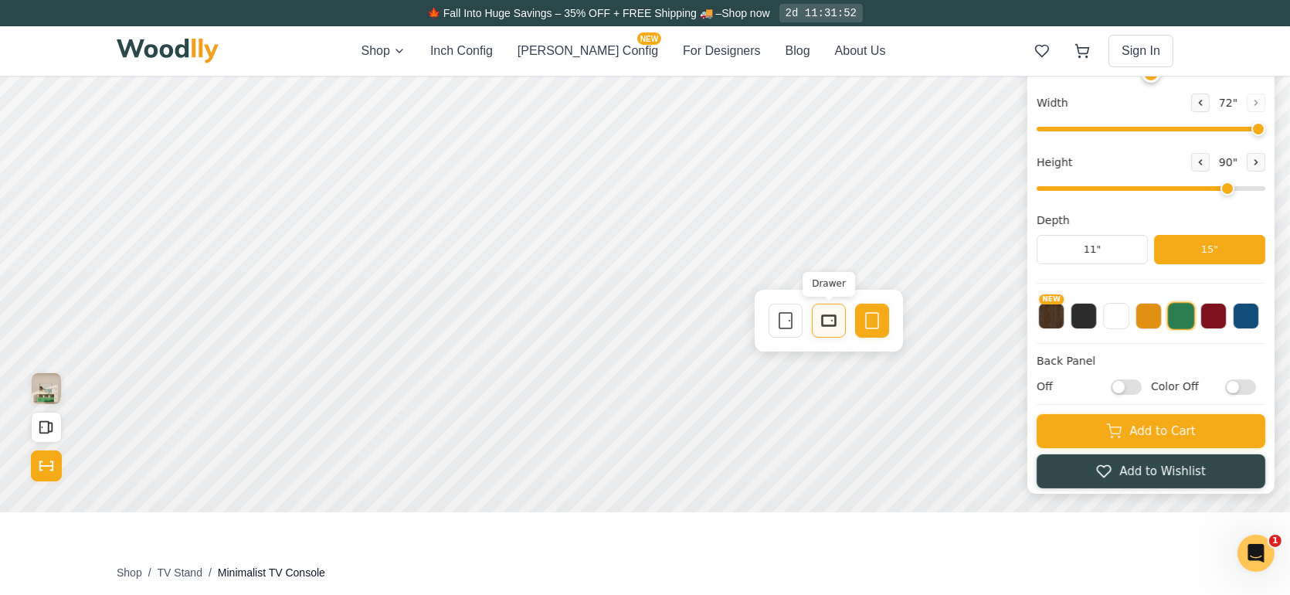
click at [827, 320] on icon at bounding box center [829, 321] width 19 height 19
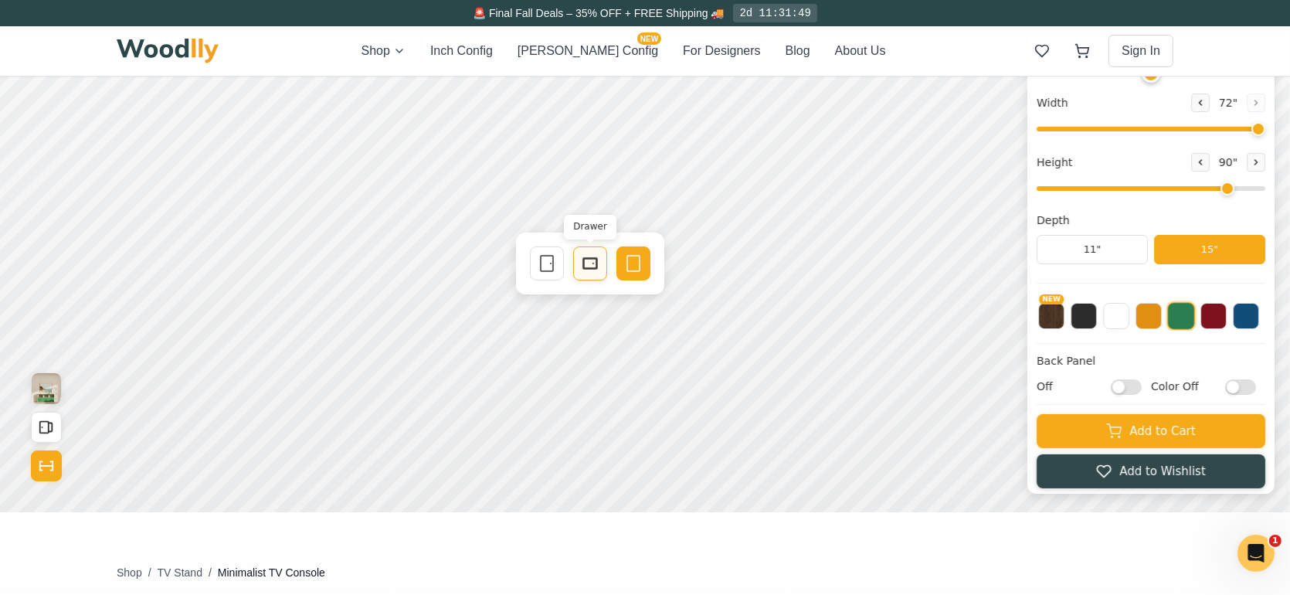
click at [589, 262] on icon at bounding box center [590, 264] width 19 height 19
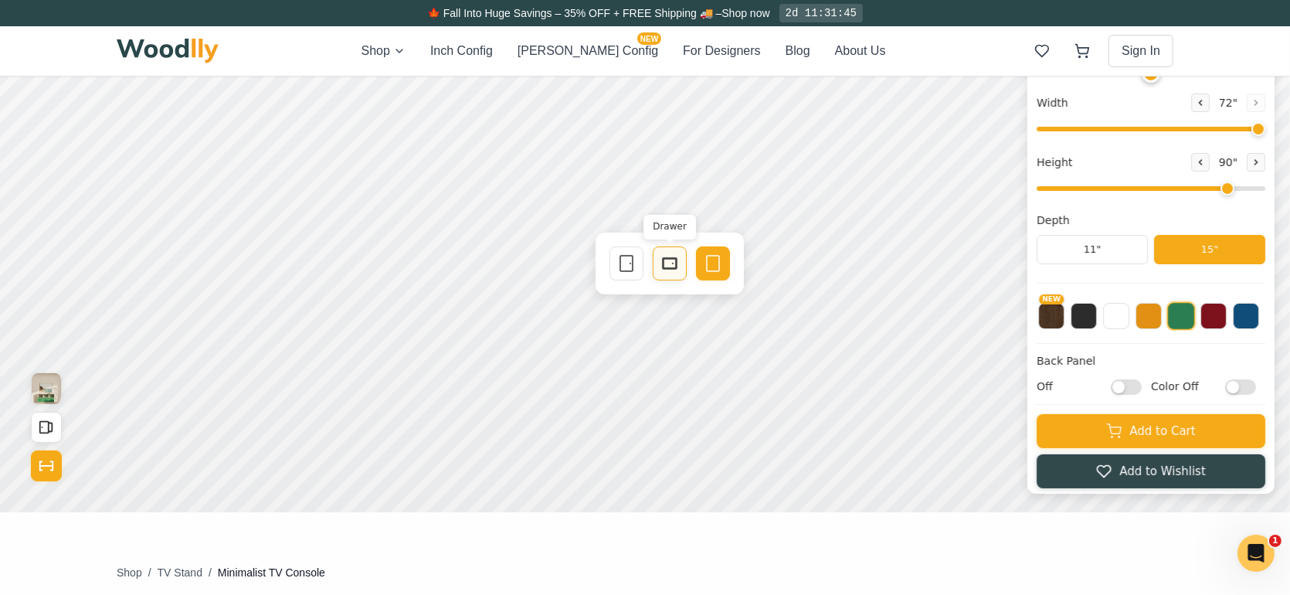
click at [664, 263] on icon at bounding box center [670, 264] width 19 height 19
click at [744, 261] on icon at bounding box center [749, 264] width 19 height 19
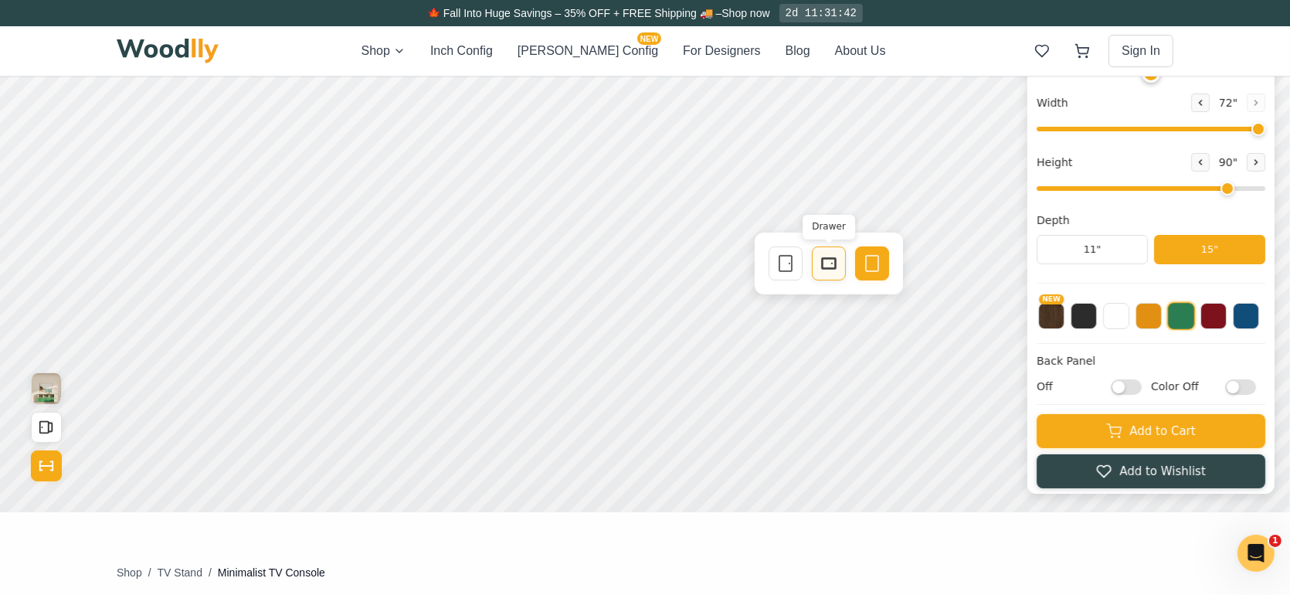
click at [831, 252] on div "Drawer" at bounding box center [829, 264] width 34 height 34
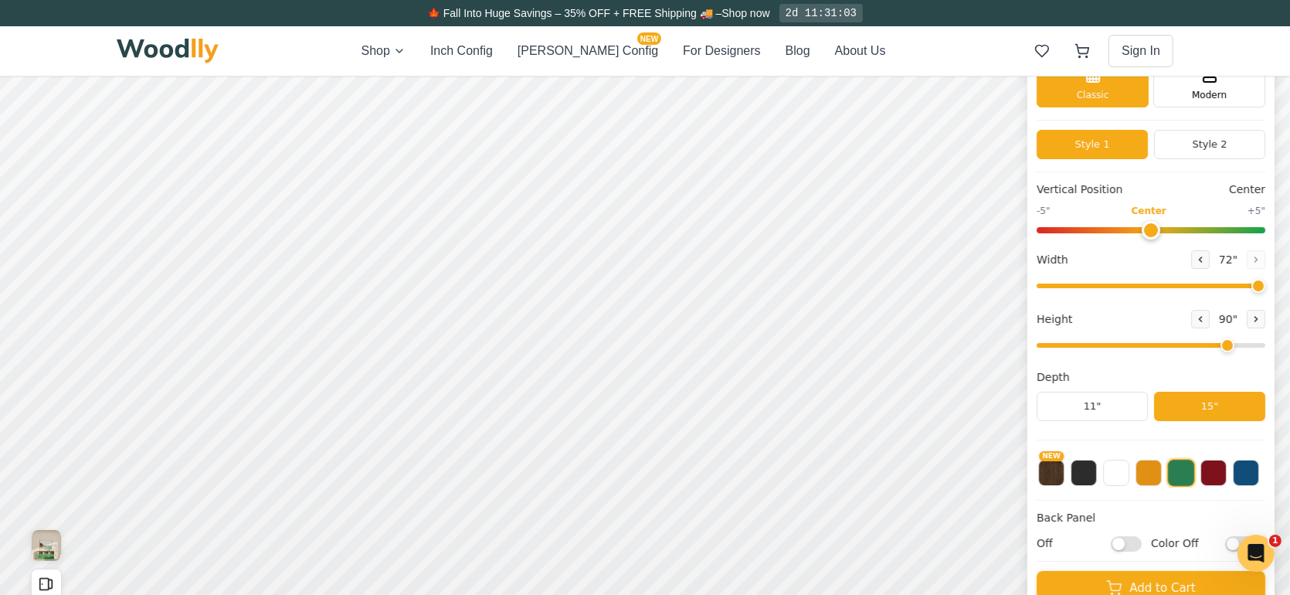
scroll to position [77, 0]
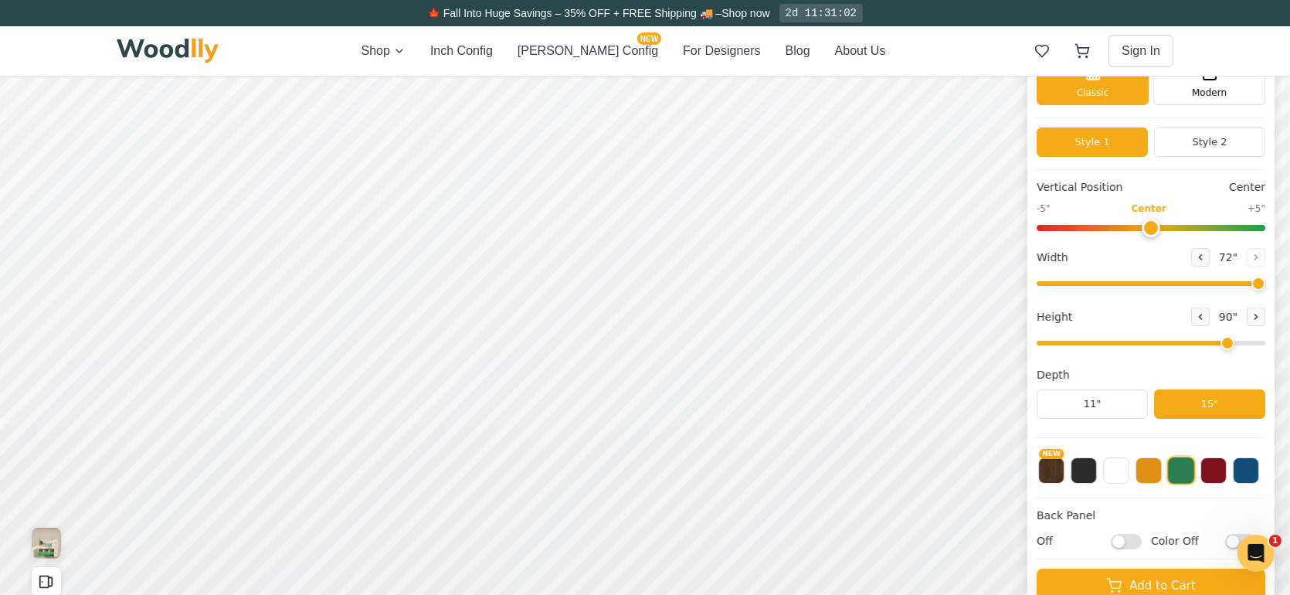
click at [1140, 547] on input "Off" at bounding box center [1126, 541] width 31 height 15
click at [1128, 535] on input "On" at bounding box center [1126, 541] width 31 height 15
click at [1142, 544] on input "Off" at bounding box center [1126, 541] width 31 height 15
checkbox input "true"
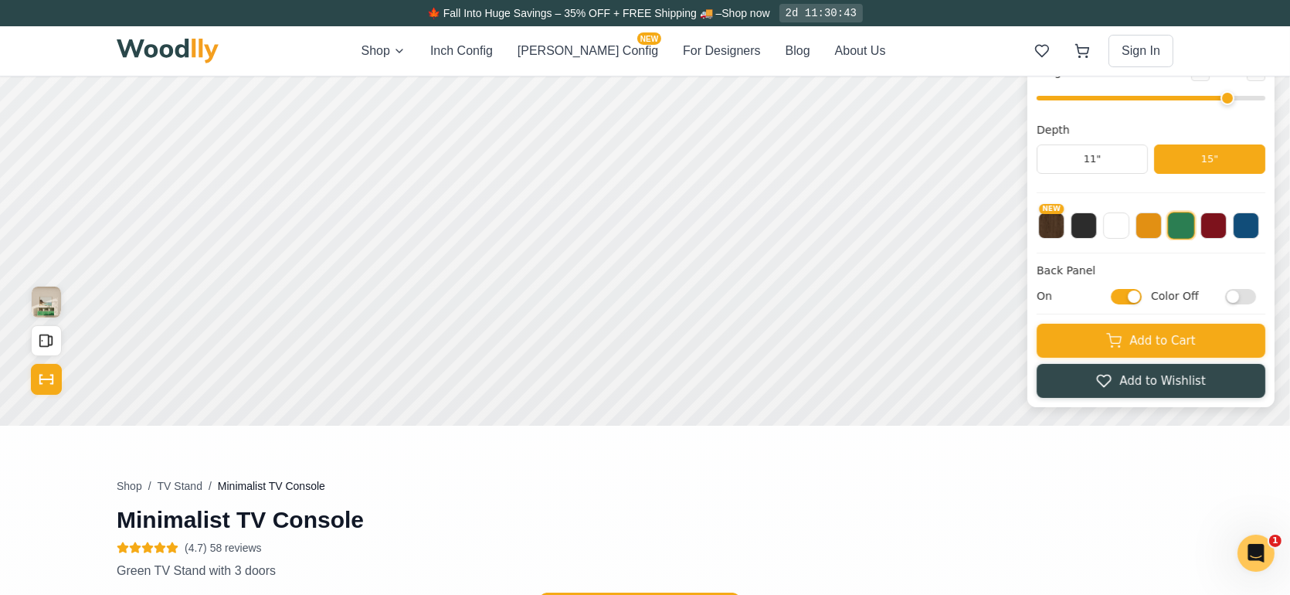
scroll to position [309, 0]
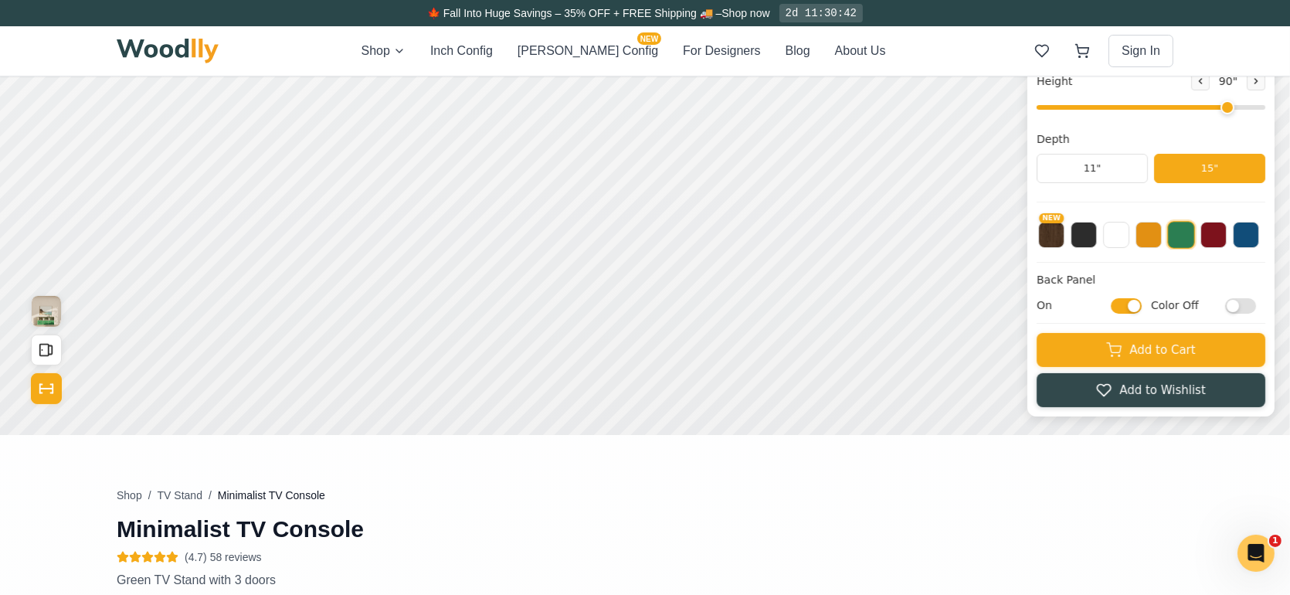
click at [1255, 309] on input "Color Off" at bounding box center [1240, 306] width 31 height 15
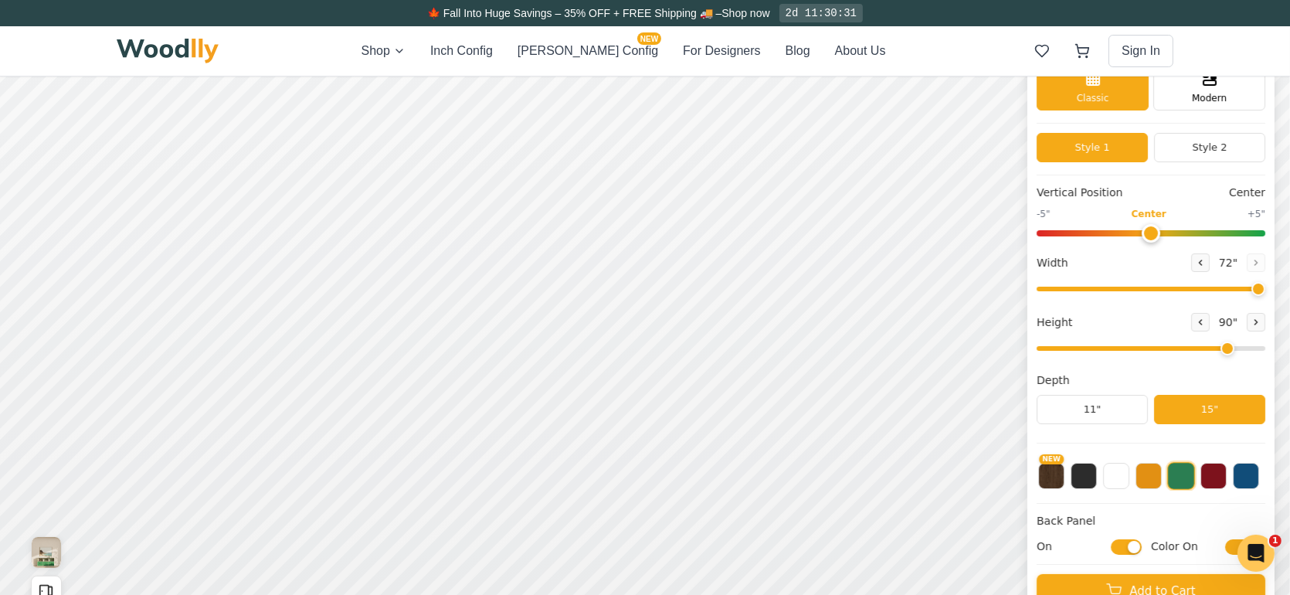
scroll to position [77, 0]
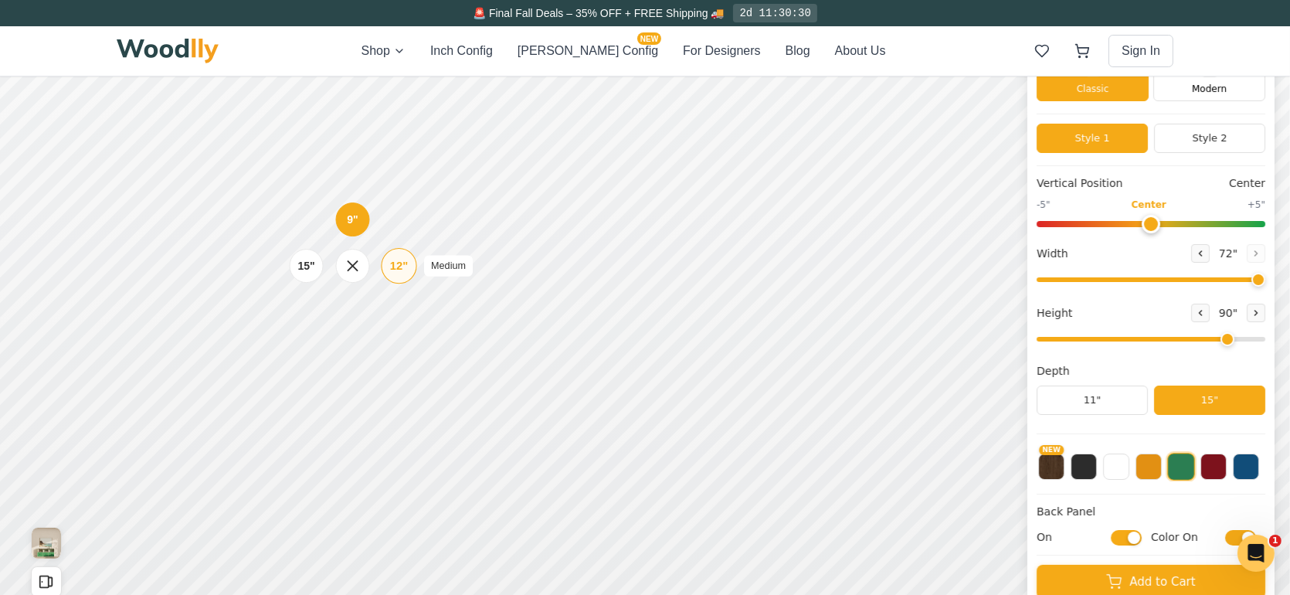
click at [395, 260] on div "12"" at bounding box center [399, 265] width 18 height 17
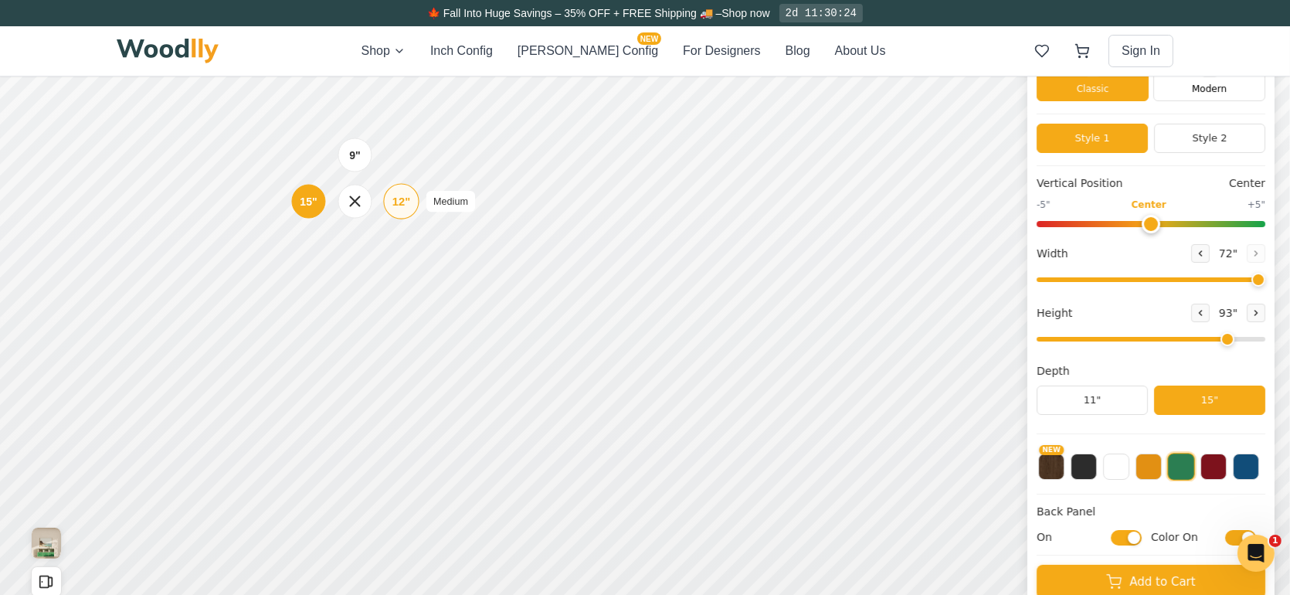
click at [402, 194] on div "12"" at bounding box center [401, 201] width 18 height 17
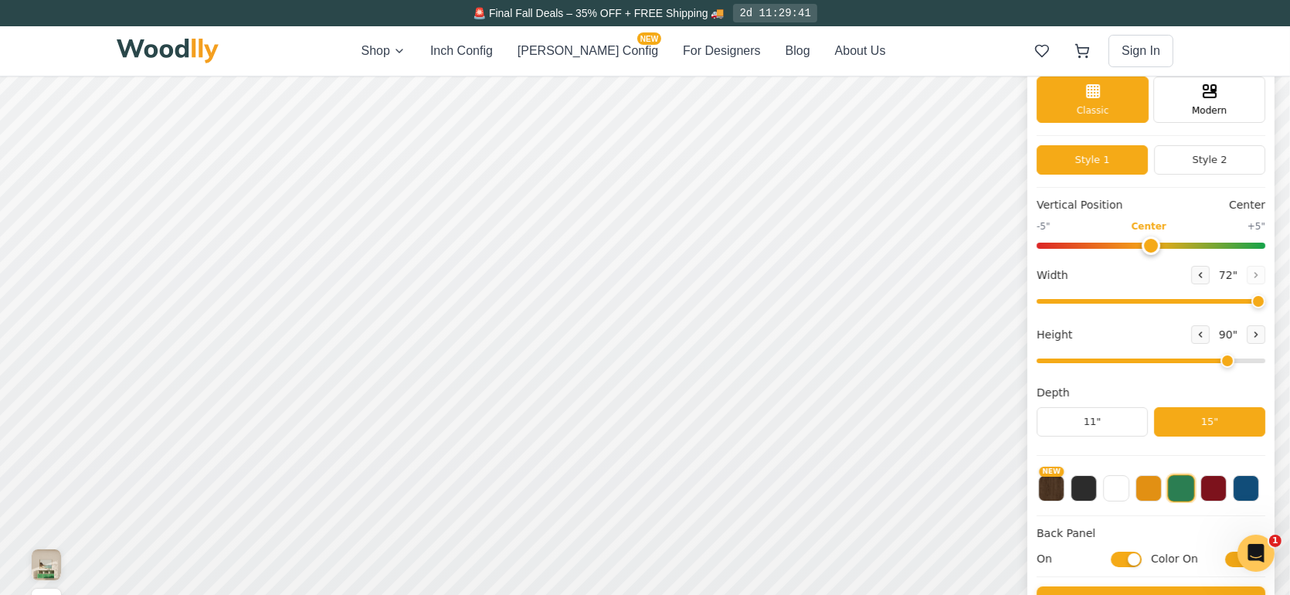
scroll to position [155, 0]
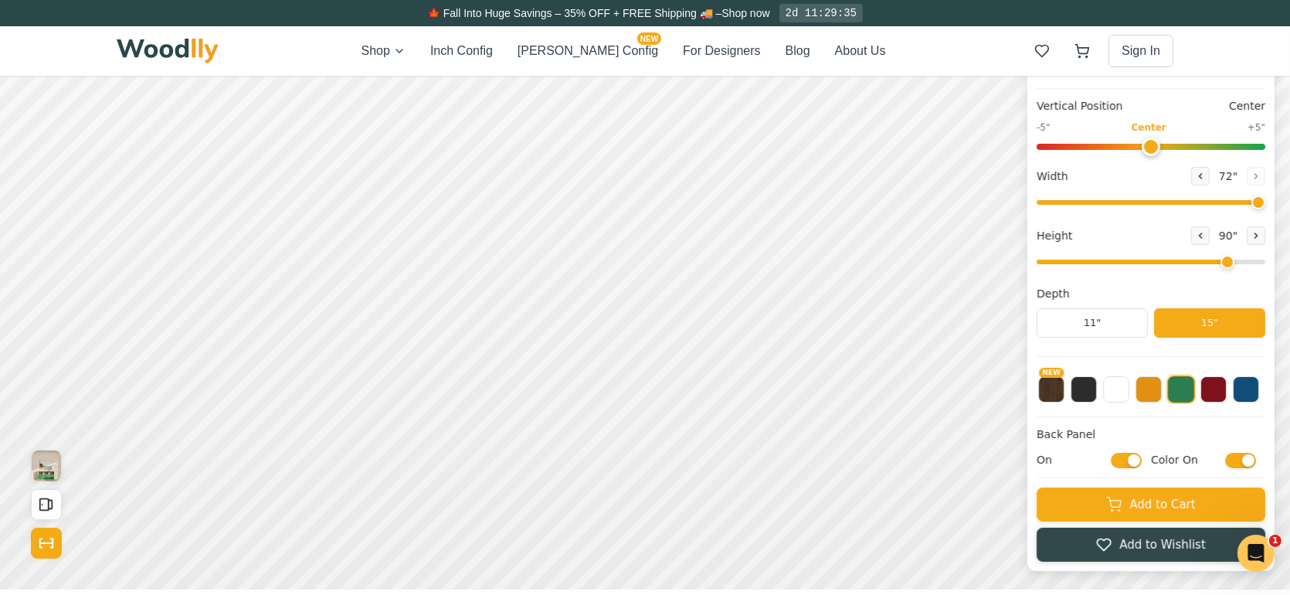
click at [1246, 460] on input "Color On" at bounding box center [1240, 460] width 31 height 15
checkbox input "false"
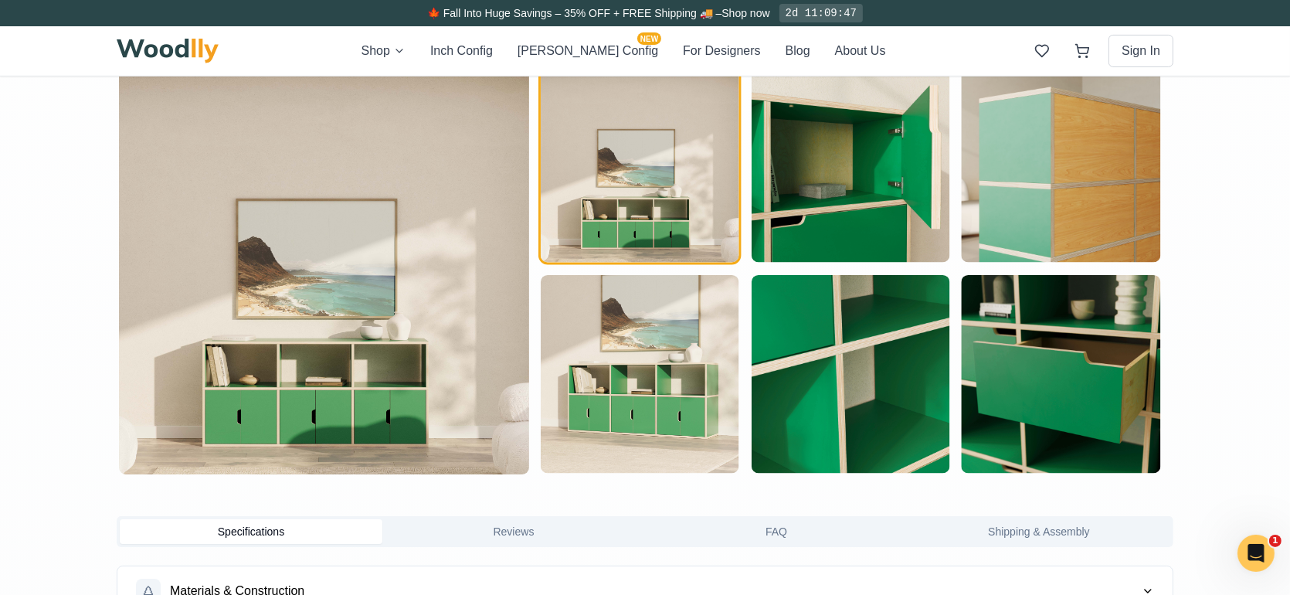
scroll to position [927, 0]
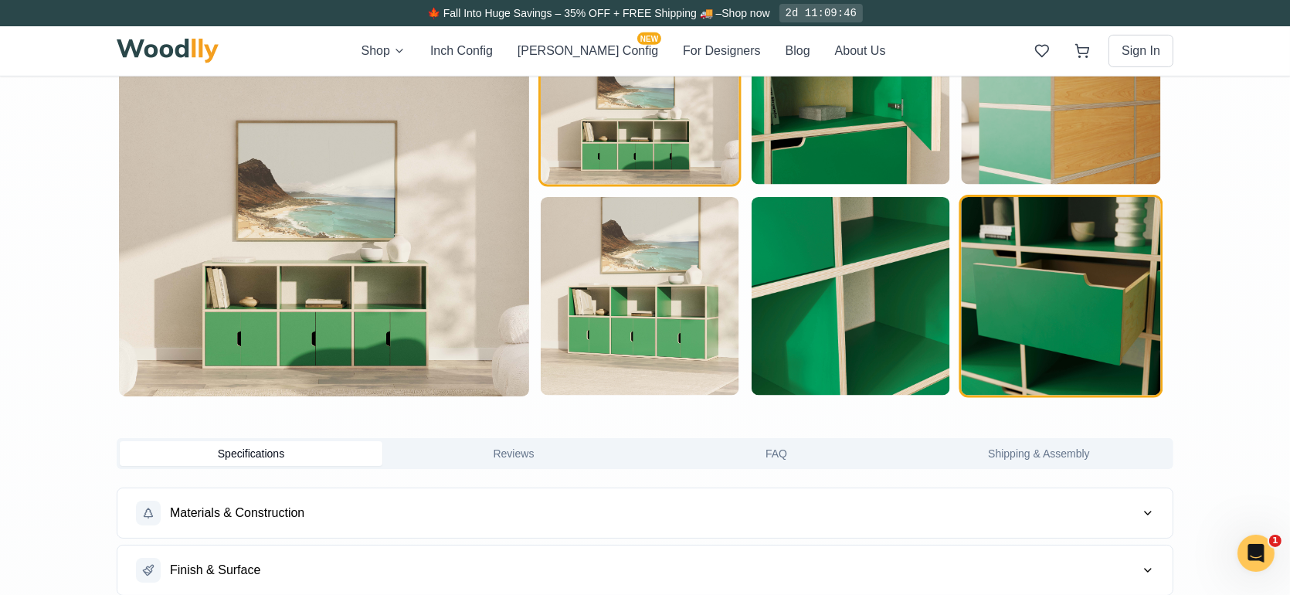
click at [1031, 290] on img "button" at bounding box center [1061, 296] width 199 height 199
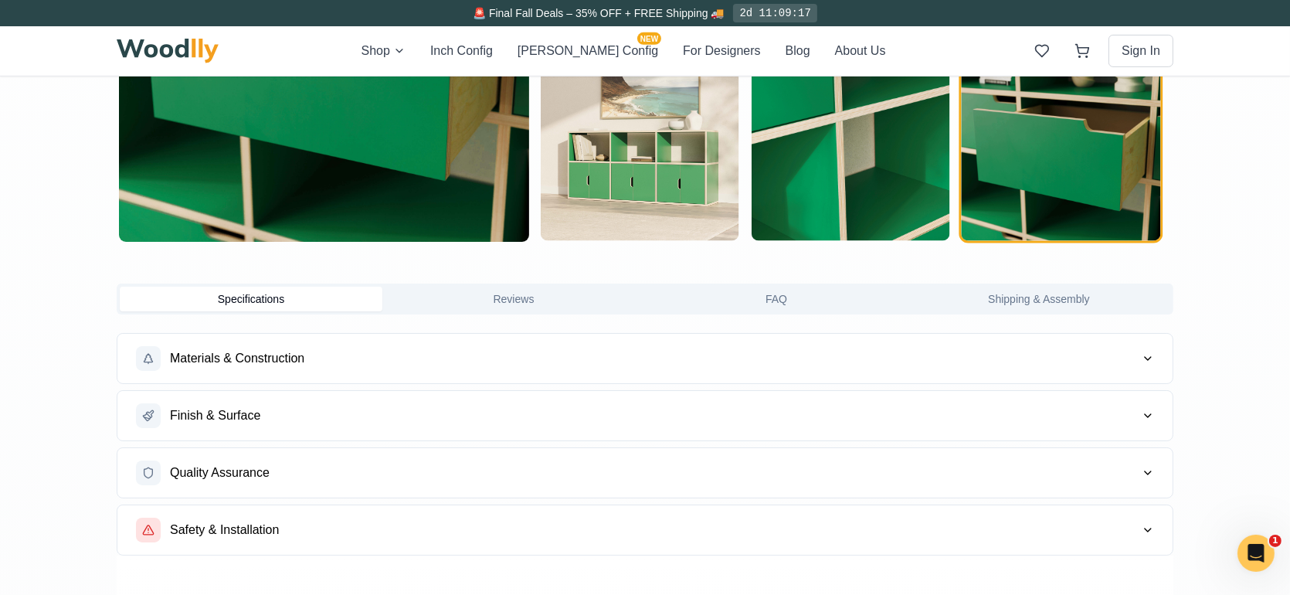
scroll to position [1313, 0]
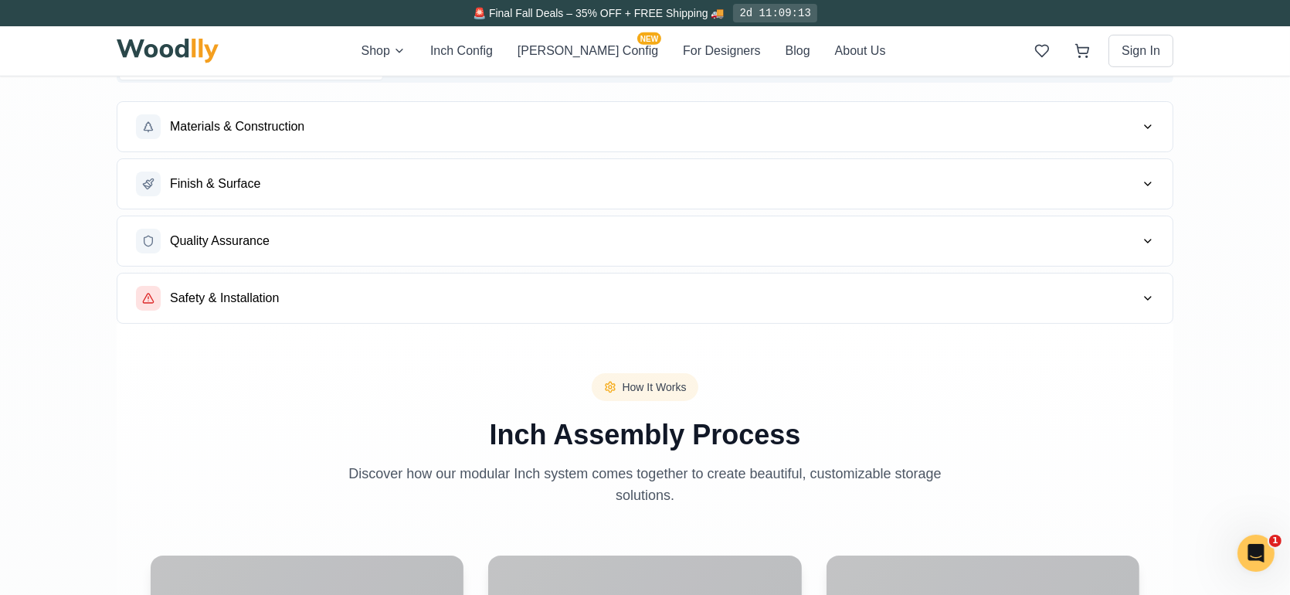
click at [1149, 299] on icon "button" at bounding box center [1148, 298] width 12 height 12
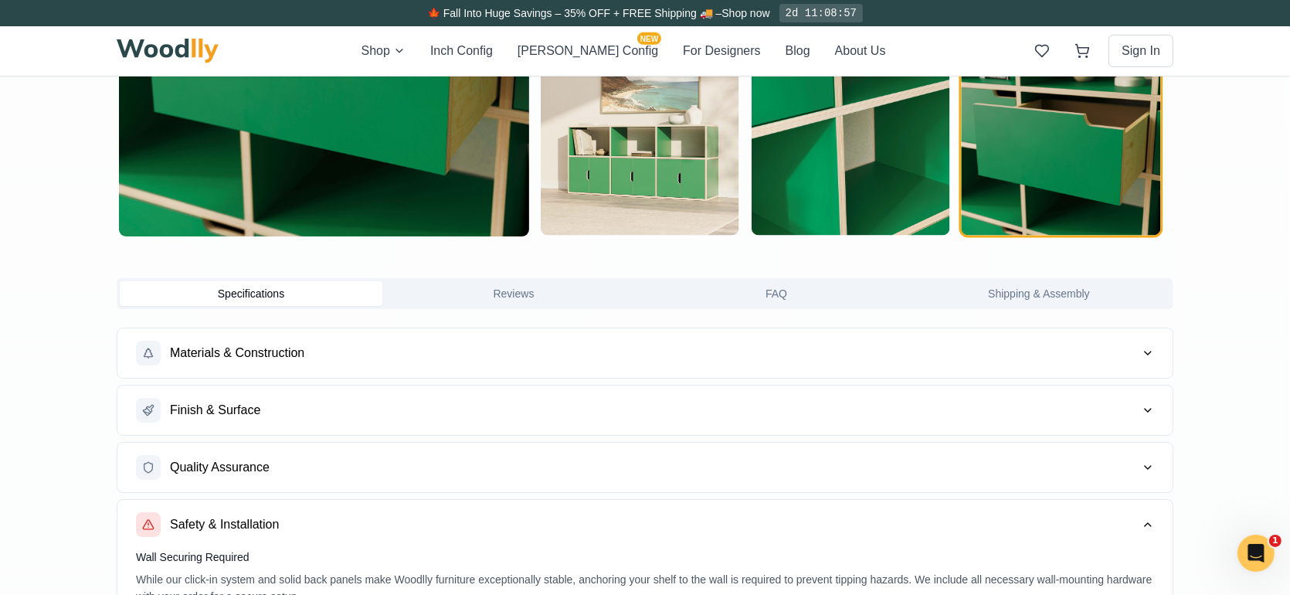
scroll to position [1082, 0]
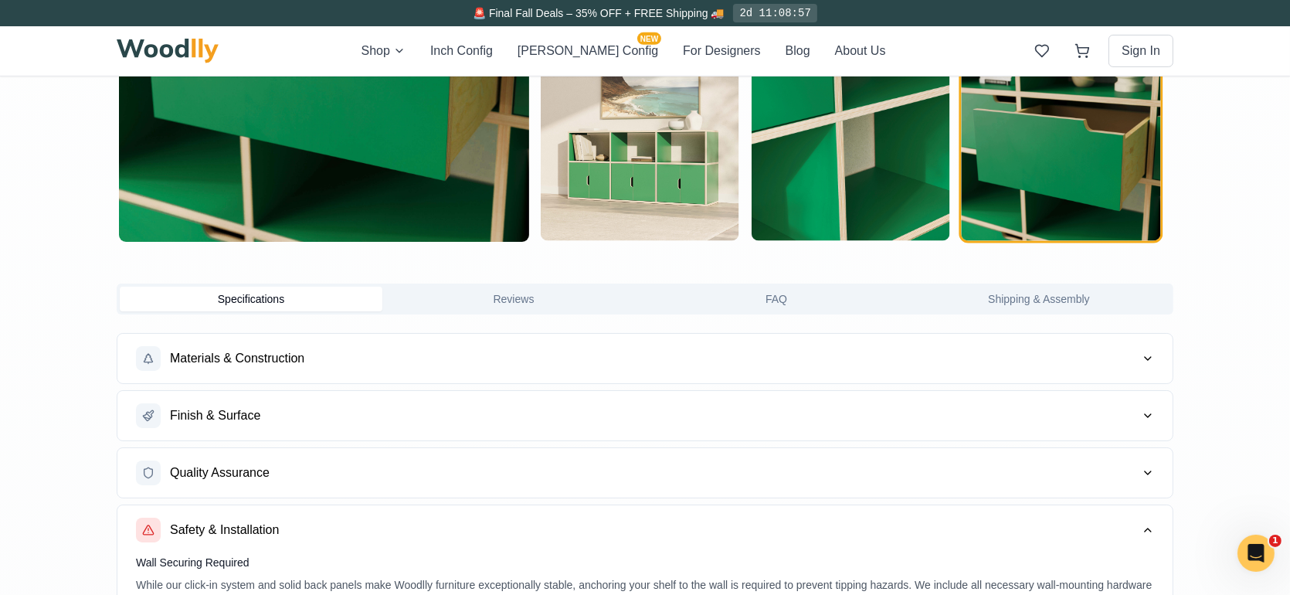
click at [1144, 469] on icon "button" at bounding box center [1148, 473] width 12 height 12
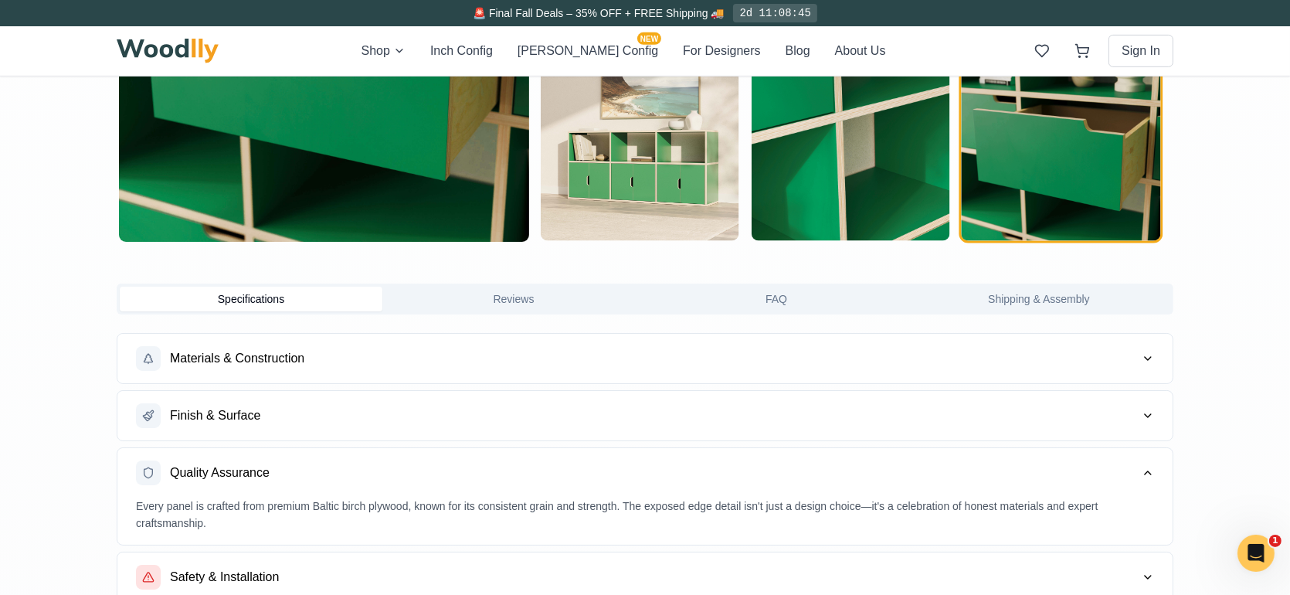
click at [477, 290] on button "Reviews" at bounding box center [513, 299] width 263 height 25
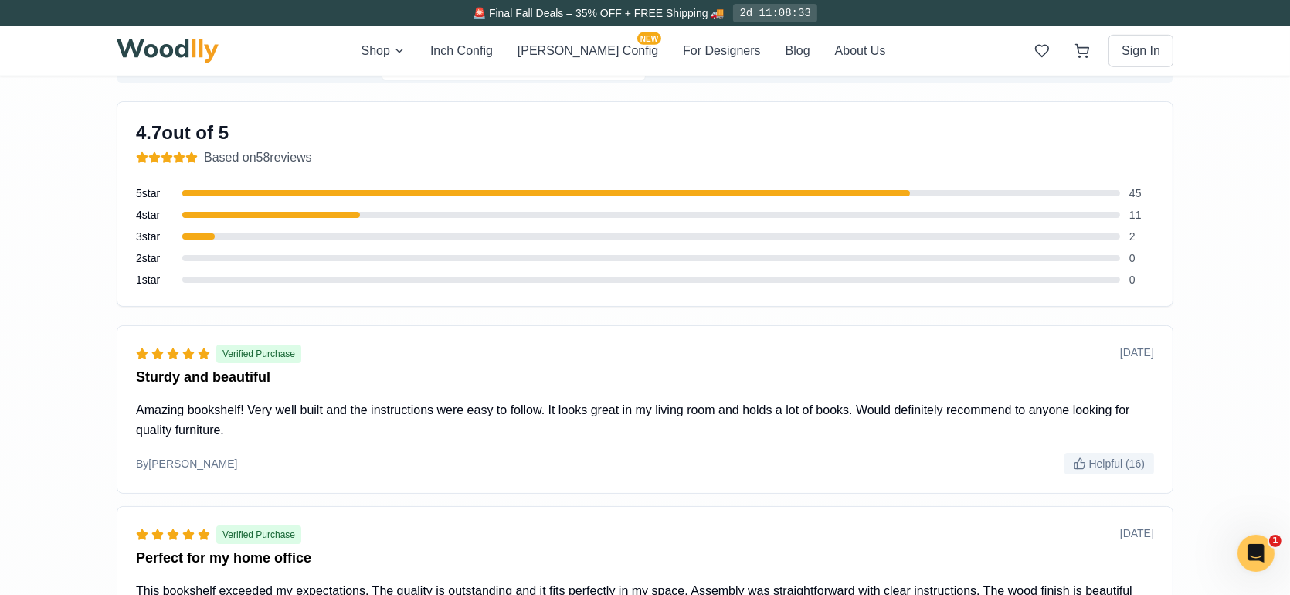
scroll to position [773, 0]
